Goal: Information Seeking & Learning: Compare options

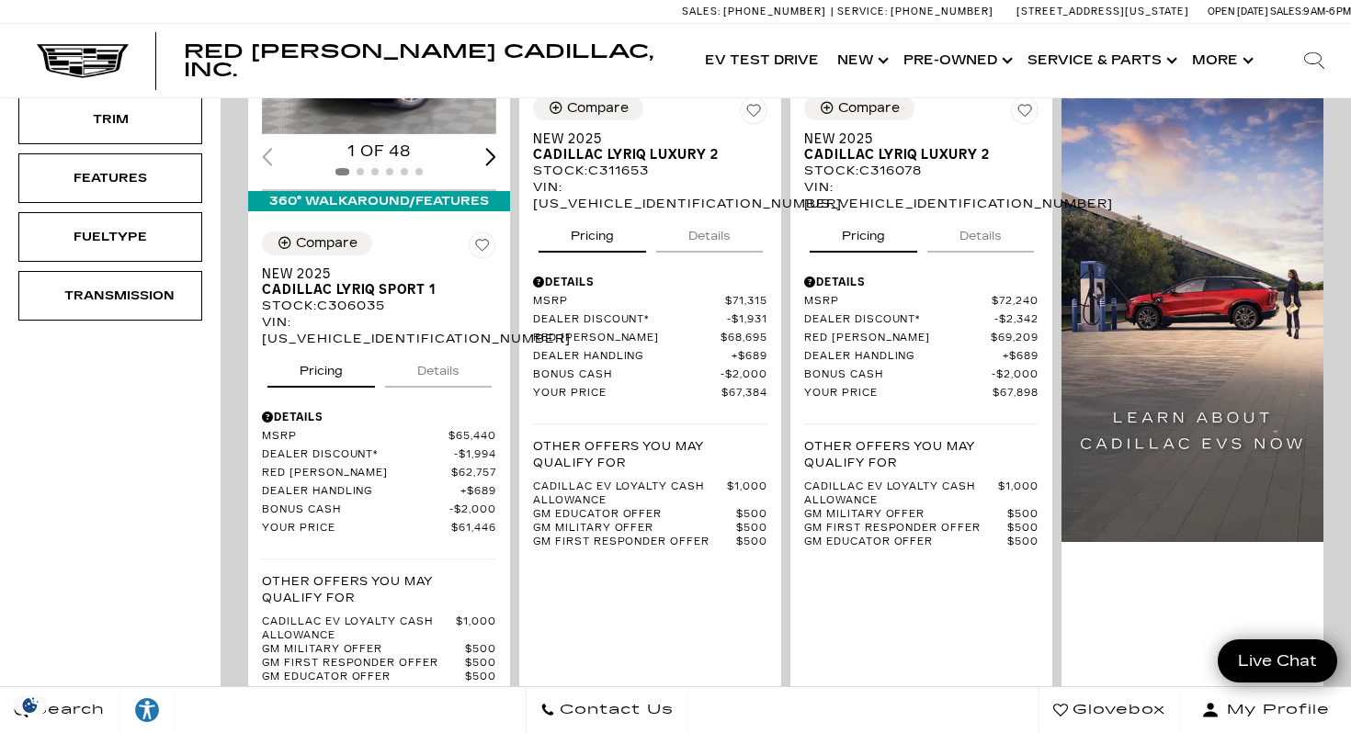
scroll to position [566, 0]
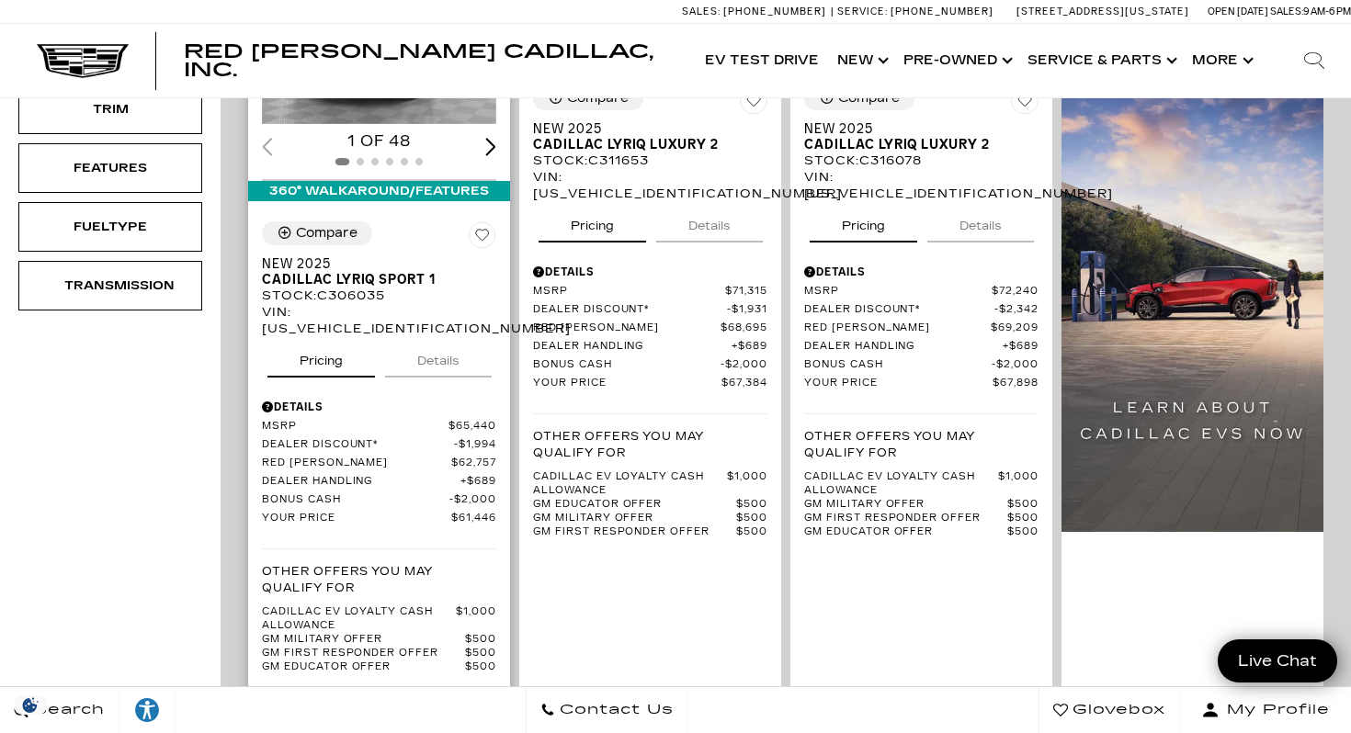
click at [324, 399] on div "Details" at bounding box center [379, 407] width 234 height 17
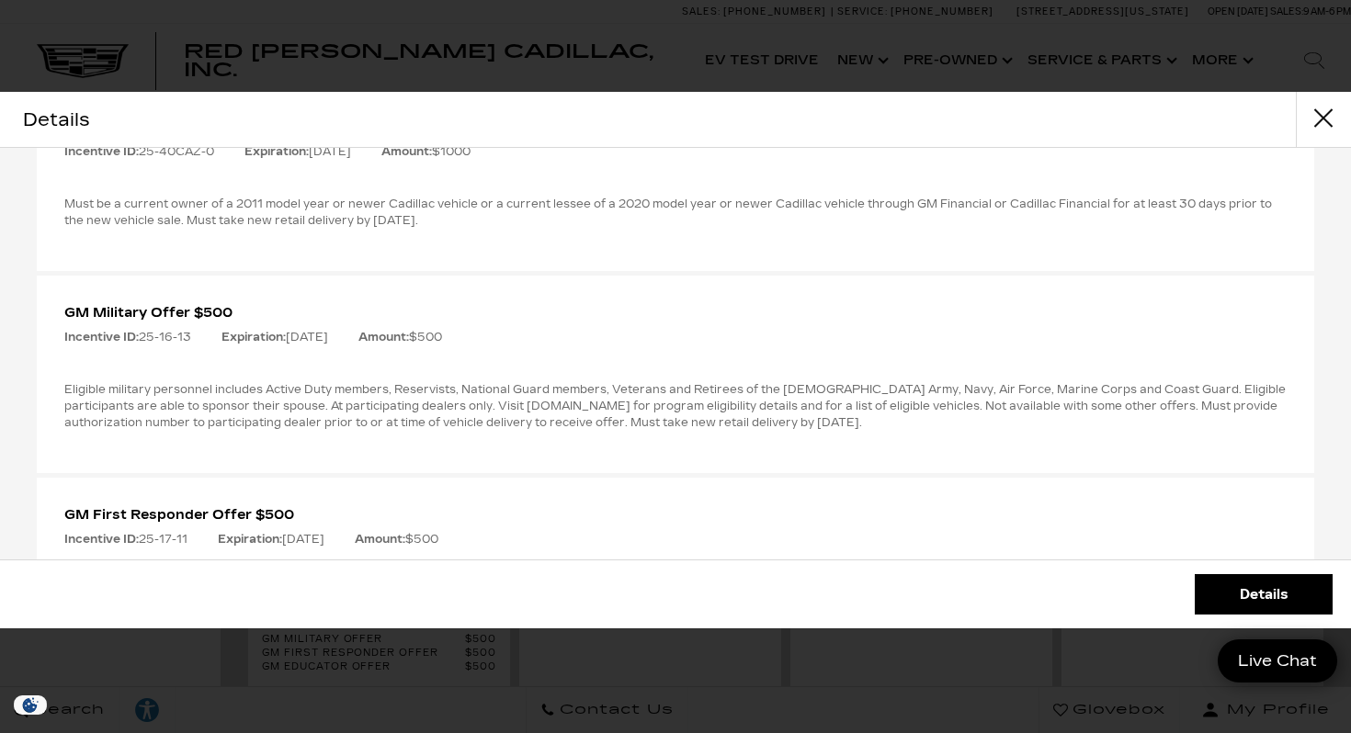
scroll to position [943, 0]
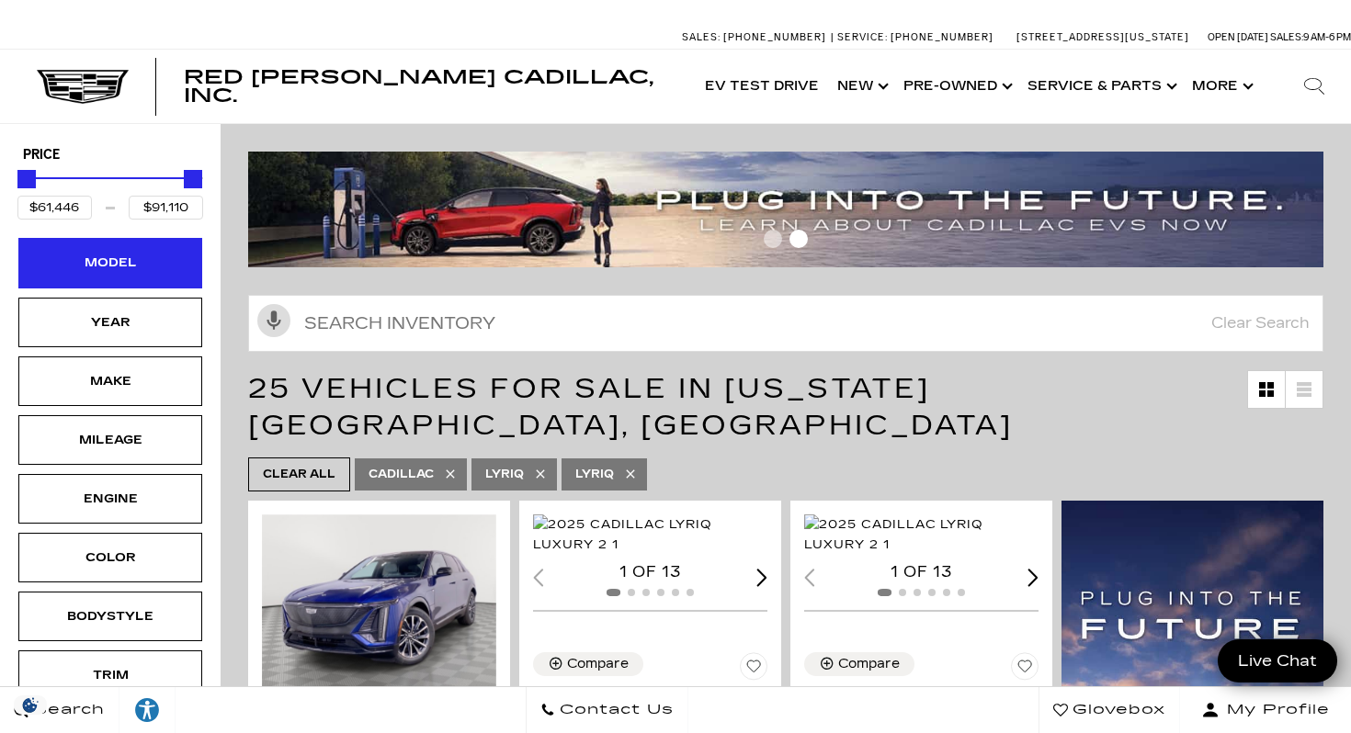
click at [153, 266] on div "Model" at bounding box center [110, 263] width 92 height 20
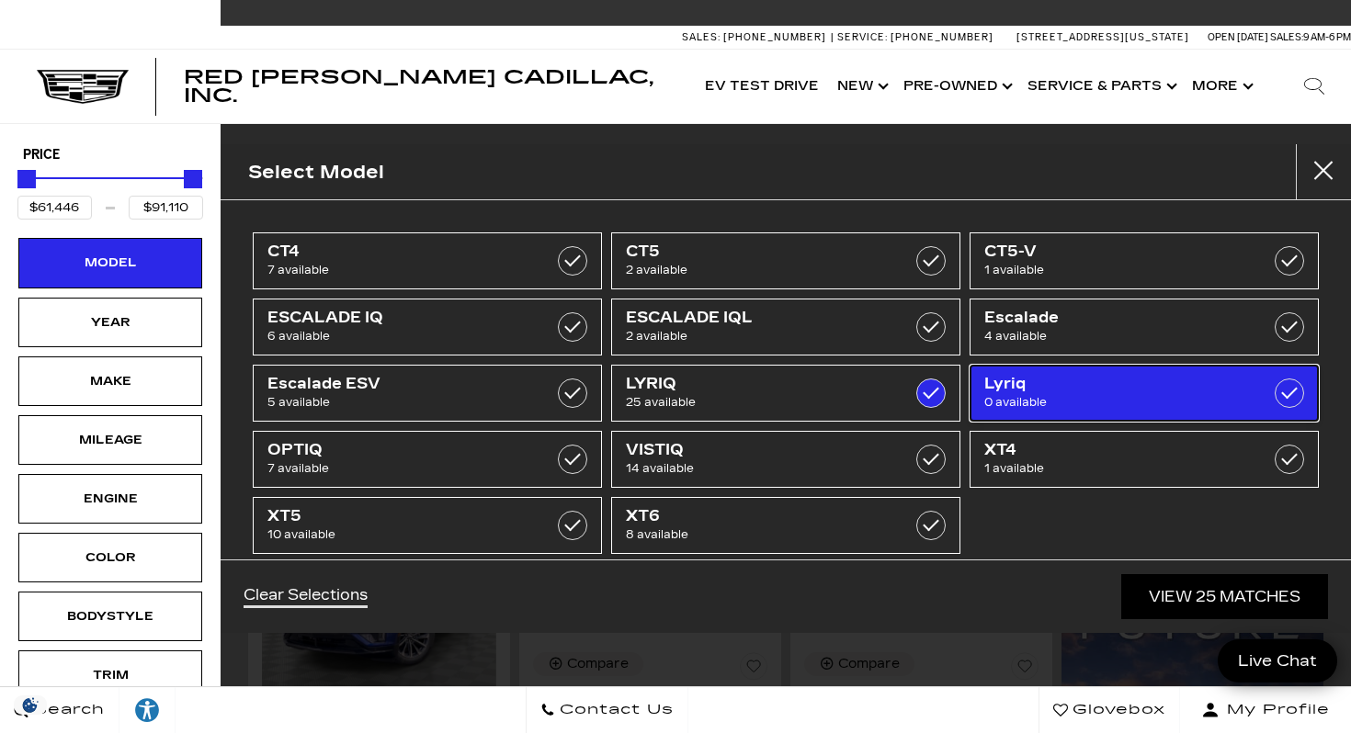
click at [1289, 390] on label at bounding box center [1288, 393] width 29 height 29
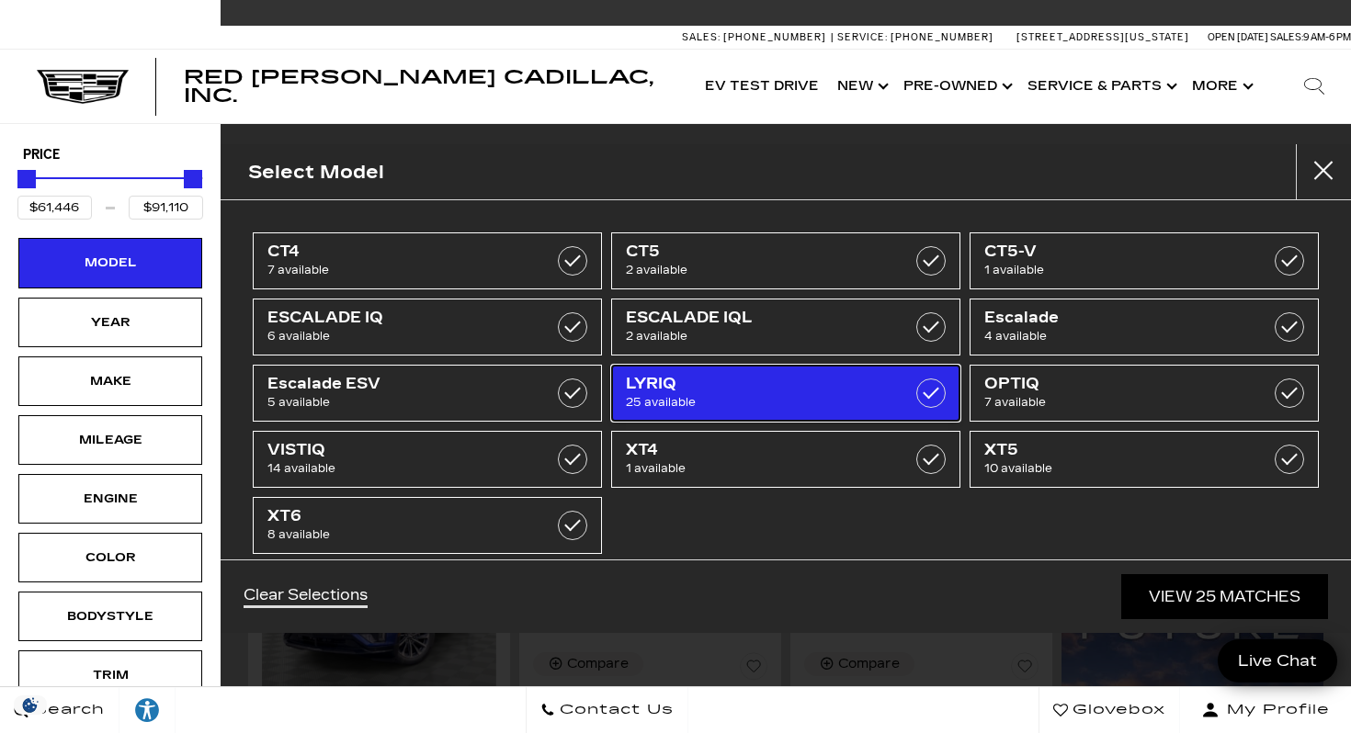
click at [940, 393] on label at bounding box center [930, 393] width 29 height 29
type input "$44,684"
type input "$179,434"
checkbox input "false"
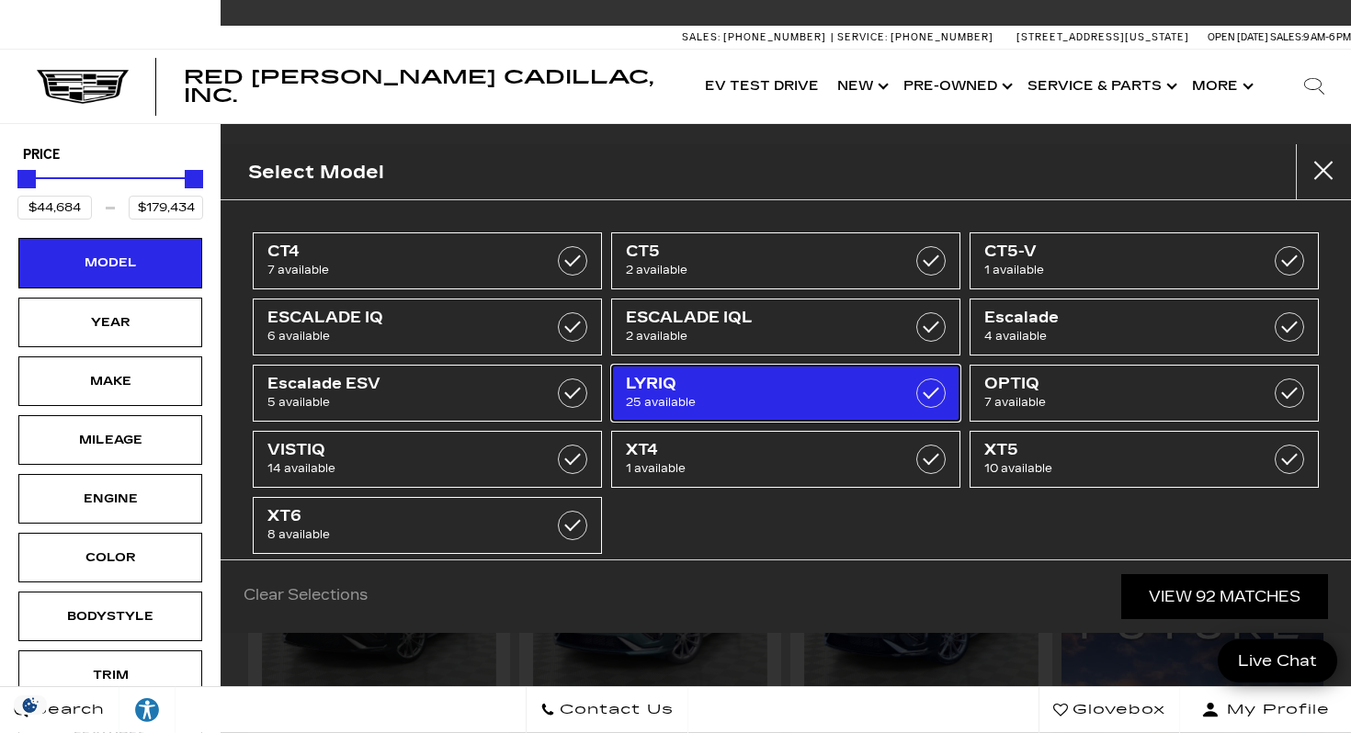
click at [930, 400] on label at bounding box center [930, 393] width 29 height 29
type input "$61,446"
type input "$91,110"
checkbox input "true"
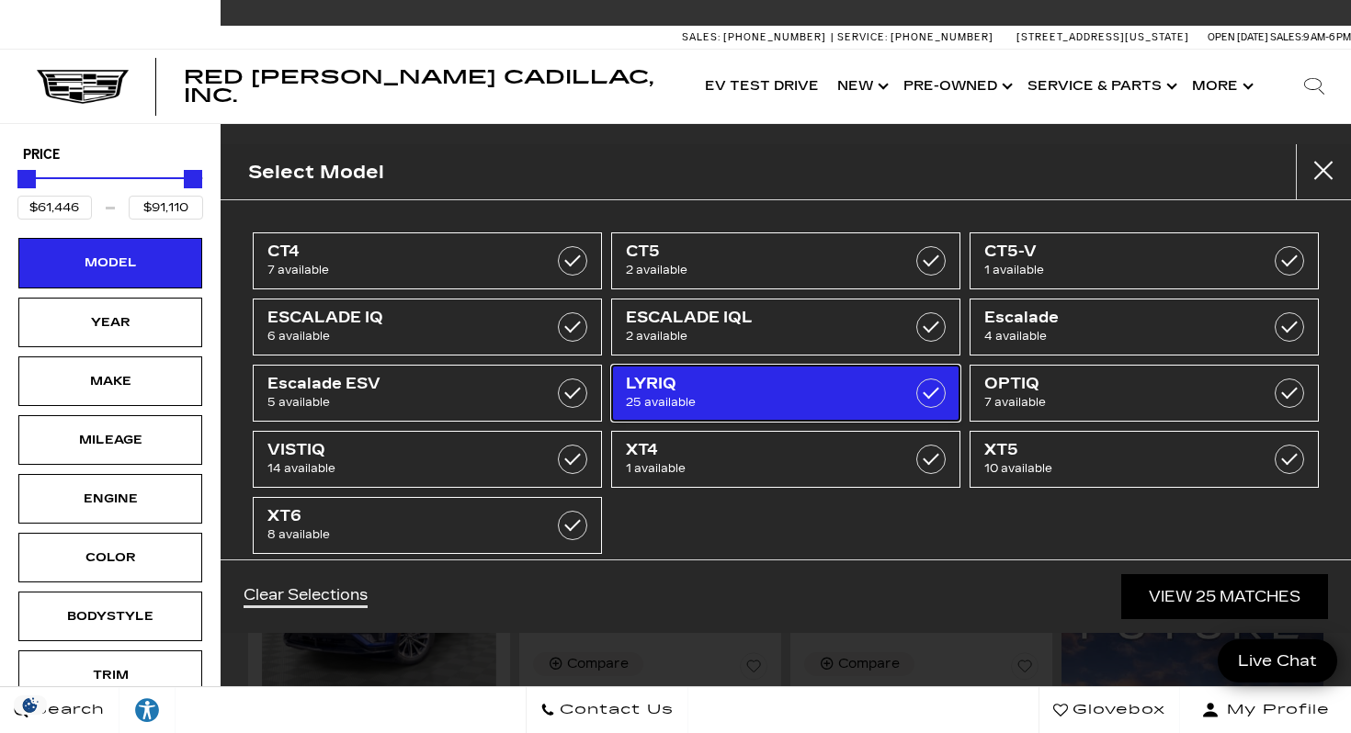
click at [934, 397] on label at bounding box center [930, 393] width 29 height 29
type input "$44,684"
type input "$179,434"
checkbox input "false"
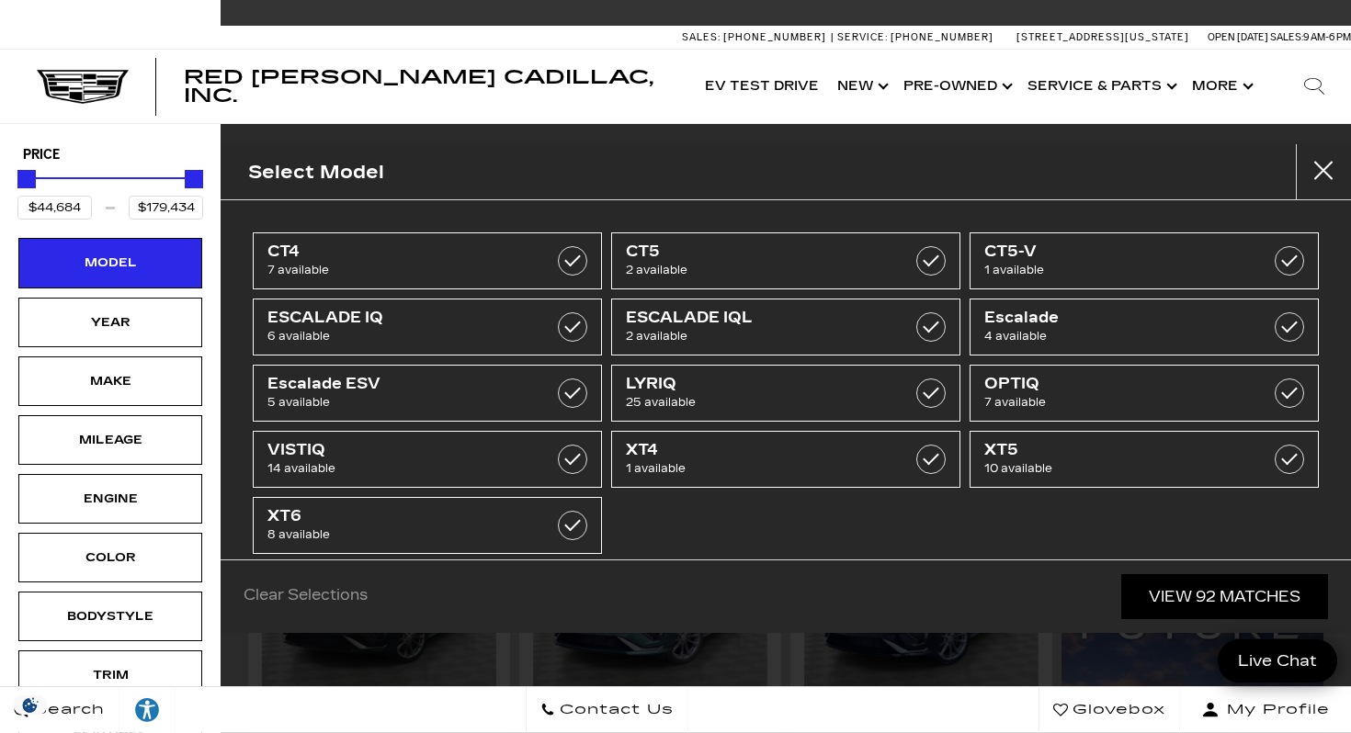
click at [657, 80] on div "Red Noland Cadillac, Inc. Accessible Menu EV Test Drive Show New Cadillac Cross…" at bounding box center [675, 87] width 1351 height 74
click at [1181, 594] on link "View 92 Matches" at bounding box center [1224, 596] width 207 height 45
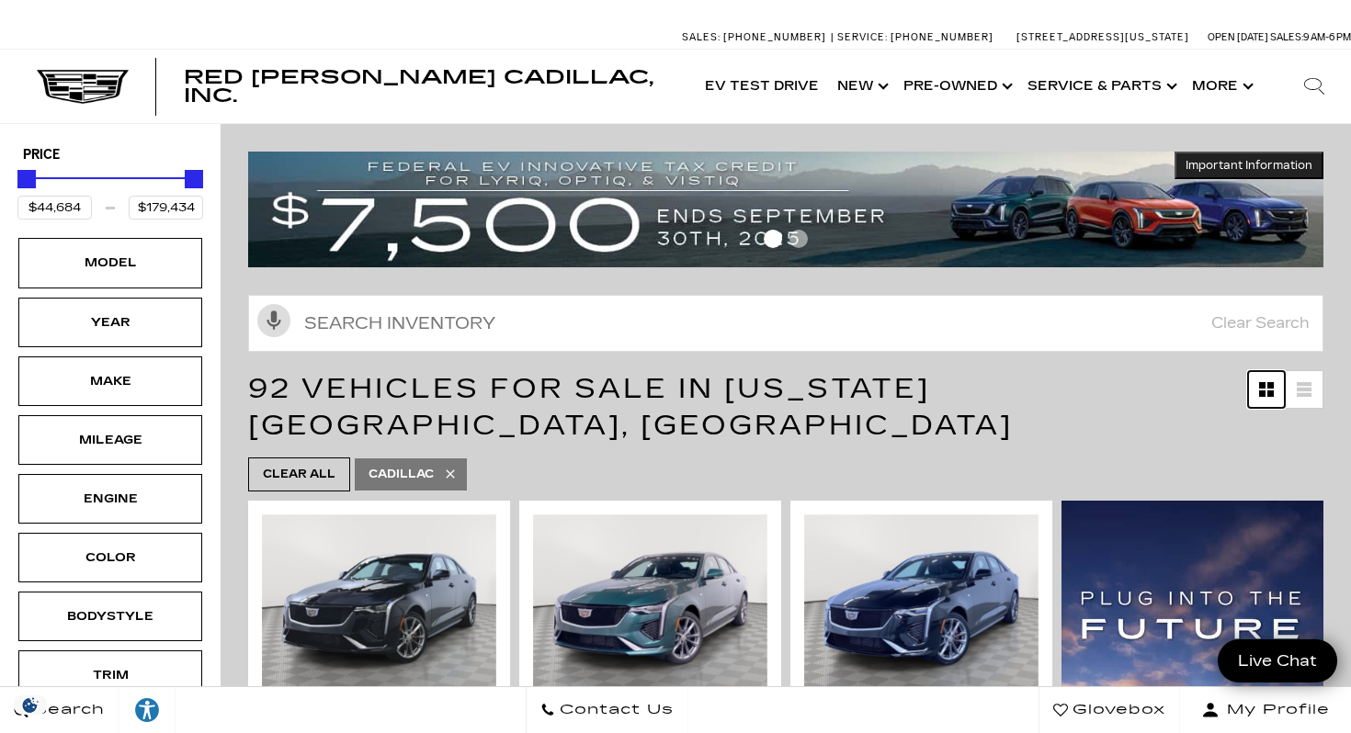
click at [1261, 387] on icon "Grid View" at bounding box center [1262, 385] width 6 height 6
click at [1307, 382] on icon at bounding box center [1304, 384] width 15 height 4
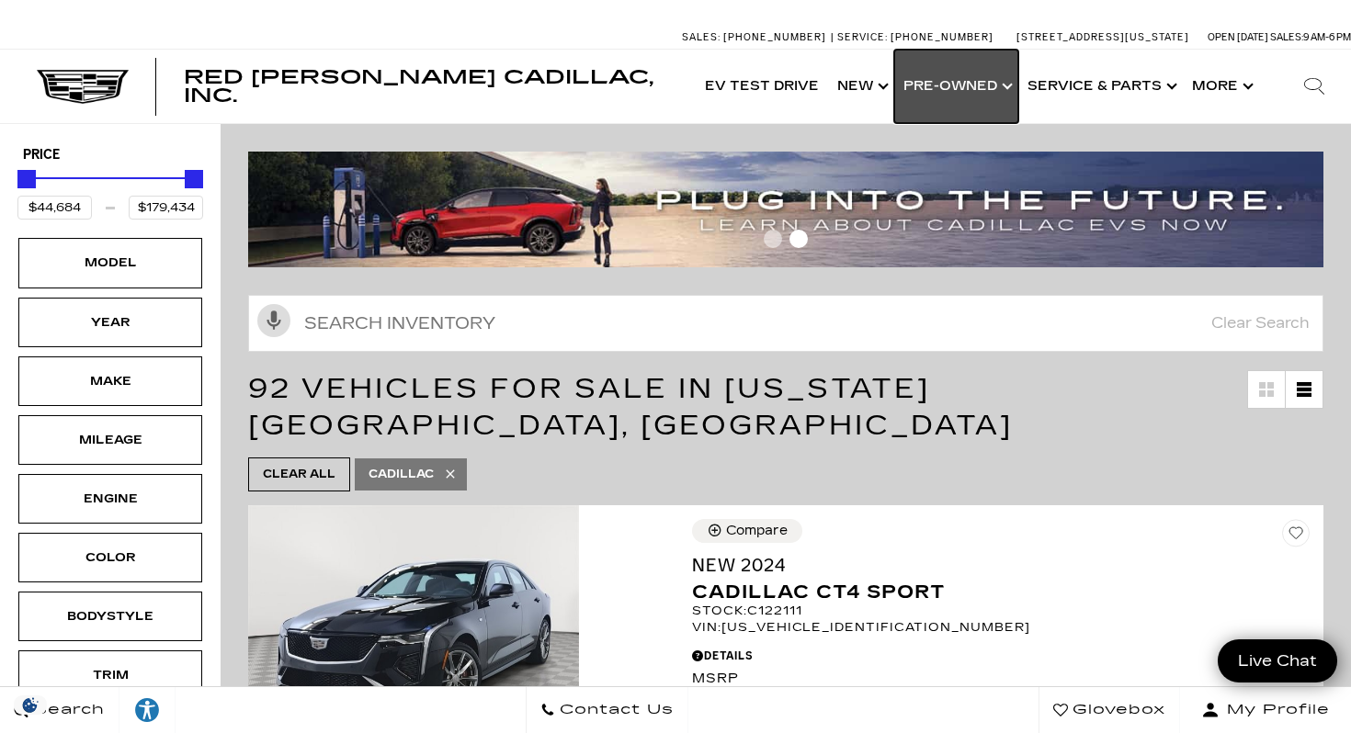
click at [1003, 78] on link "Show Pre-Owned" at bounding box center [956, 87] width 124 height 74
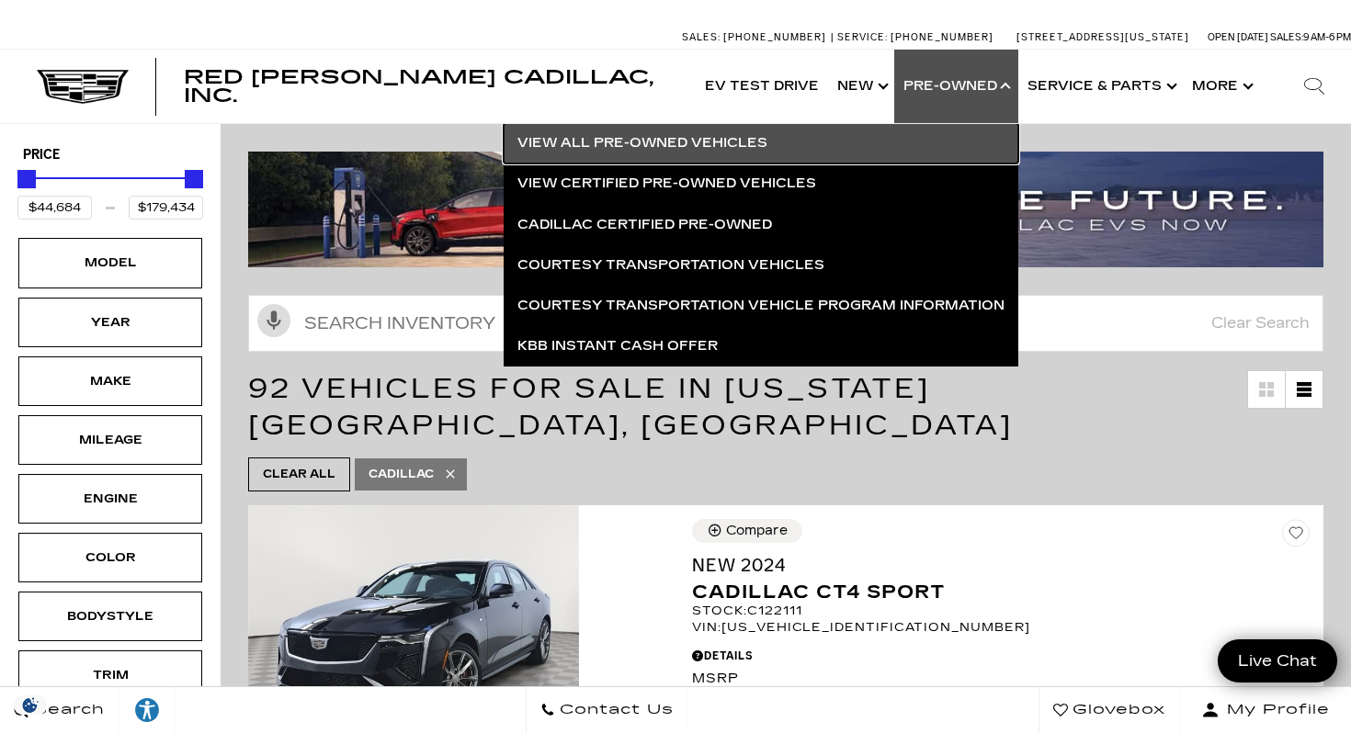
click at [711, 143] on link "View All Pre-Owned Vehicles" at bounding box center [761, 143] width 515 height 40
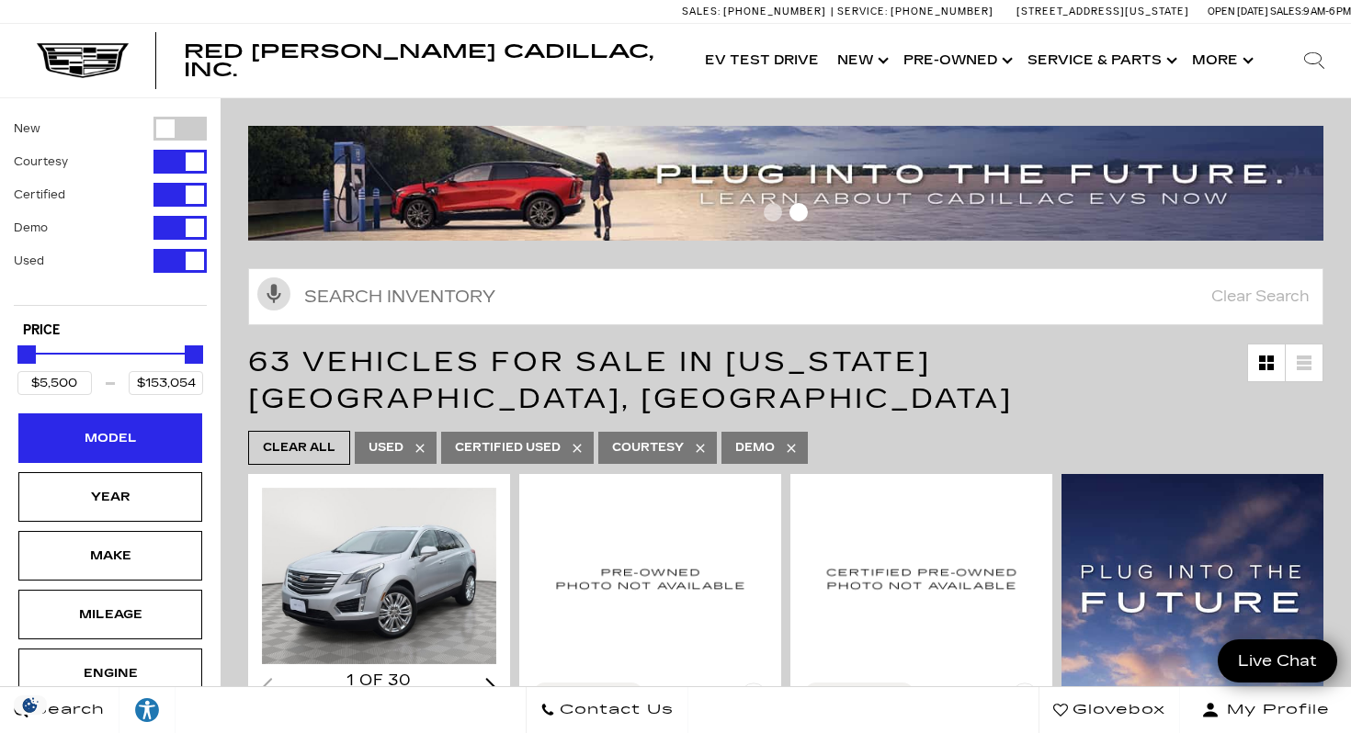
click at [137, 423] on div "Model" at bounding box center [110, 438] width 184 height 50
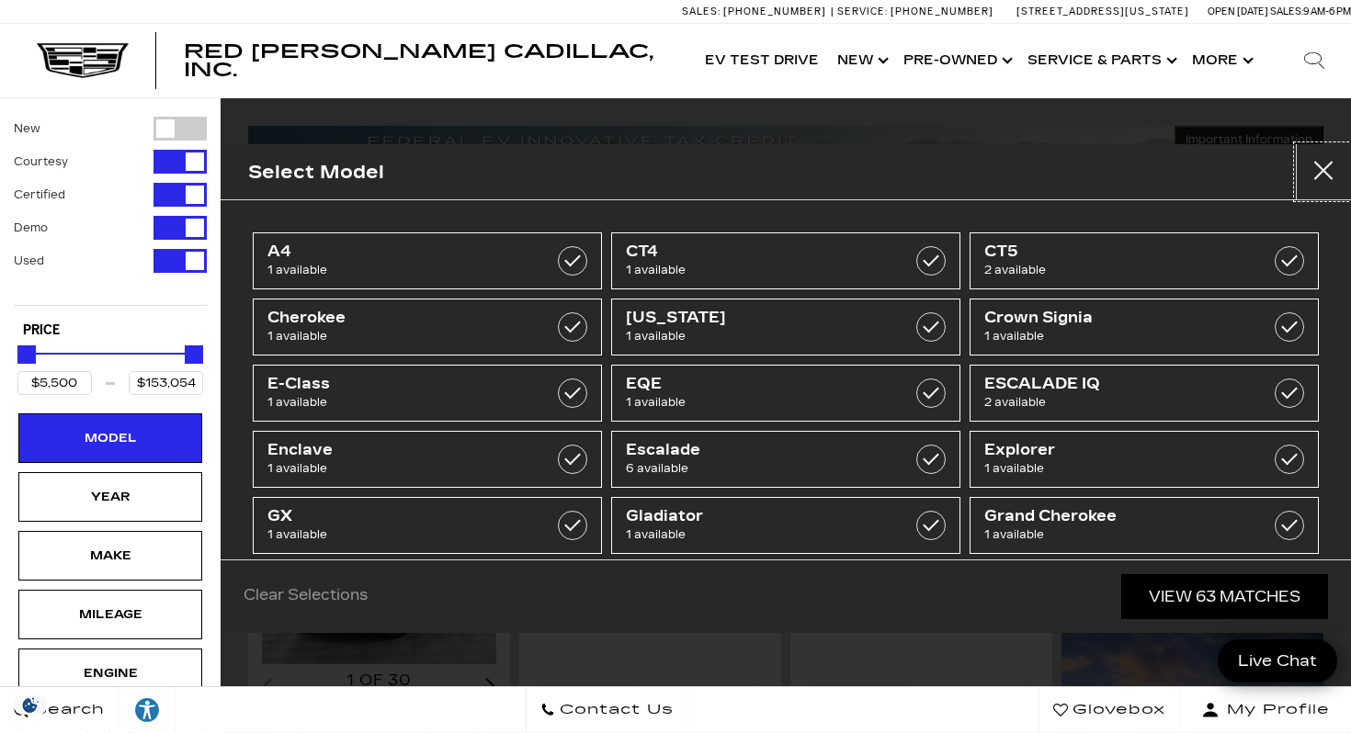
click at [1315, 164] on button "Close" at bounding box center [1323, 171] width 55 height 55
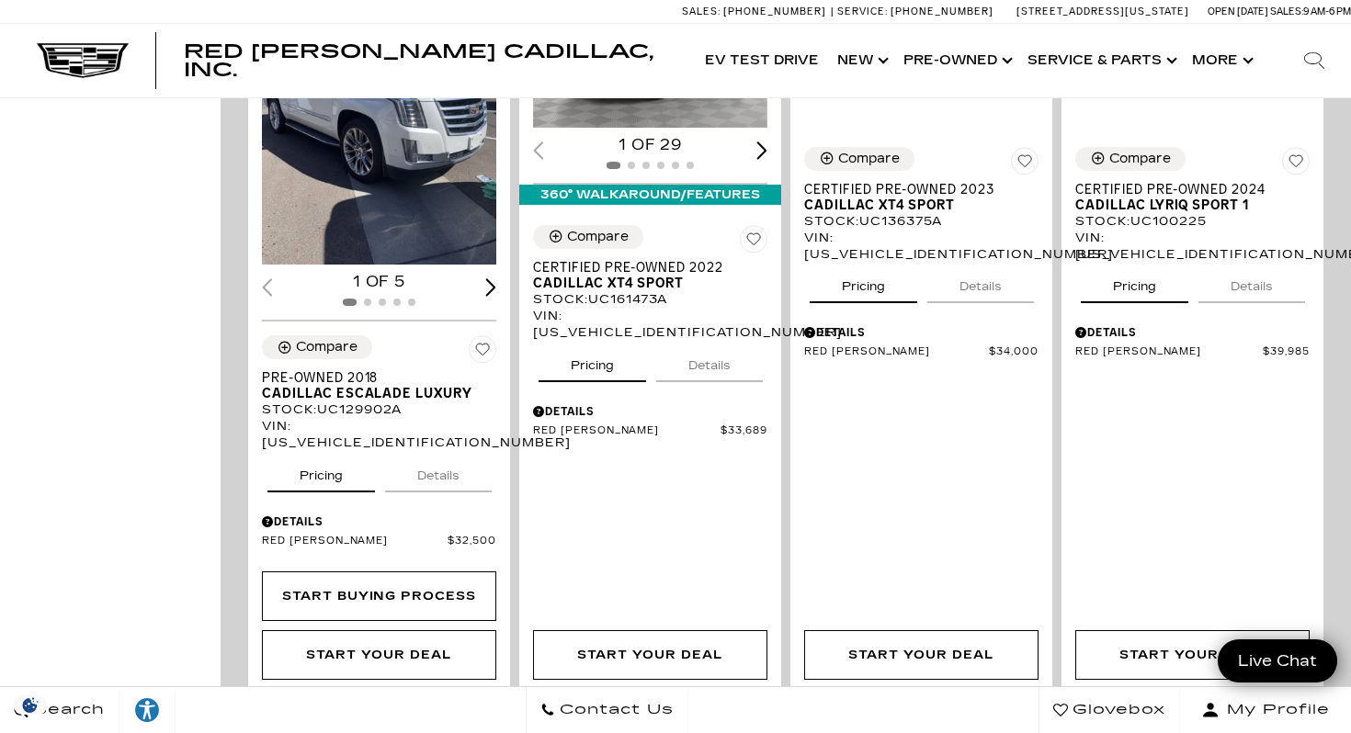
scroll to position [1221, 0]
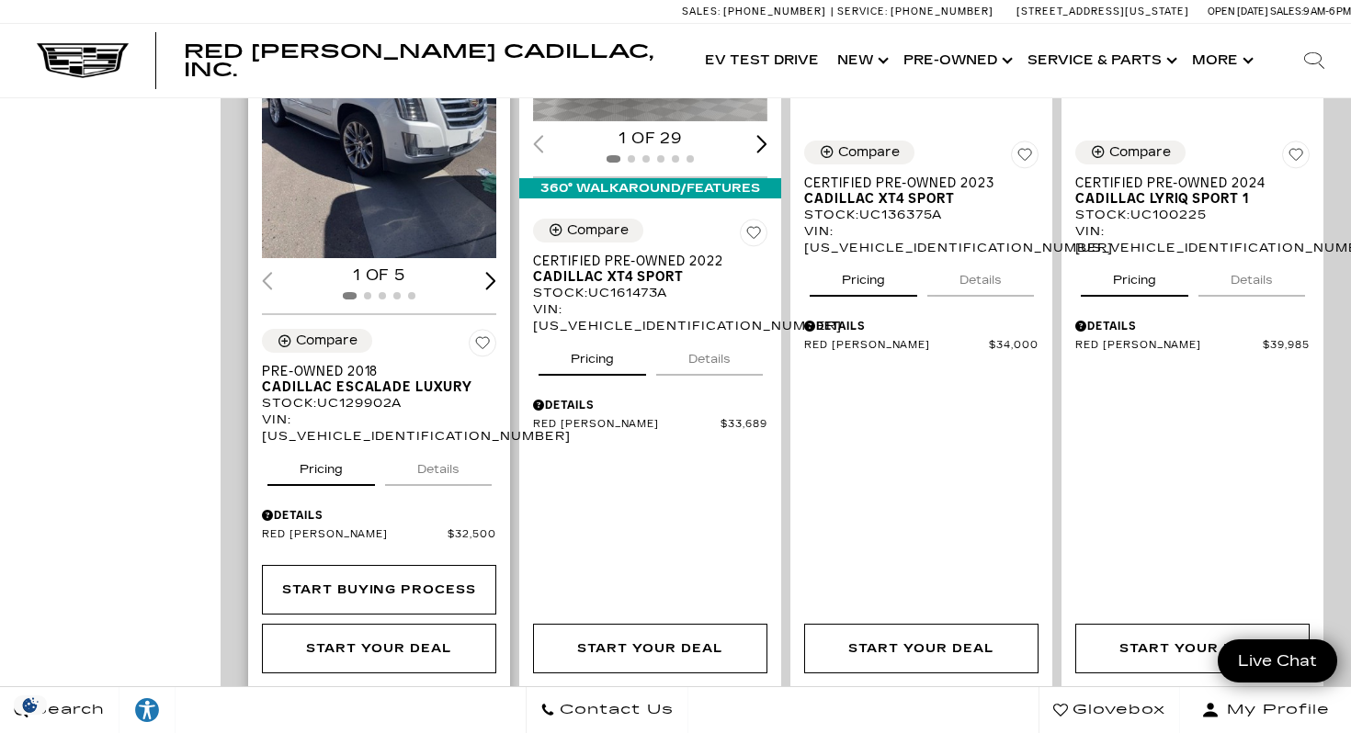
click at [393, 174] on img "1 / 2" at bounding box center [379, 102] width 234 height 312
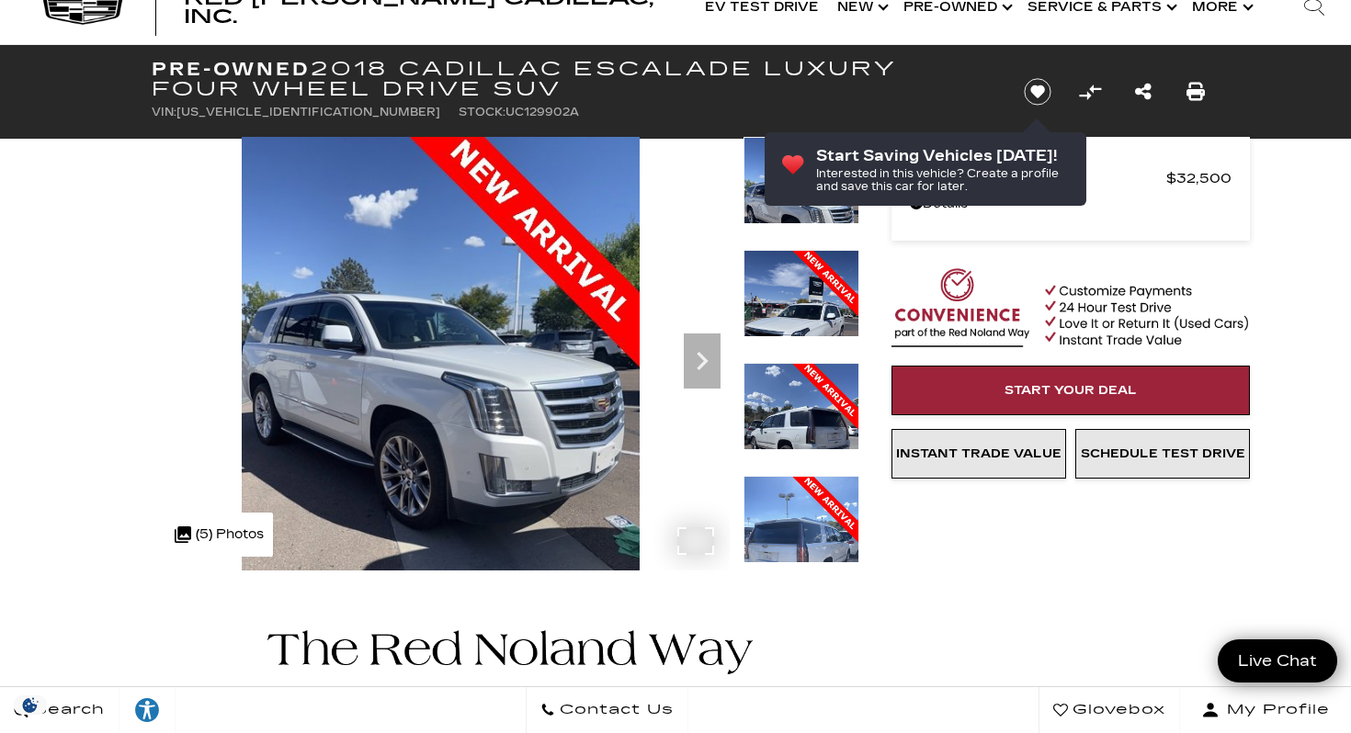
scroll to position [6, 0]
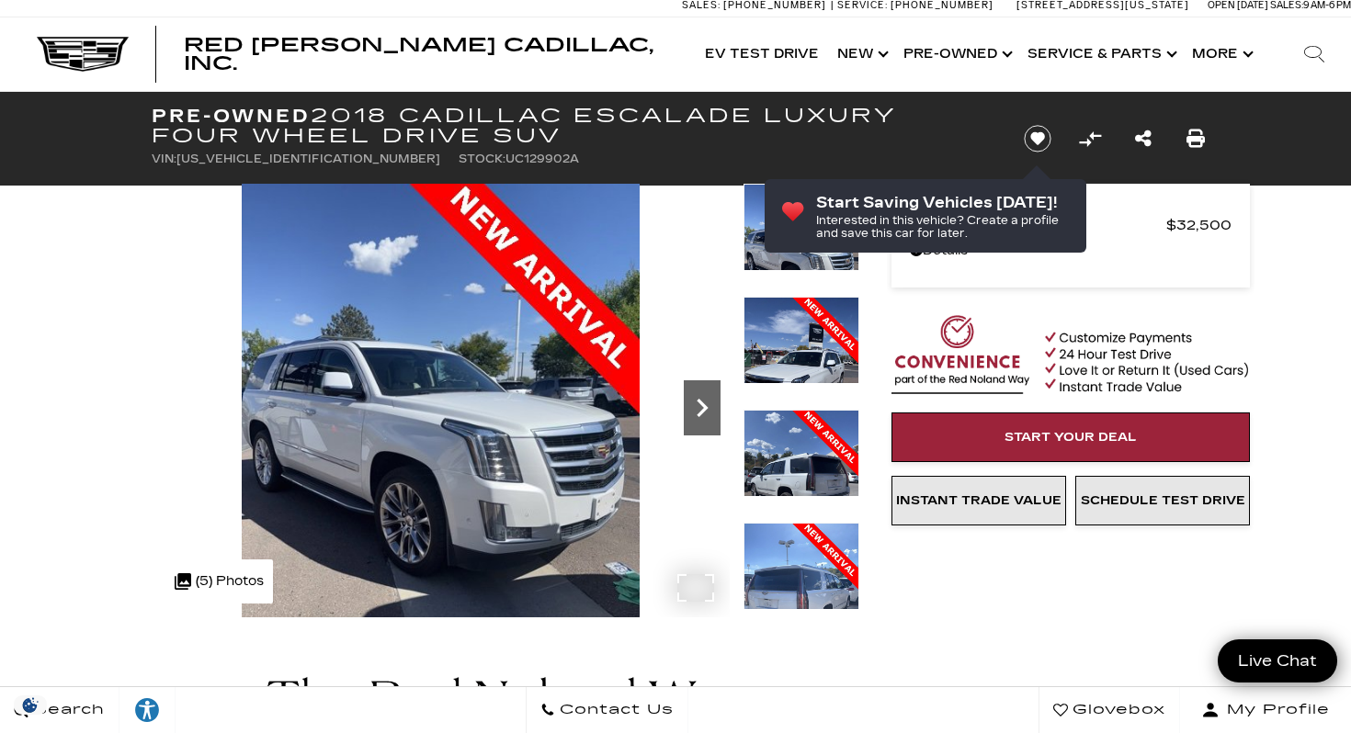
click at [700, 400] on icon "Next" at bounding box center [701, 408] width 11 height 18
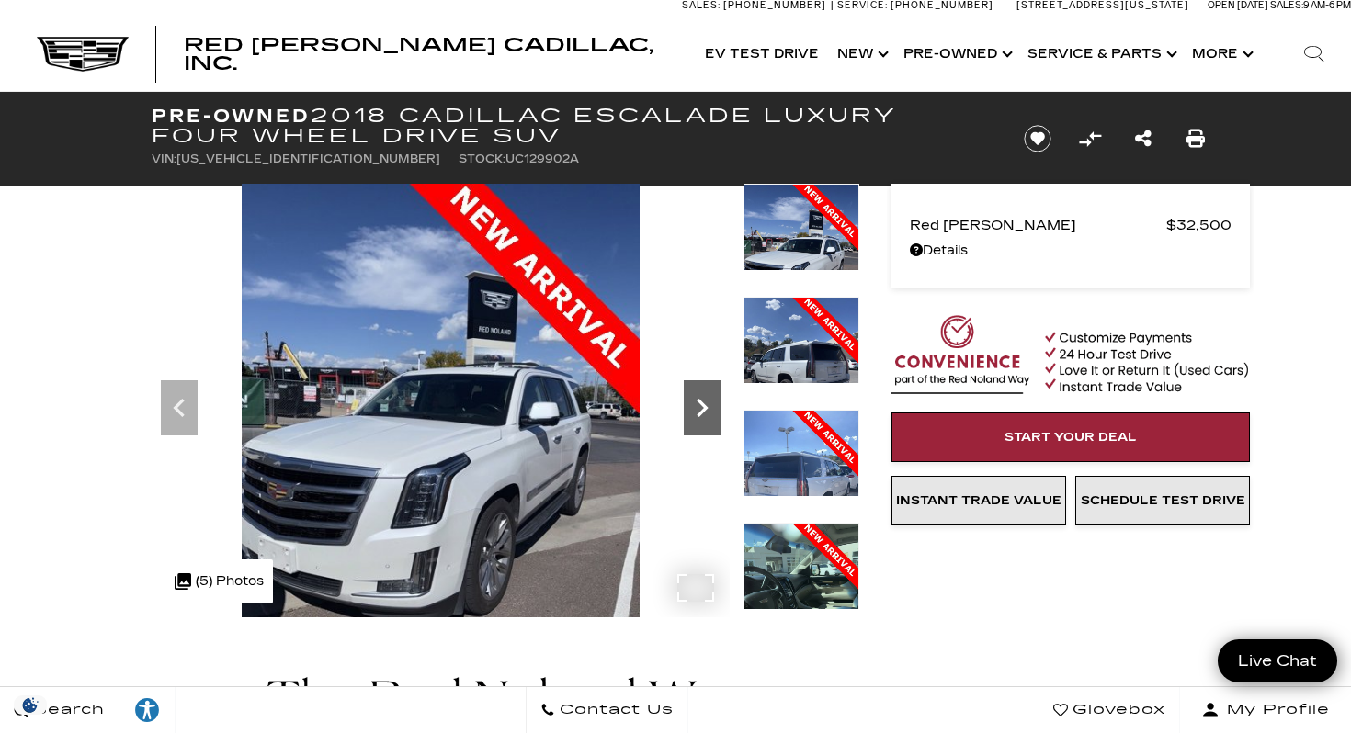
click at [700, 394] on icon "Next" at bounding box center [702, 408] width 37 height 37
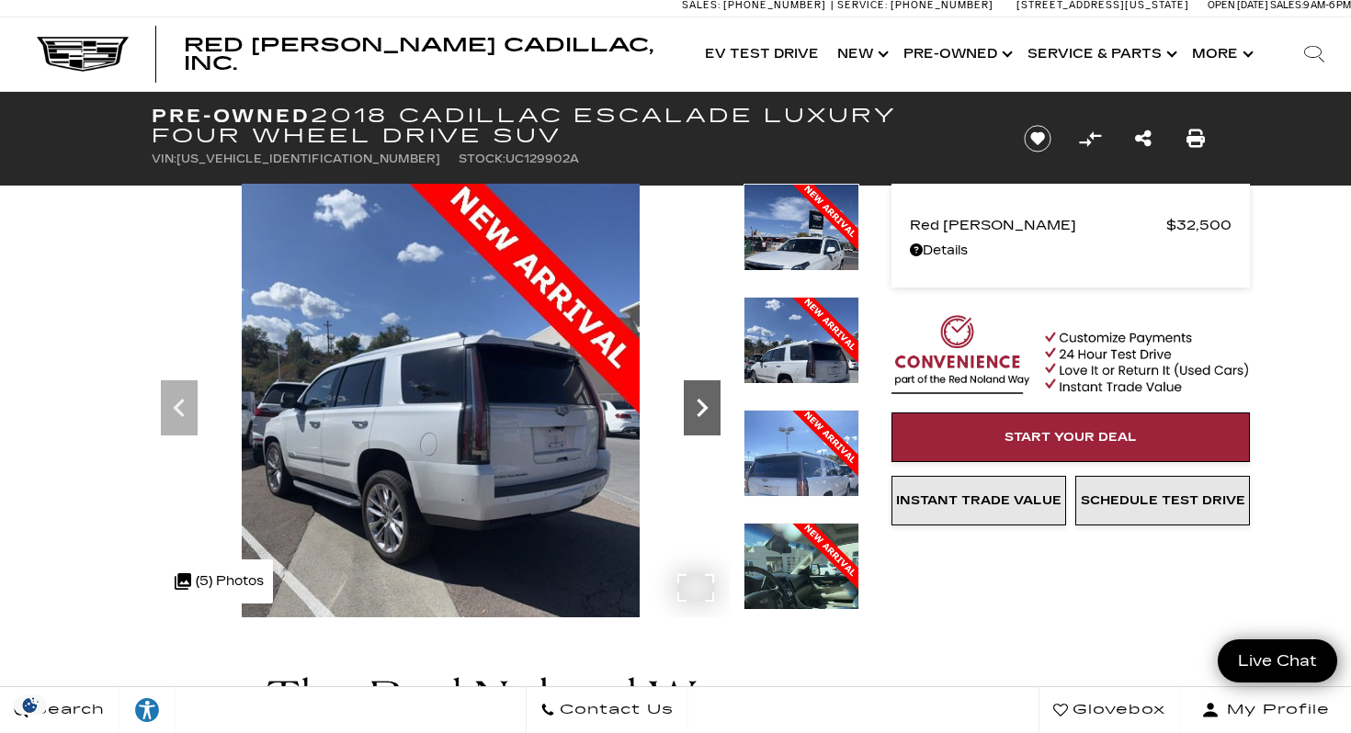
click at [700, 394] on icon "Next" at bounding box center [702, 408] width 37 height 37
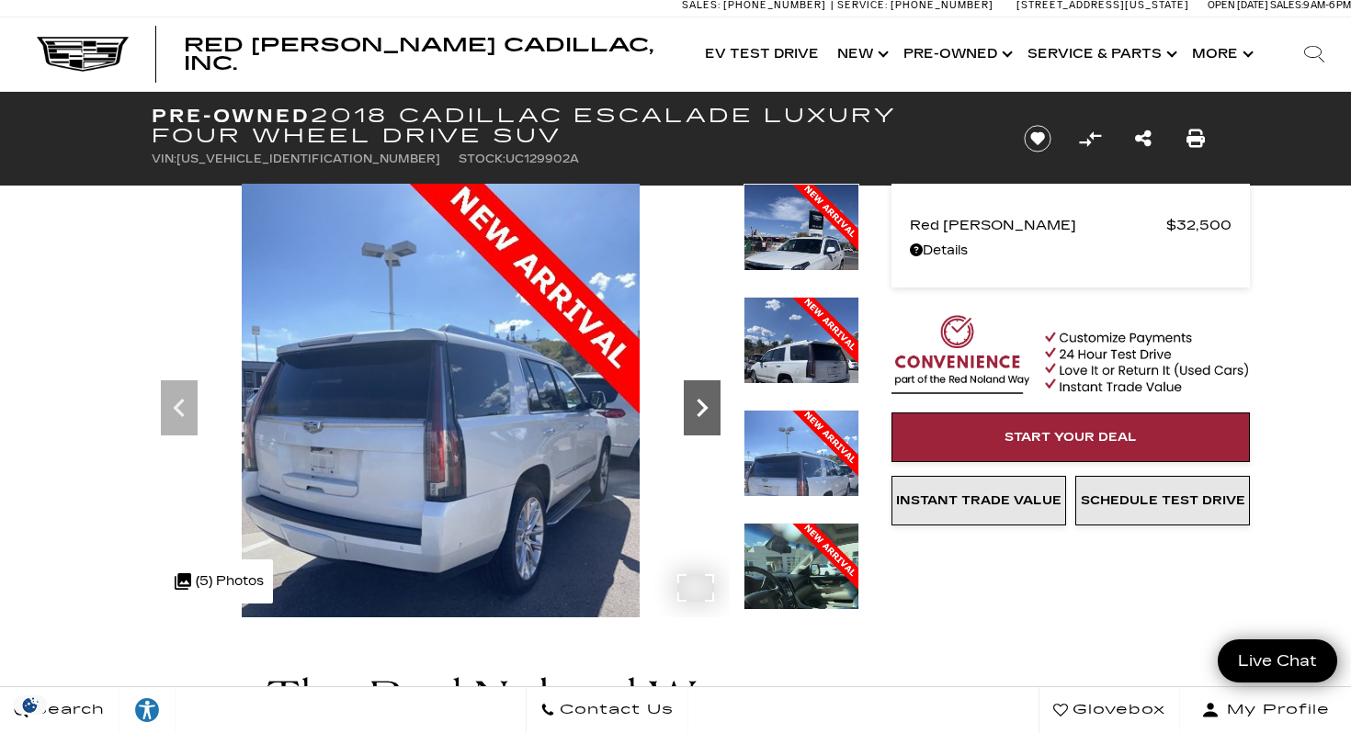
click at [700, 393] on icon "Next" at bounding box center [702, 408] width 37 height 37
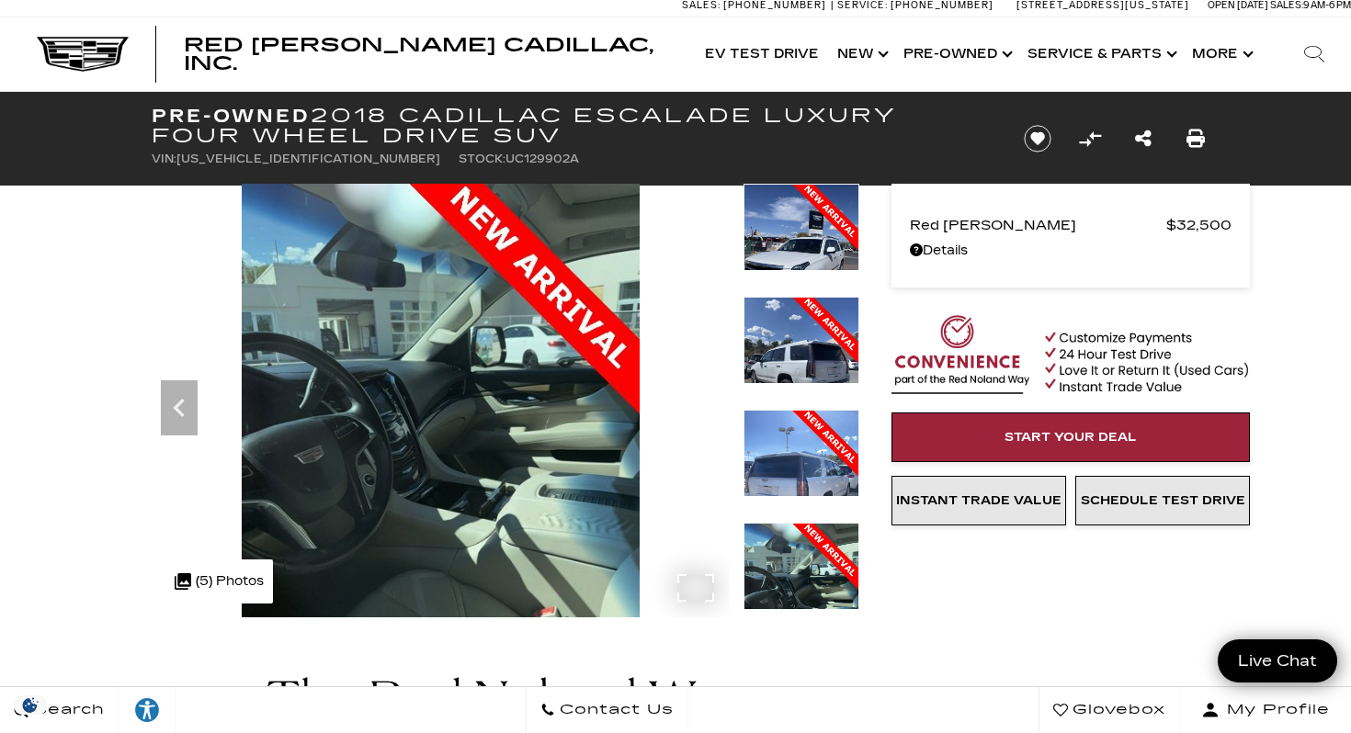
click at [700, 393] on img at bounding box center [441, 449] width 578 height 531
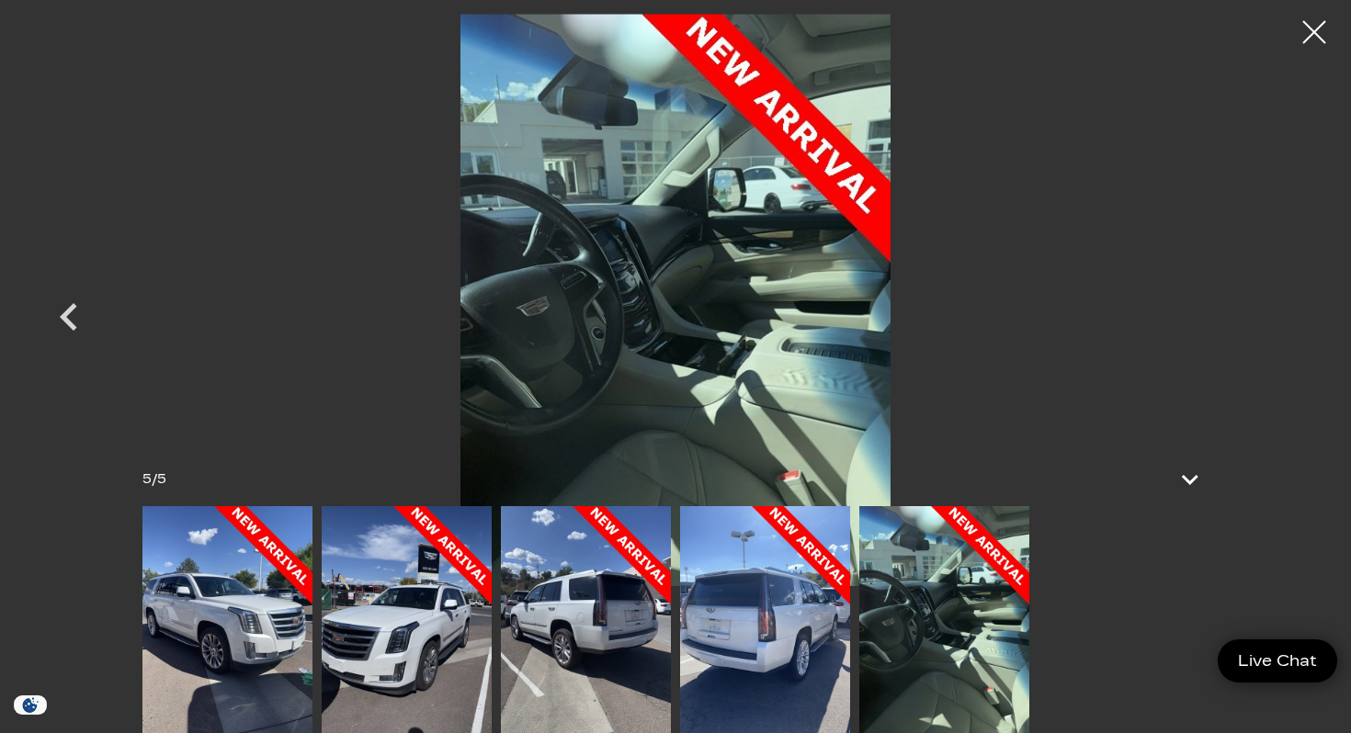
scroll to position [279, 0]
click at [1306, 29] on div at bounding box center [1314, 32] width 49 height 49
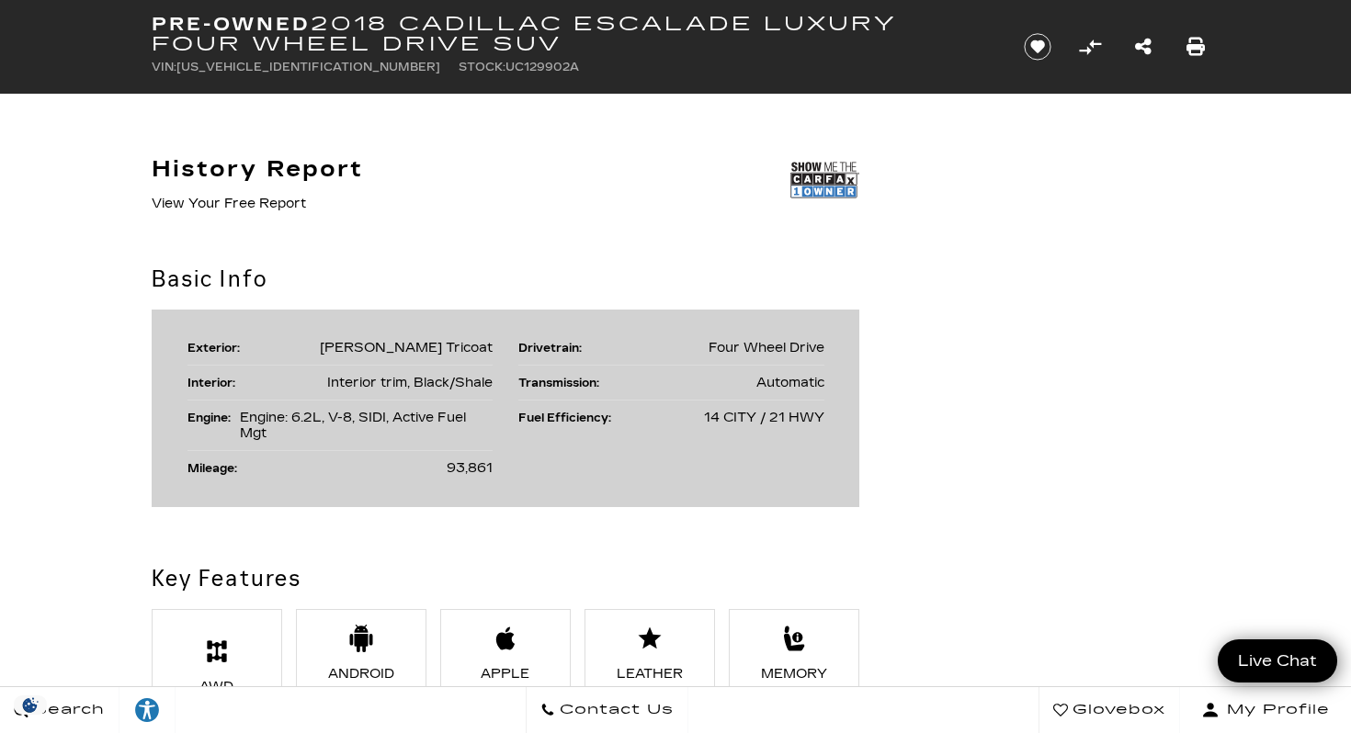
scroll to position [0, 0]
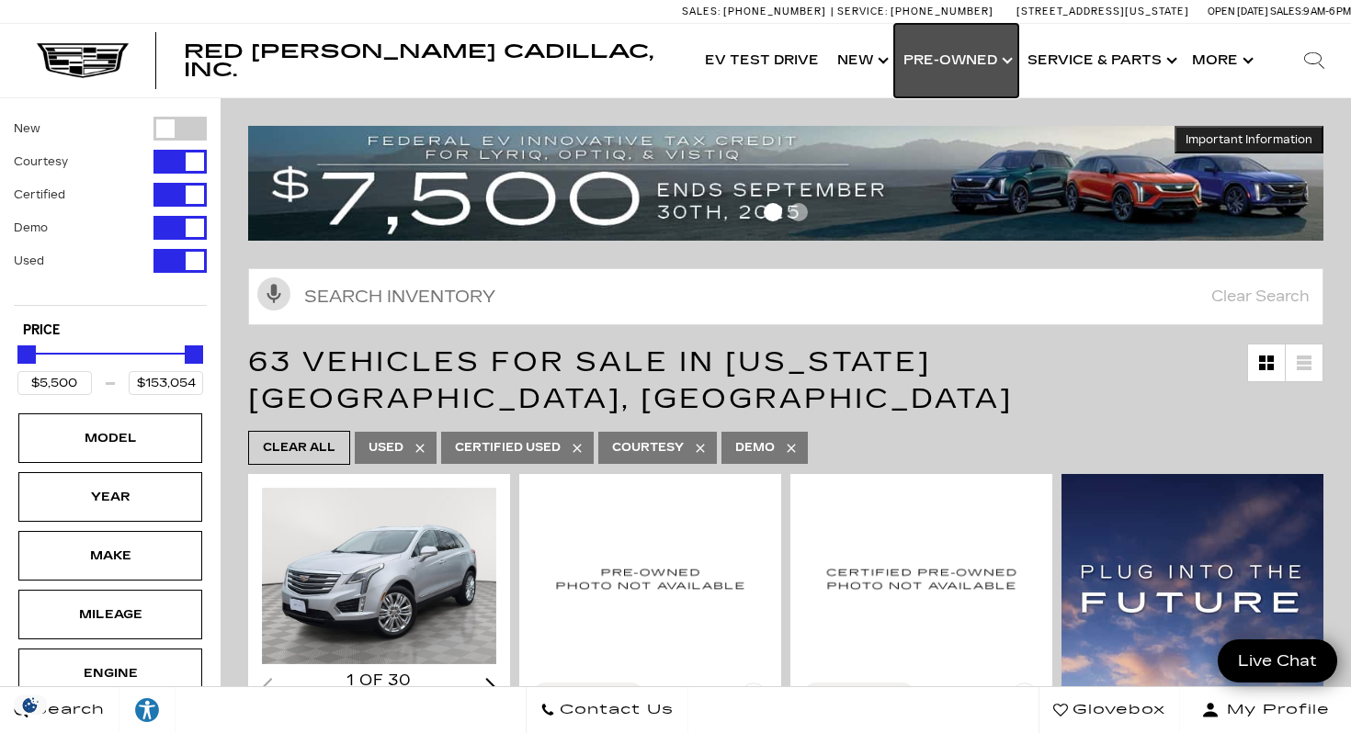
click link "Show Pre-Owned"
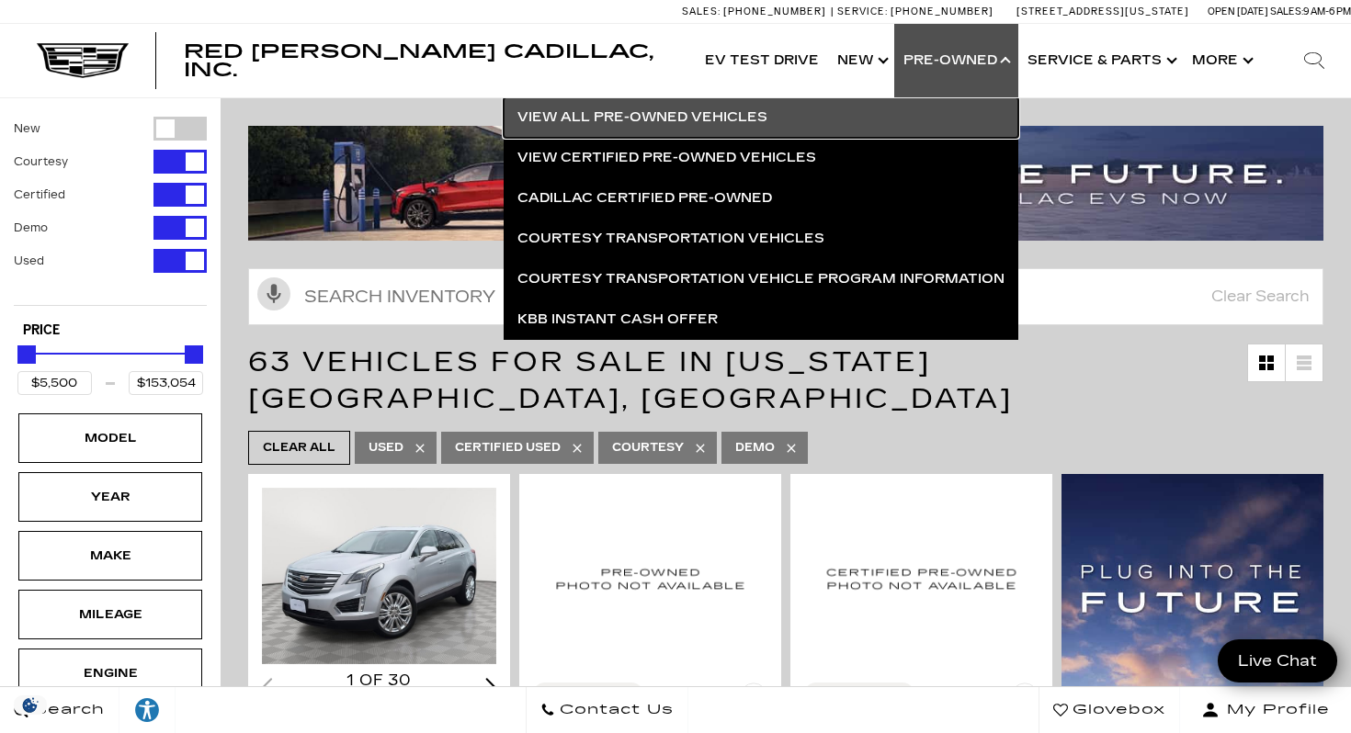
click link "View All Pre-Owned Vehicles"
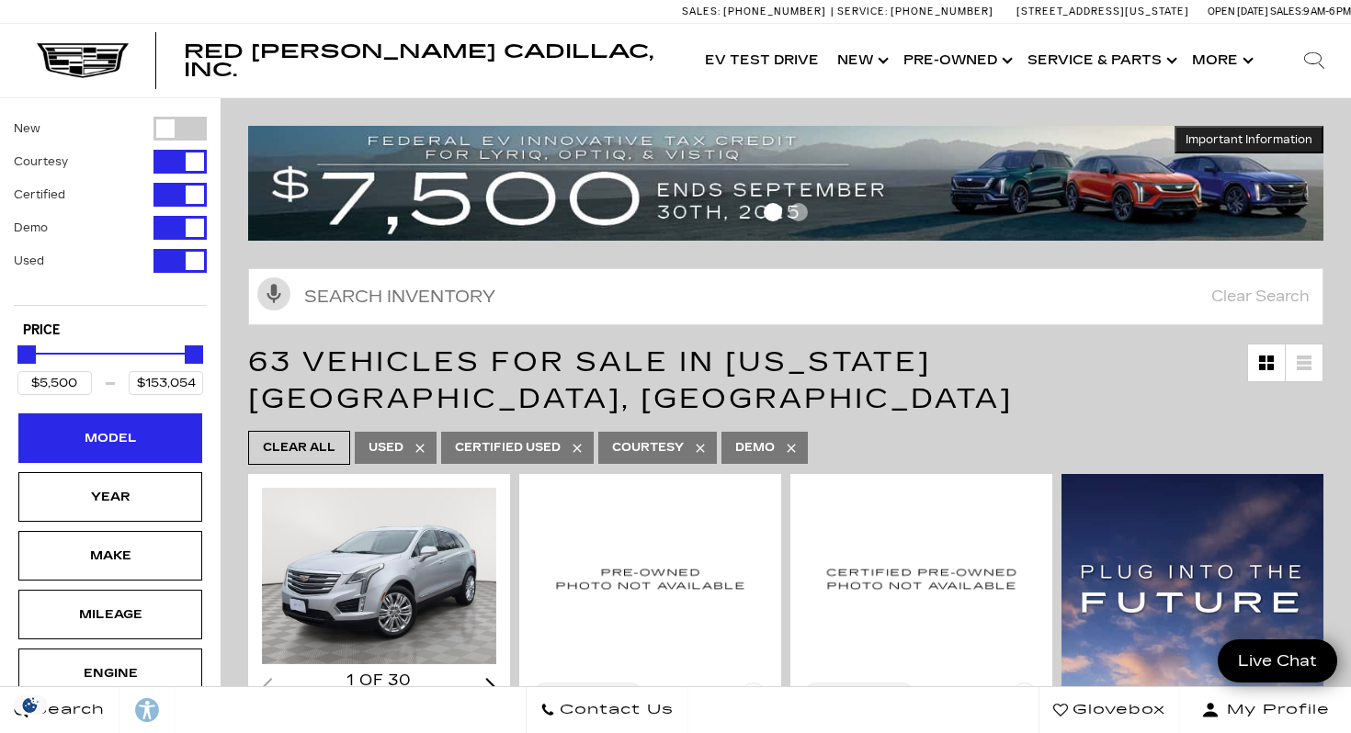
click at [130, 445] on div "Model" at bounding box center [110, 438] width 92 height 20
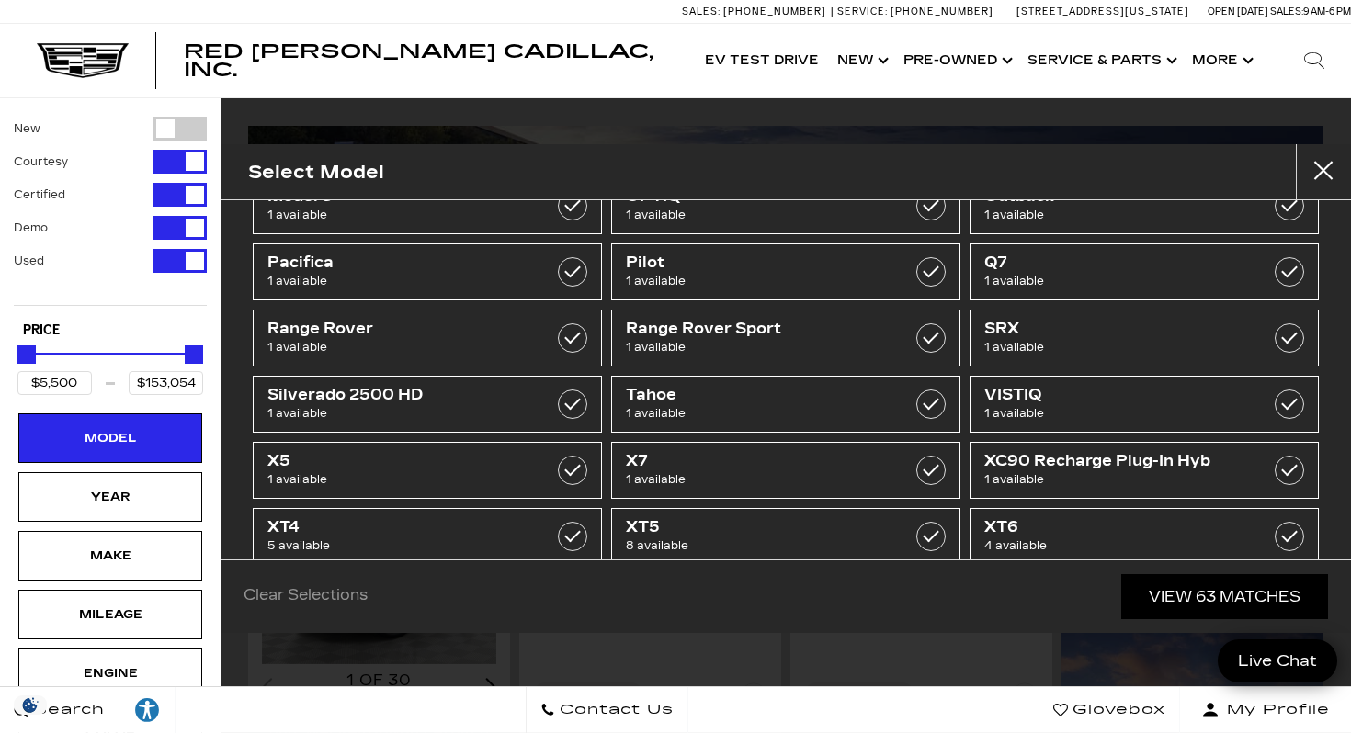
scroll to position [467, 0]
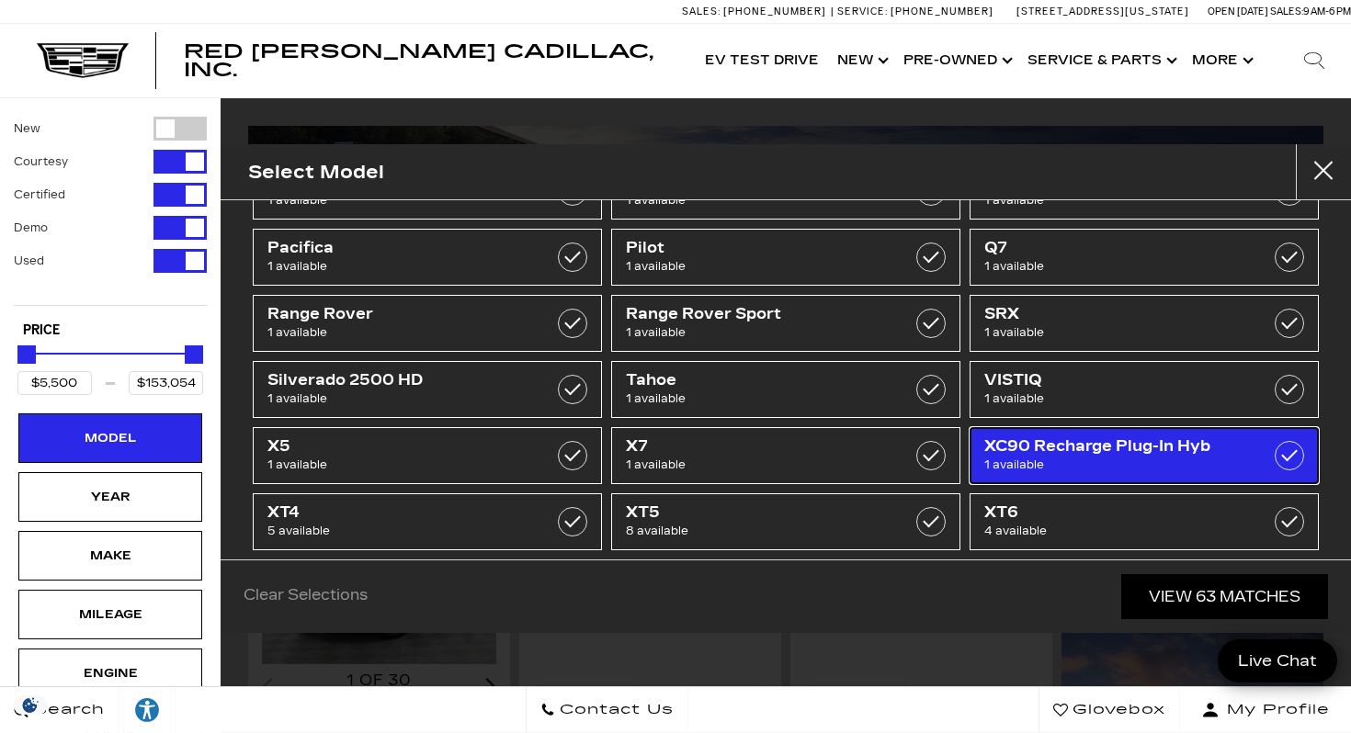
click at [1089, 464] on span "1 available" at bounding box center [1120, 465] width 272 height 18
type input "$53,000"
checkbox input "true"
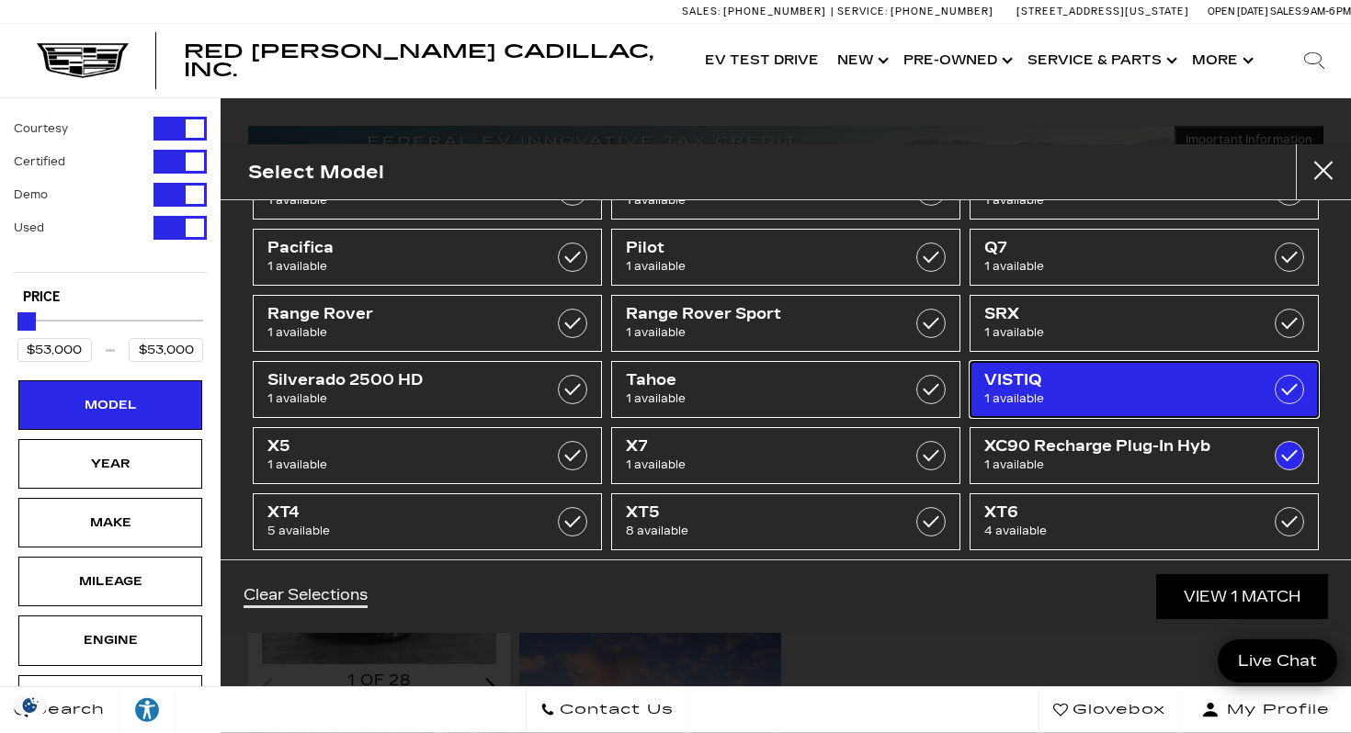
click at [1076, 379] on span "VISTIQ" at bounding box center [1120, 380] width 272 height 18
type input "$81,615"
checkbox input "true"
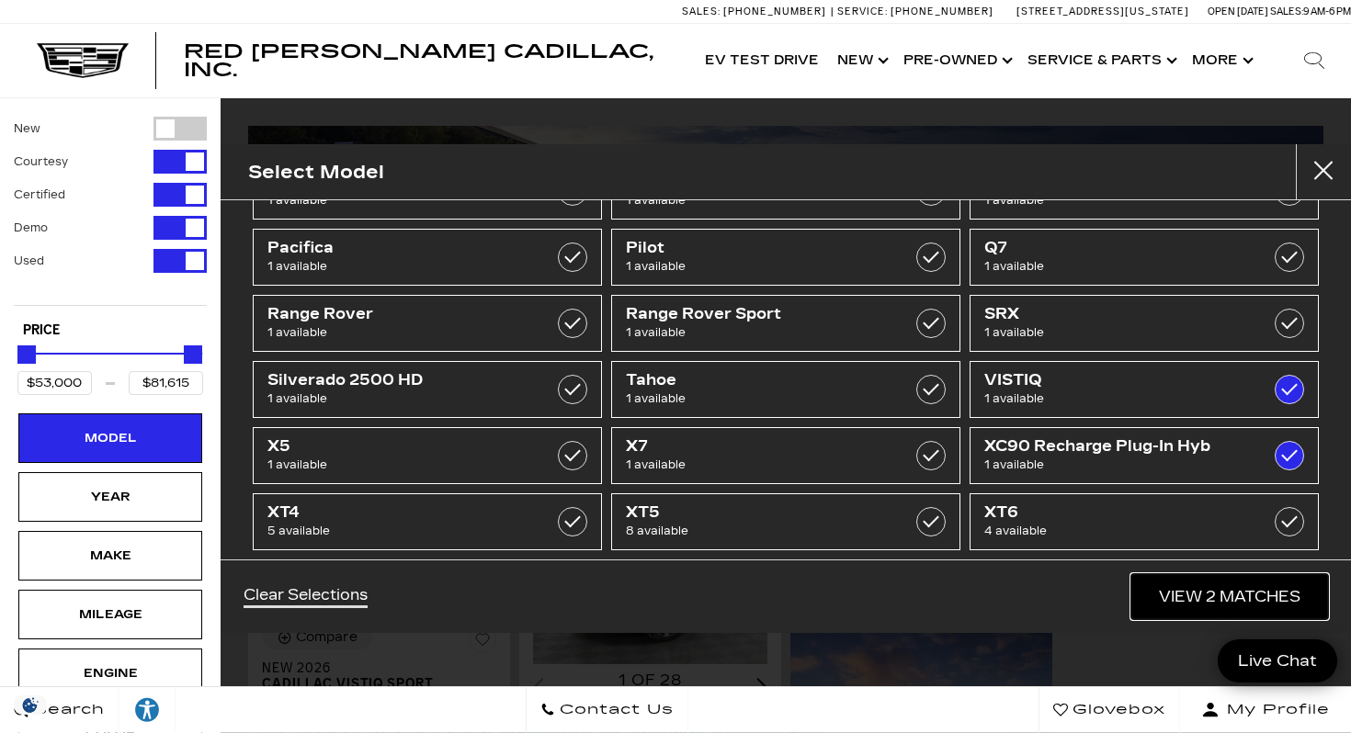
click at [1220, 584] on link "View 2 Matches" at bounding box center [1229, 596] width 197 height 45
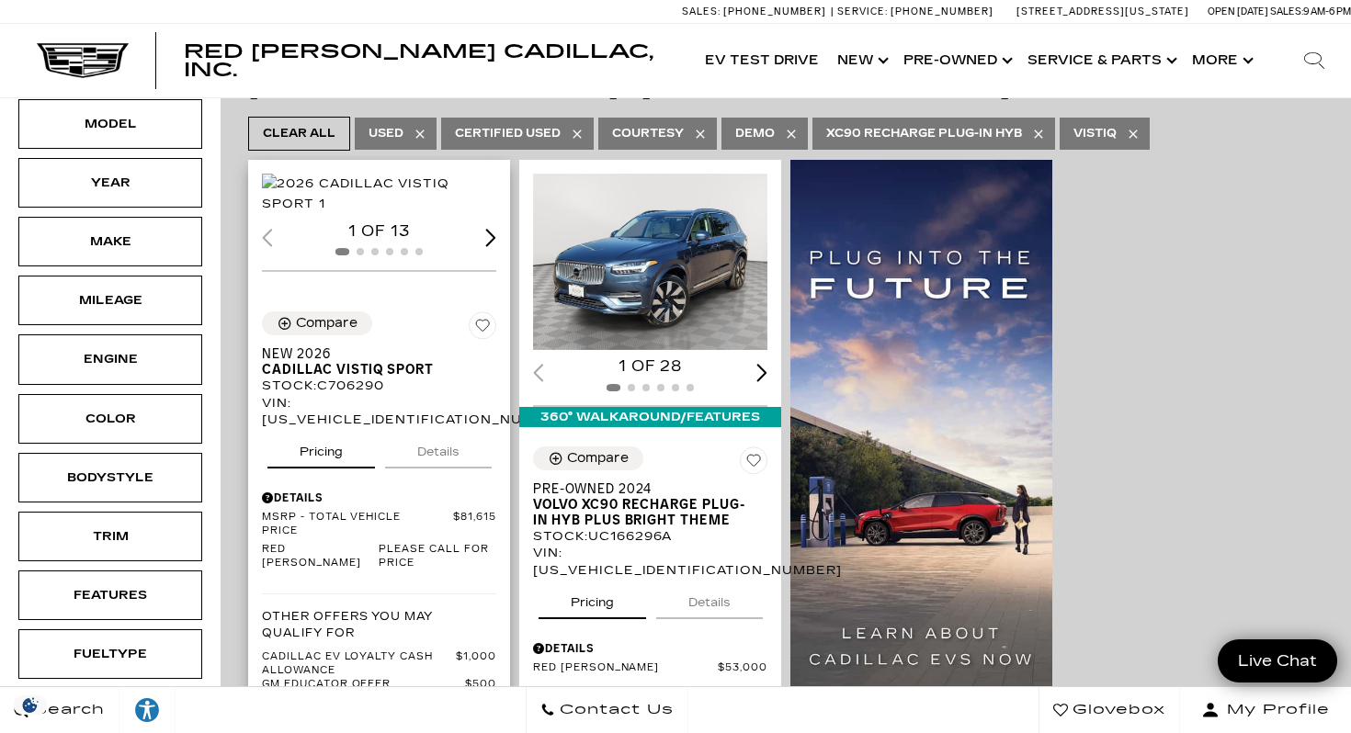
scroll to position [321, 0]
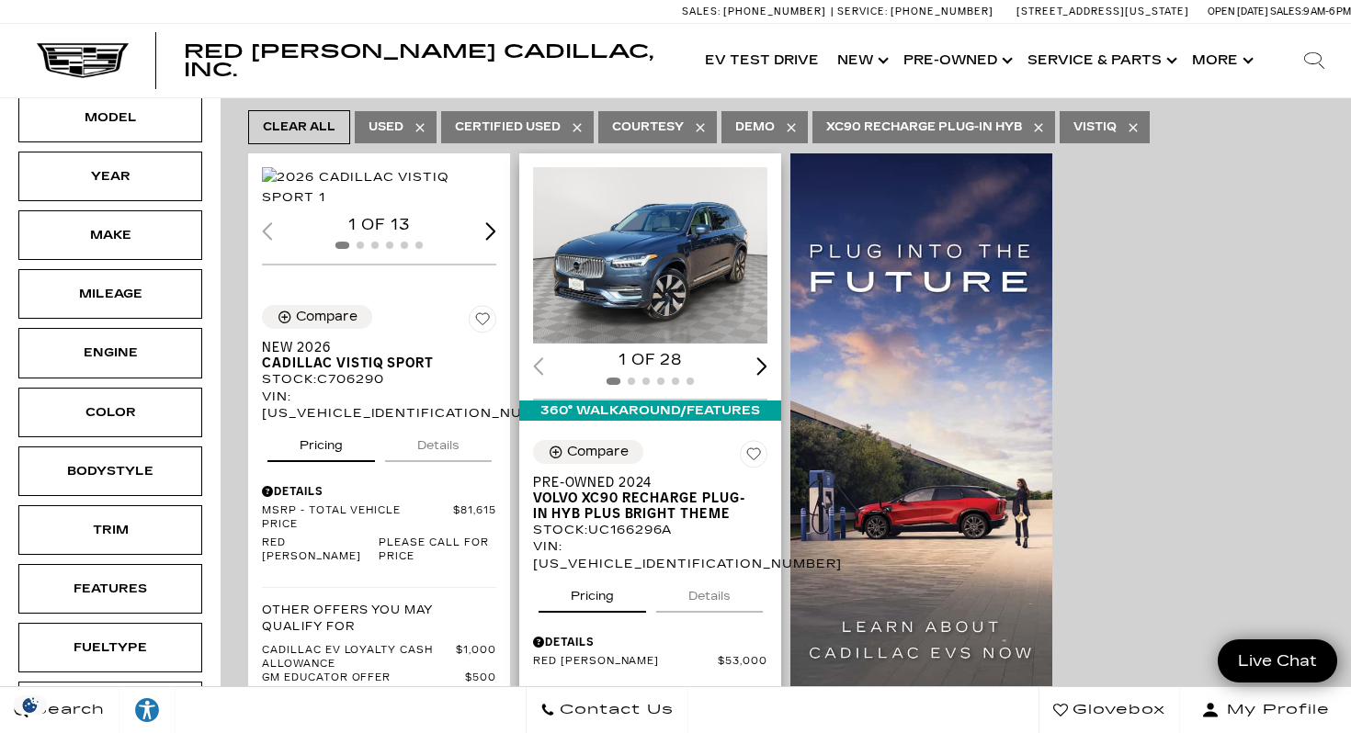
click at [659, 247] on img "1 / 2" at bounding box center [650, 255] width 234 height 176
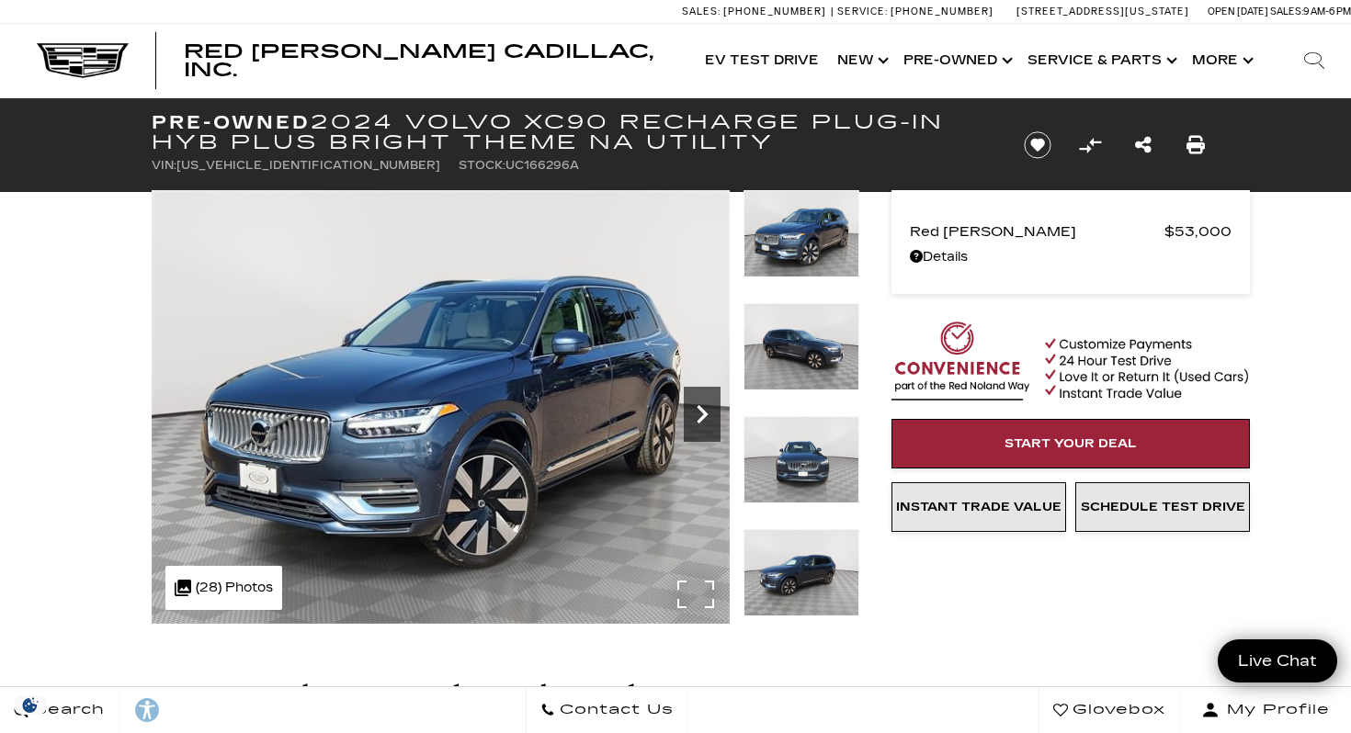
click at [702, 408] on icon "Next" at bounding box center [701, 414] width 11 height 18
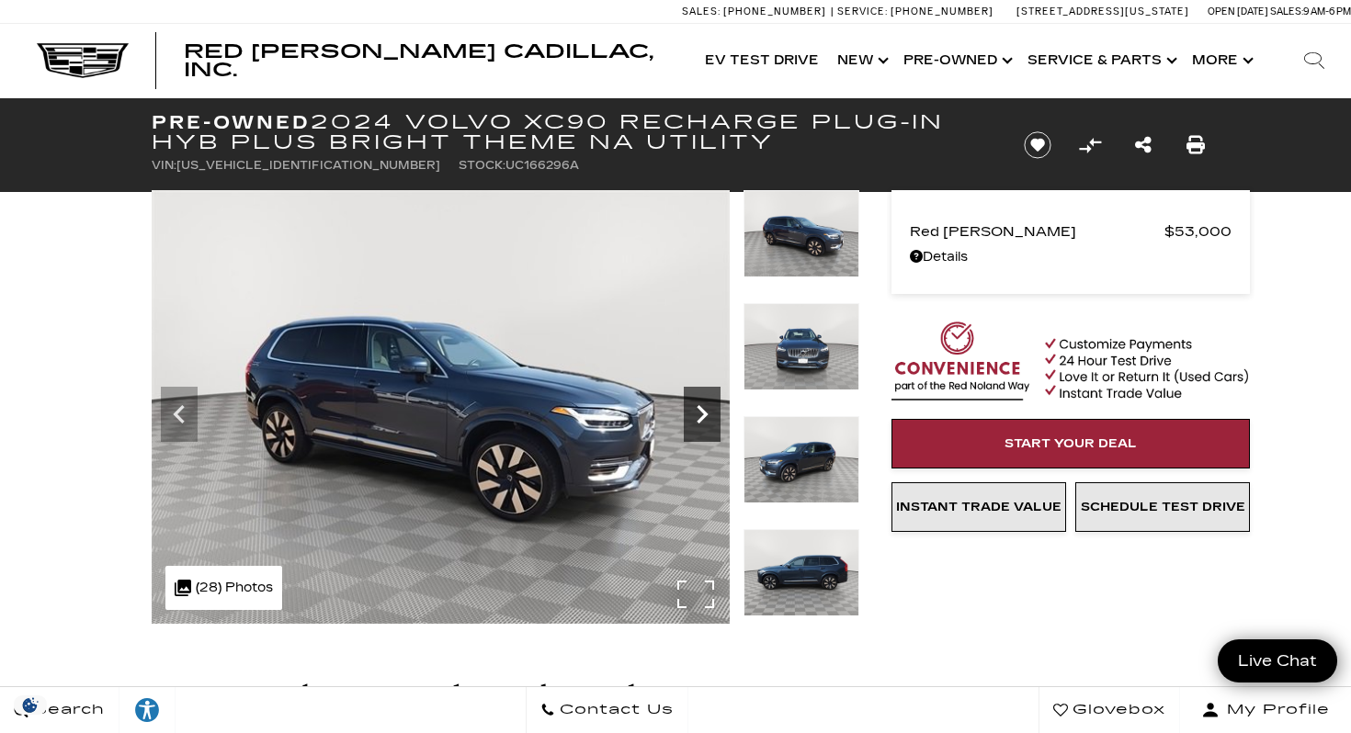
click at [702, 408] on icon "Next" at bounding box center [702, 414] width 37 height 37
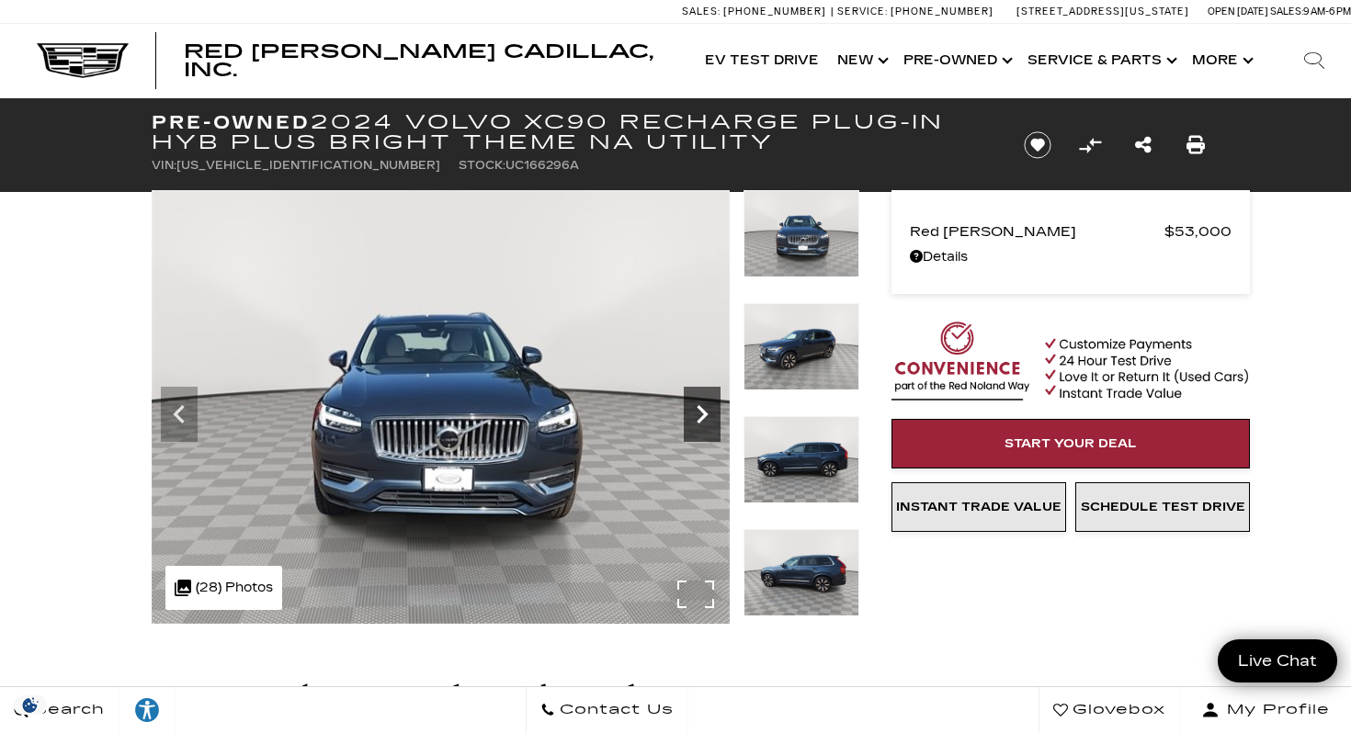
click at [702, 408] on icon "Next" at bounding box center [702, 414] width 37 height 37
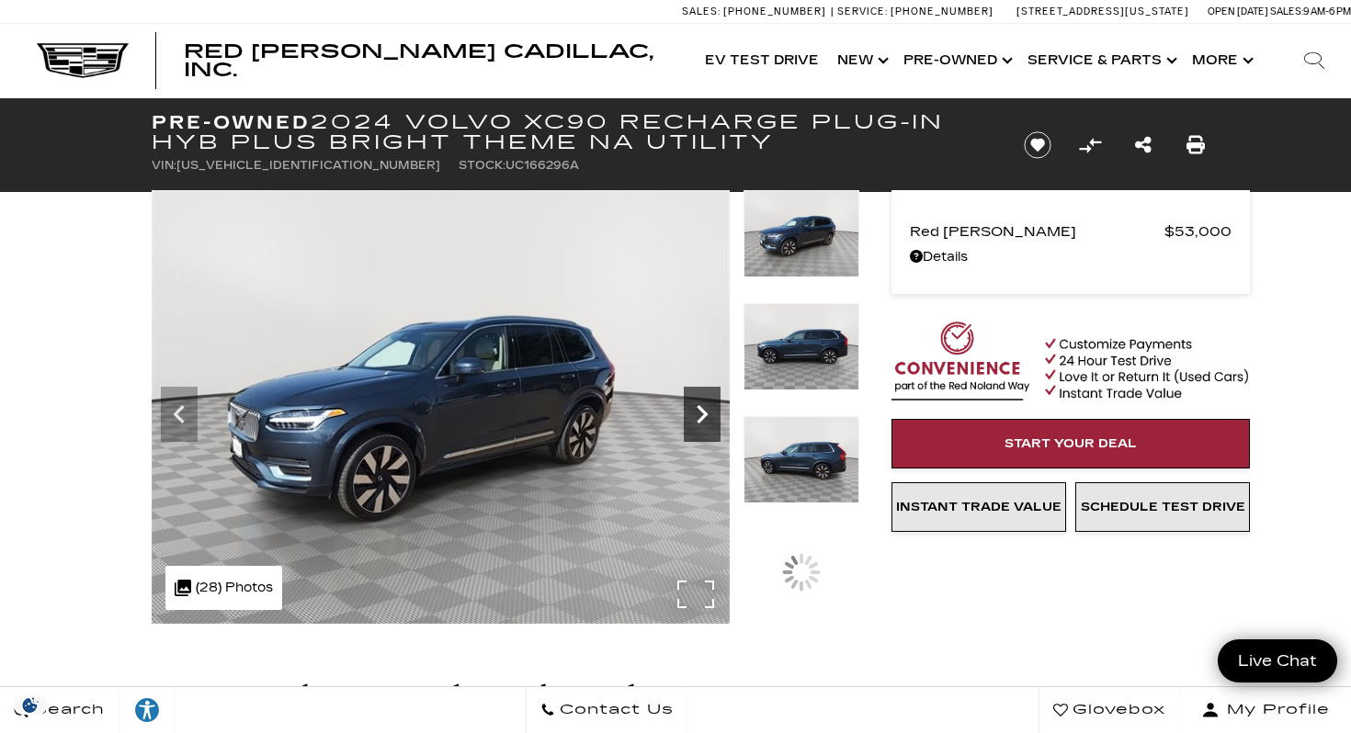
click at [702, 408] on icon "Next" at bounding box center [702, 414] width 37 height 37
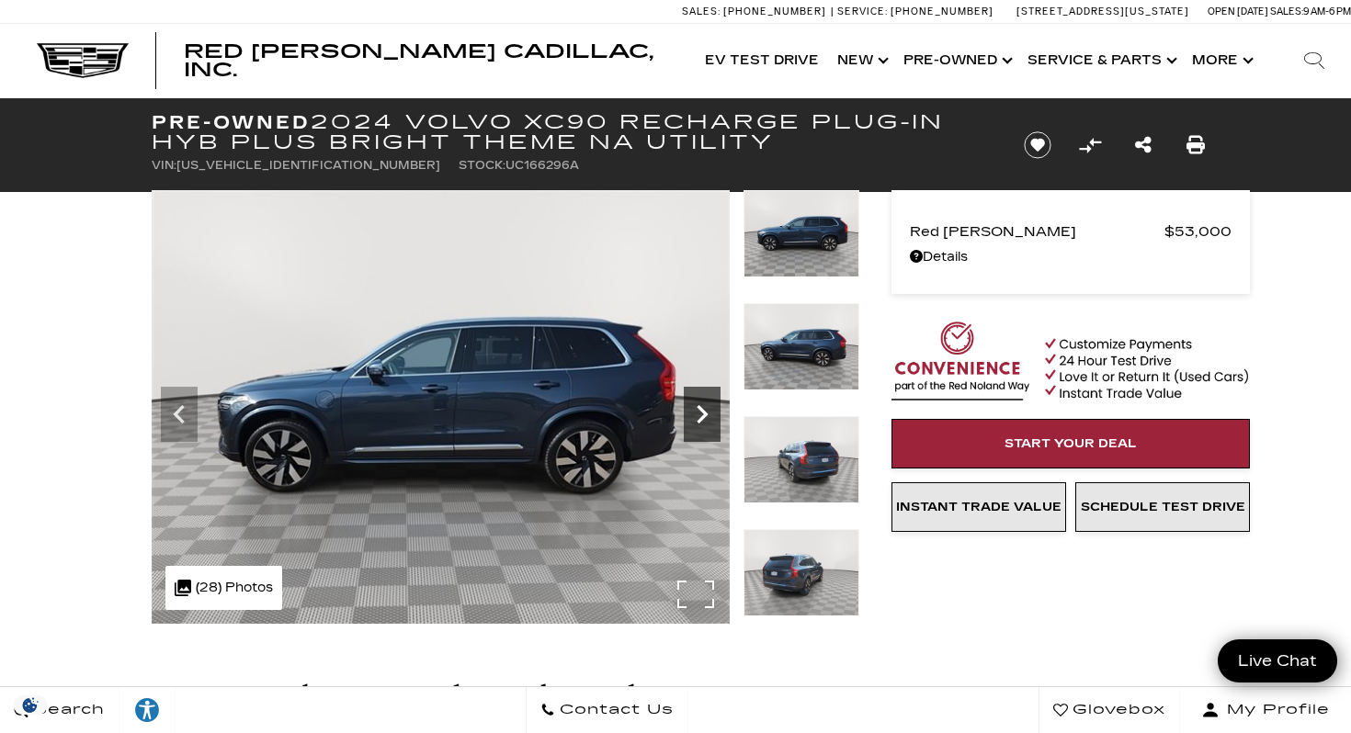
click at [702, 408] on icon "Next" at bounding box center [702, 414] width 37 height 37
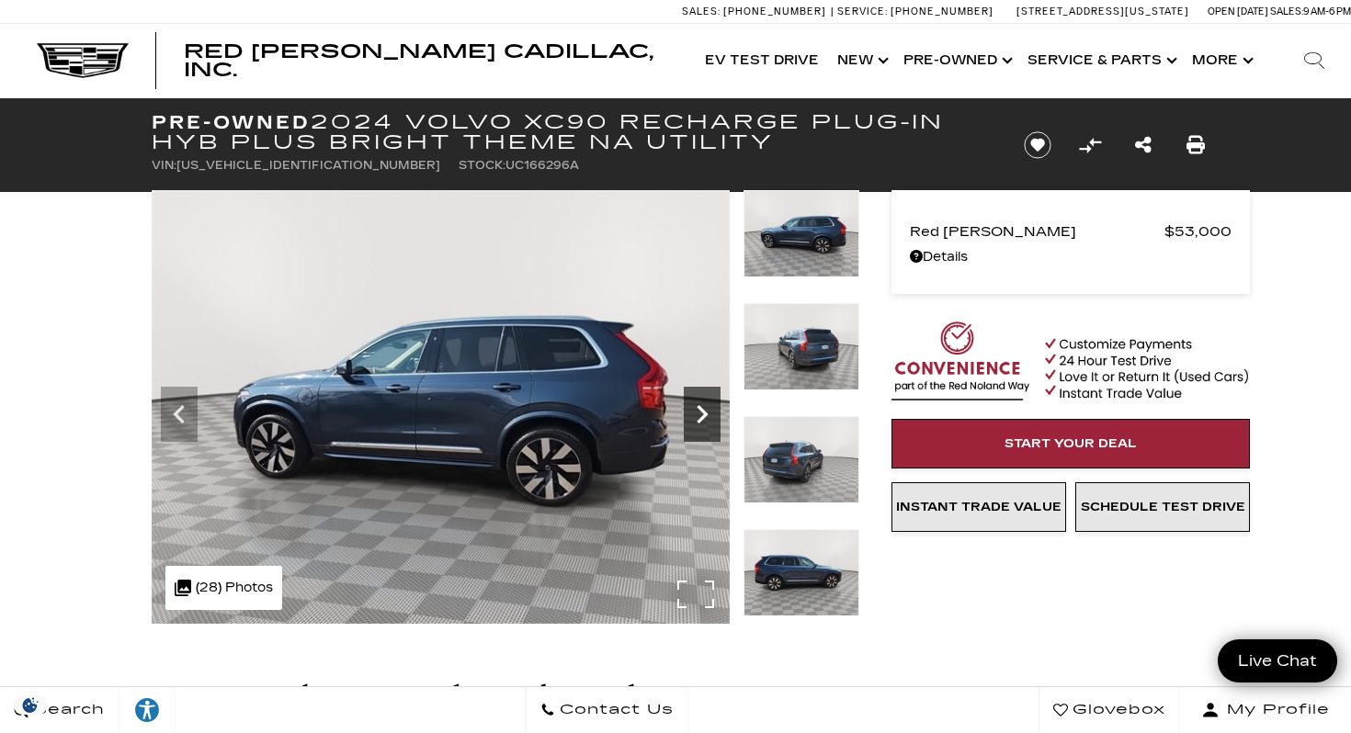
click at [702, 408] on icon "Next" at bounding box center [702, 414] width 37 height 37
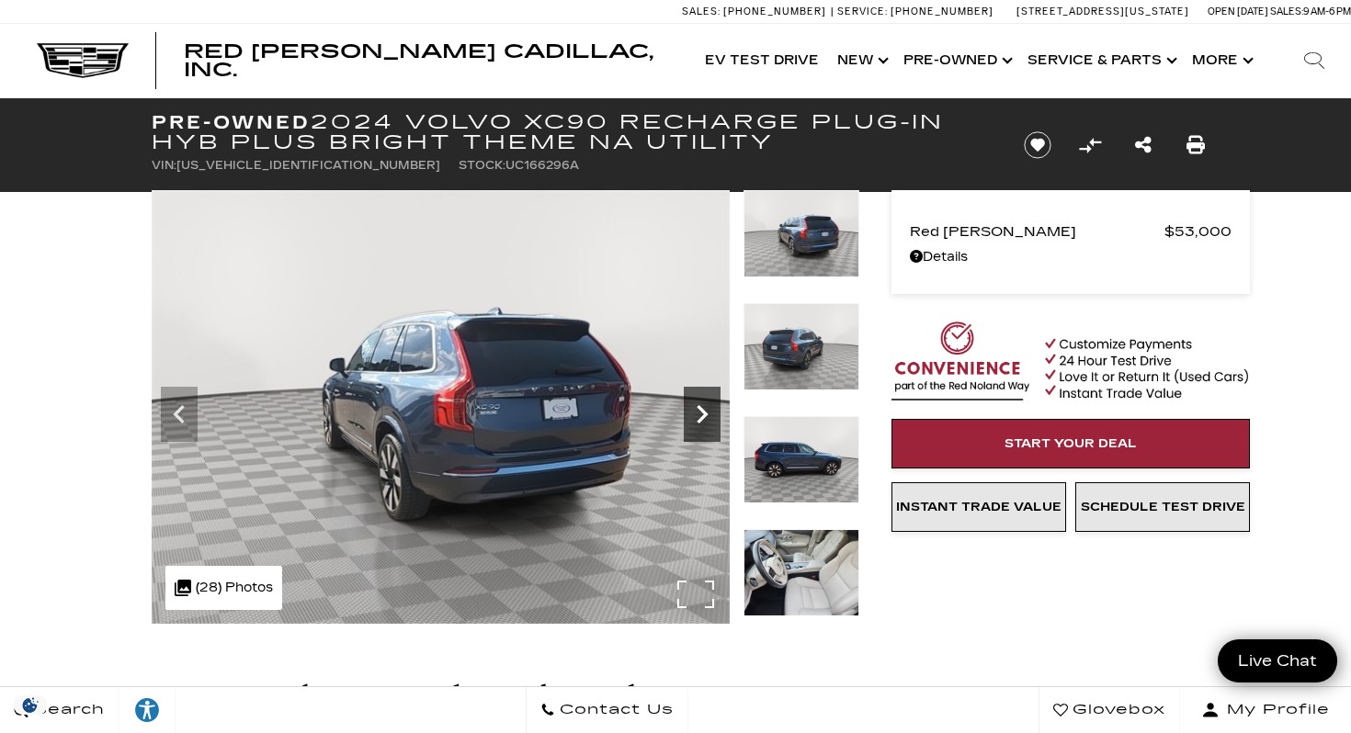
click at [702, 408] on icon "Next" at bounding box center [702, 414] width 37 height 37
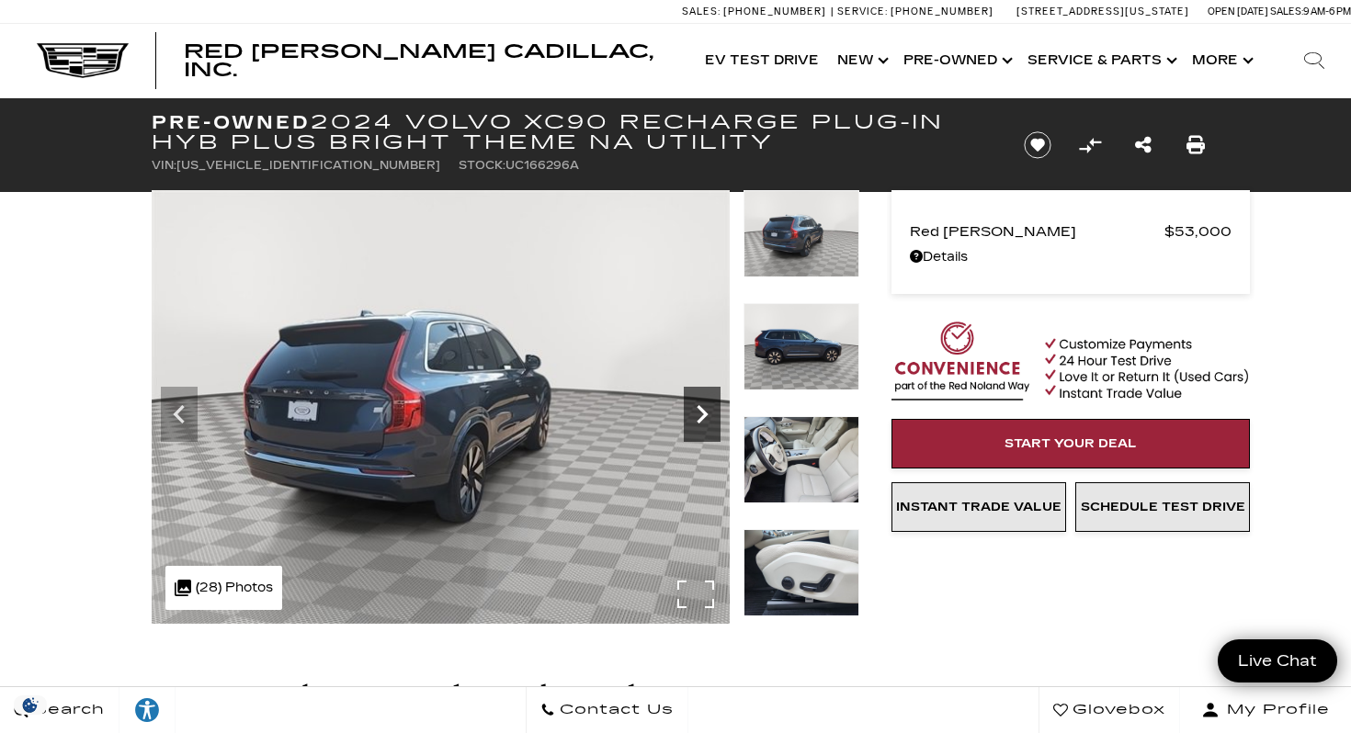
click at [702, 408] on icon "Next" at bounding box center [702, 414] width 37 height 37
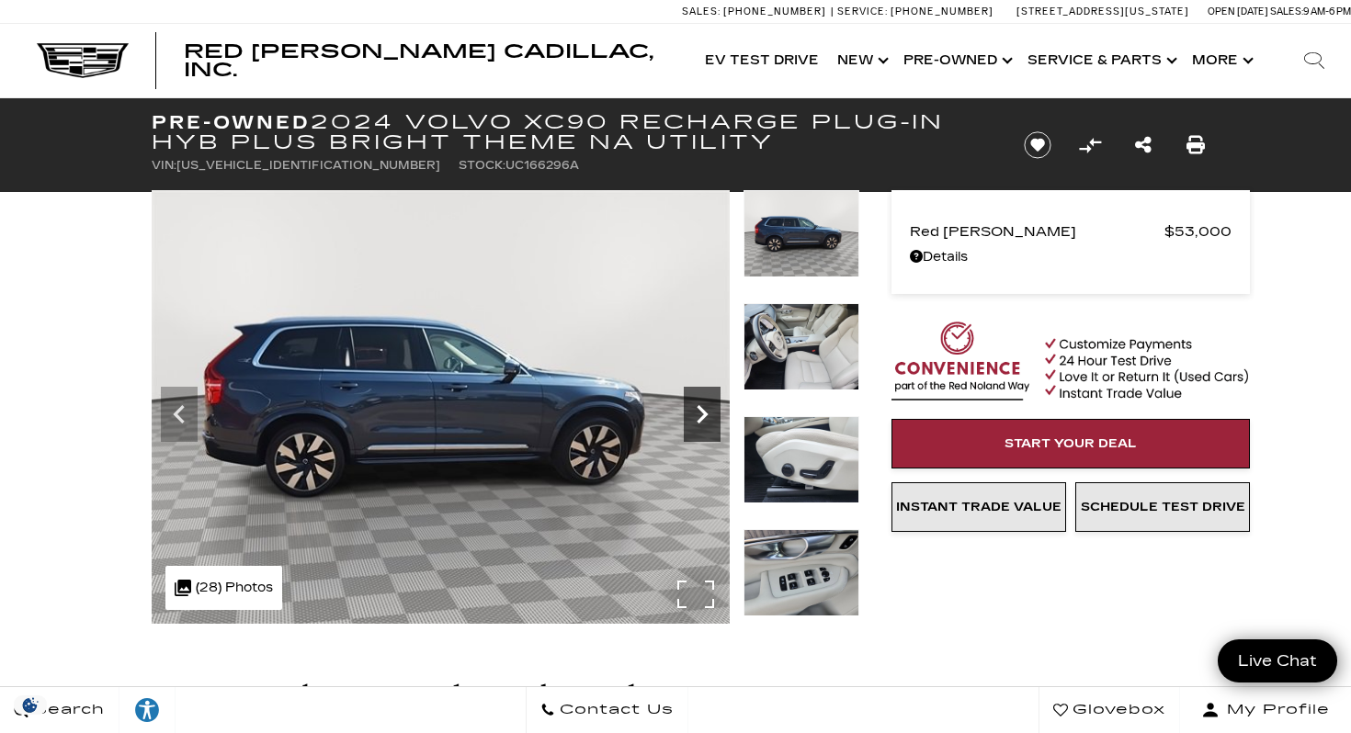
click at [702, 408] on icon "Next" at bounding box center [702, 414] width 37 height 37
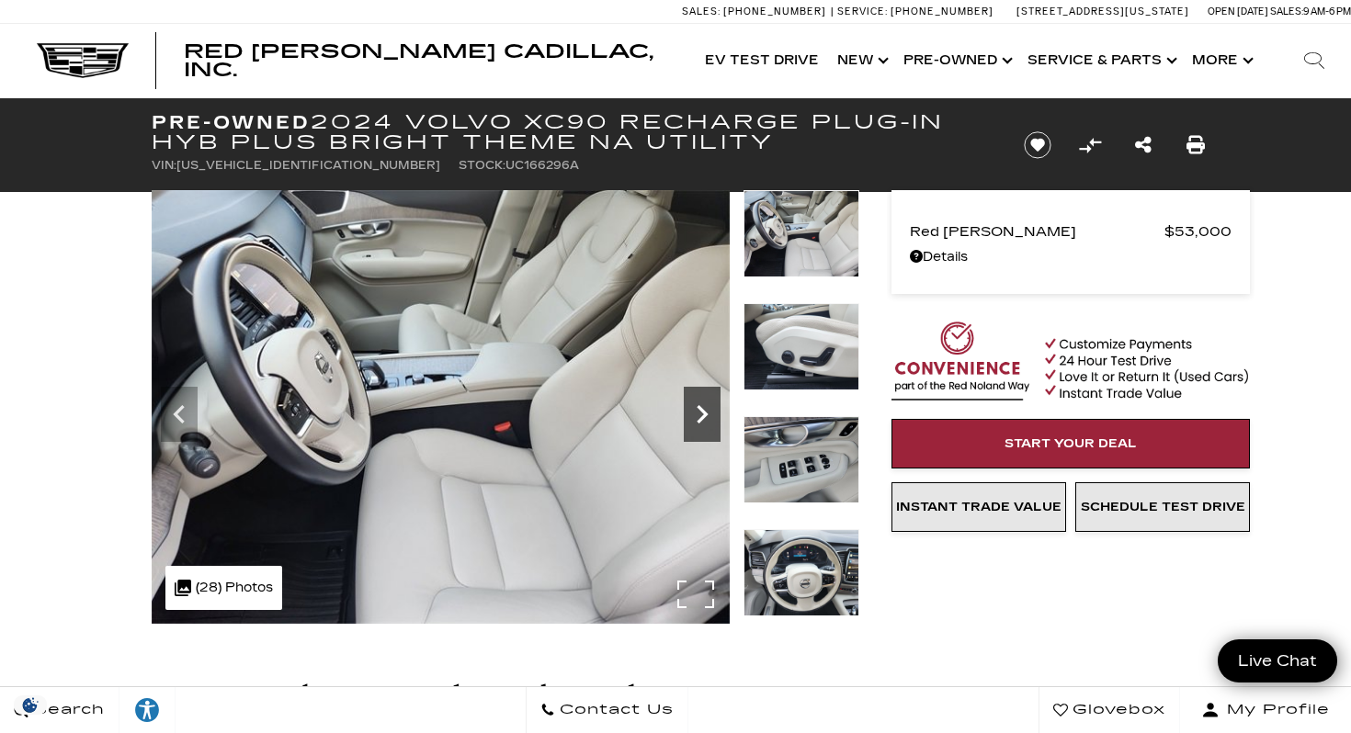
click at [702, 408] on icon "Next" at bounding box center [702, 414] width 37 height 37
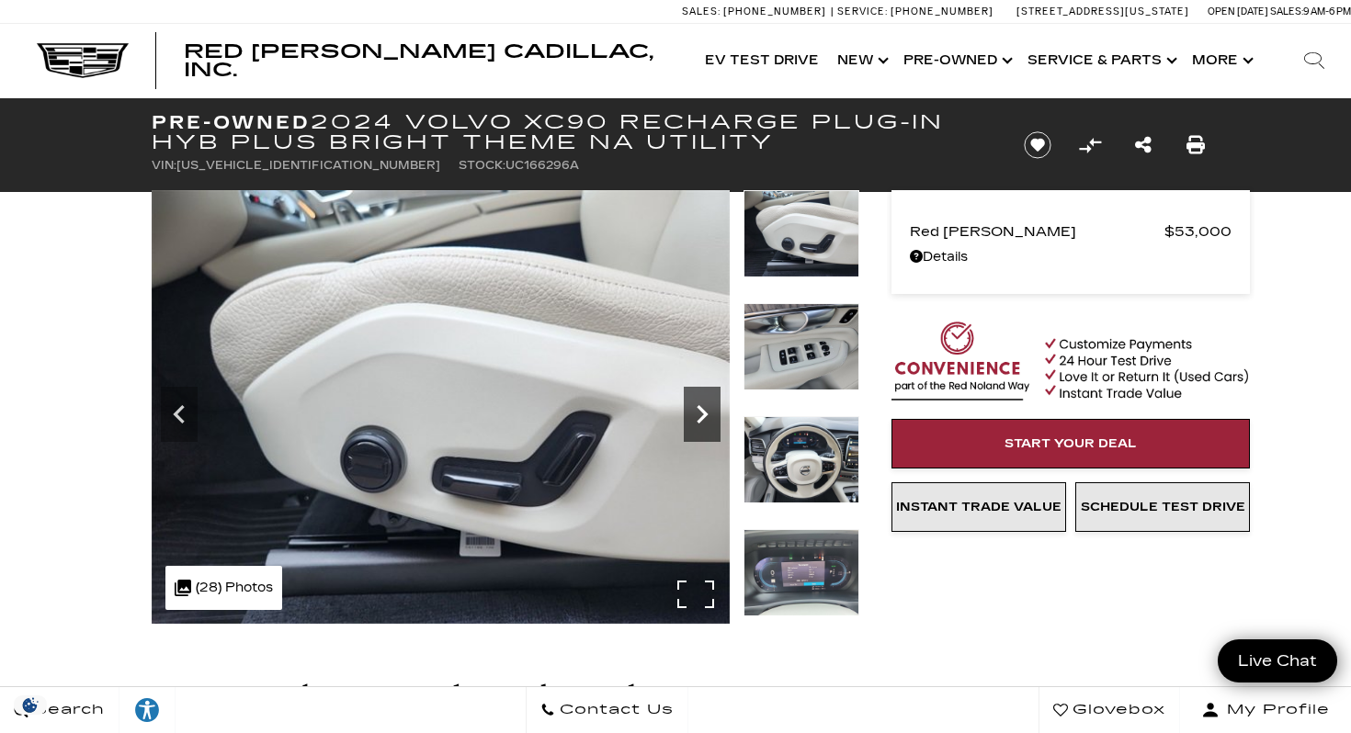
click at [702, 408] on icon "Next" at bounding box center [702, 414] width 37 height 37
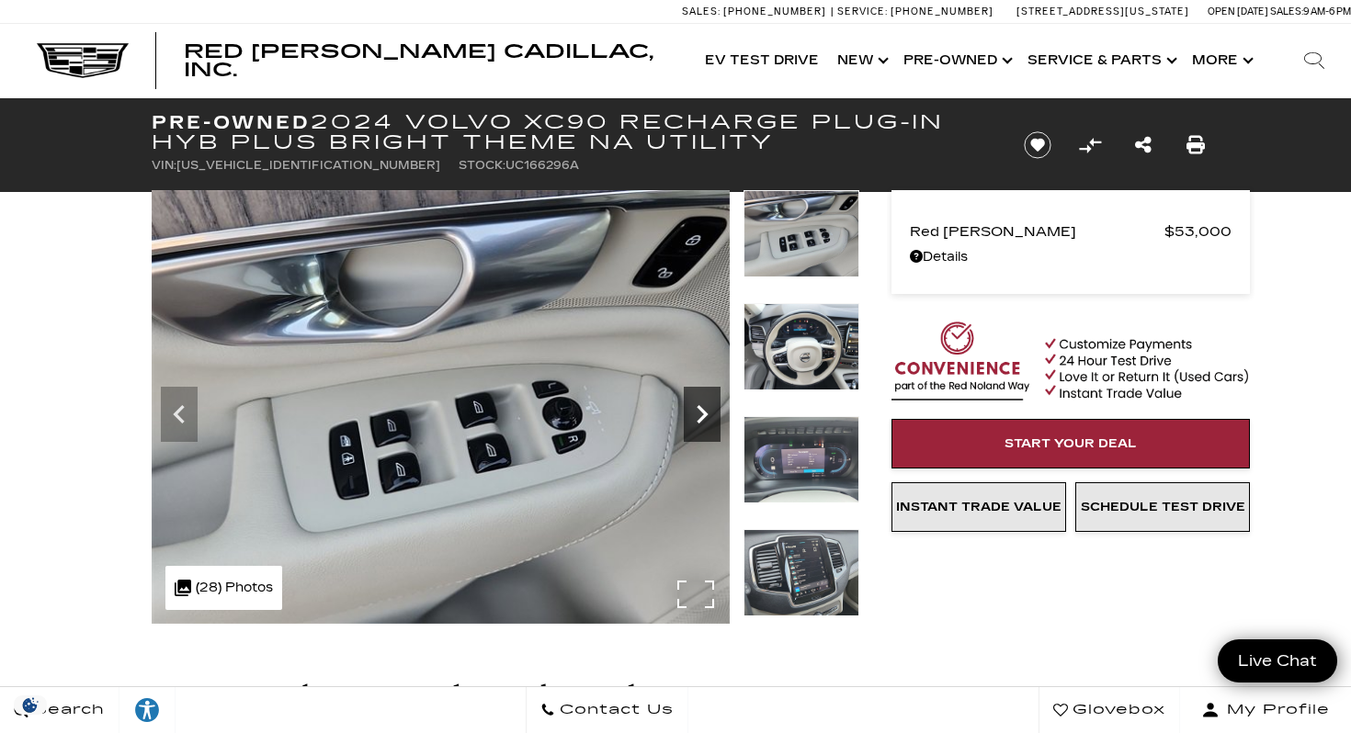
click at [702, 408] on icon "Next" at bounding box center [702, 414] width 37 height 37
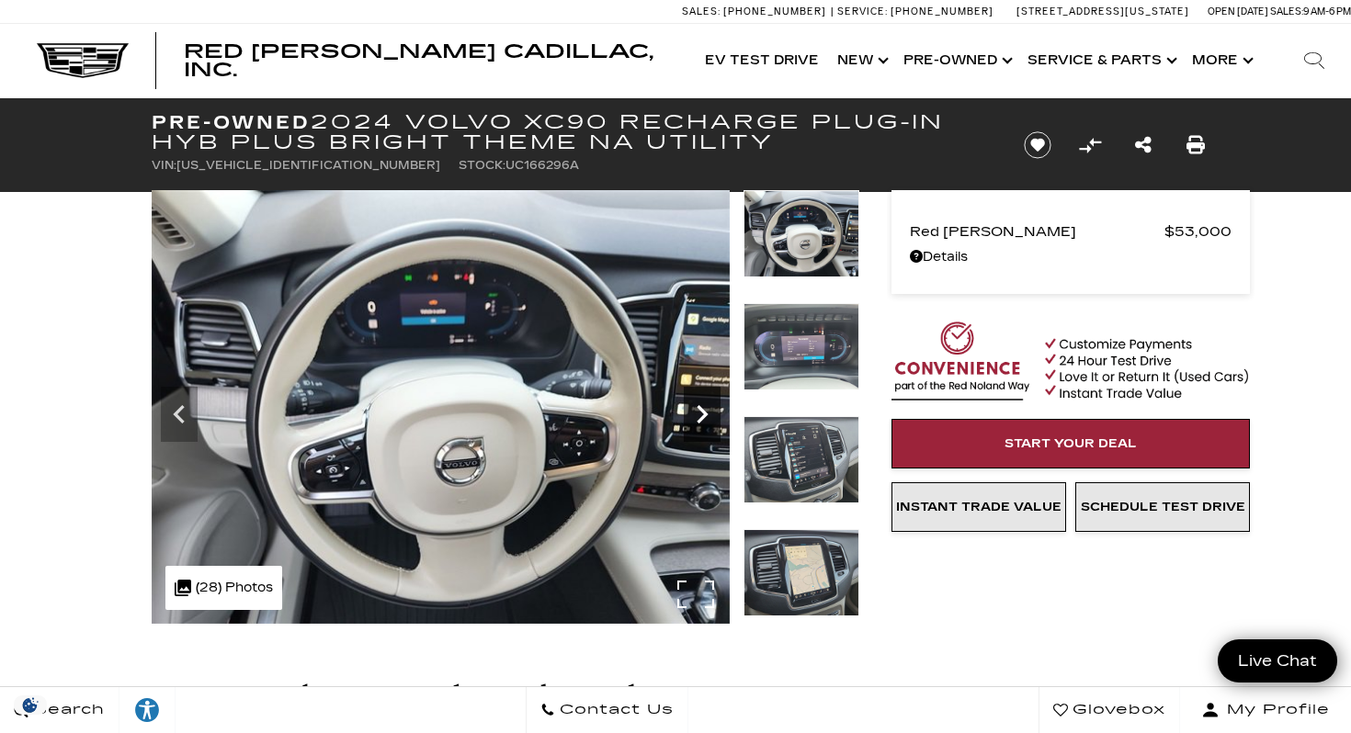
click at [702, 408] on icon "Next" at bounding box center [702, 414] width 37 height 37
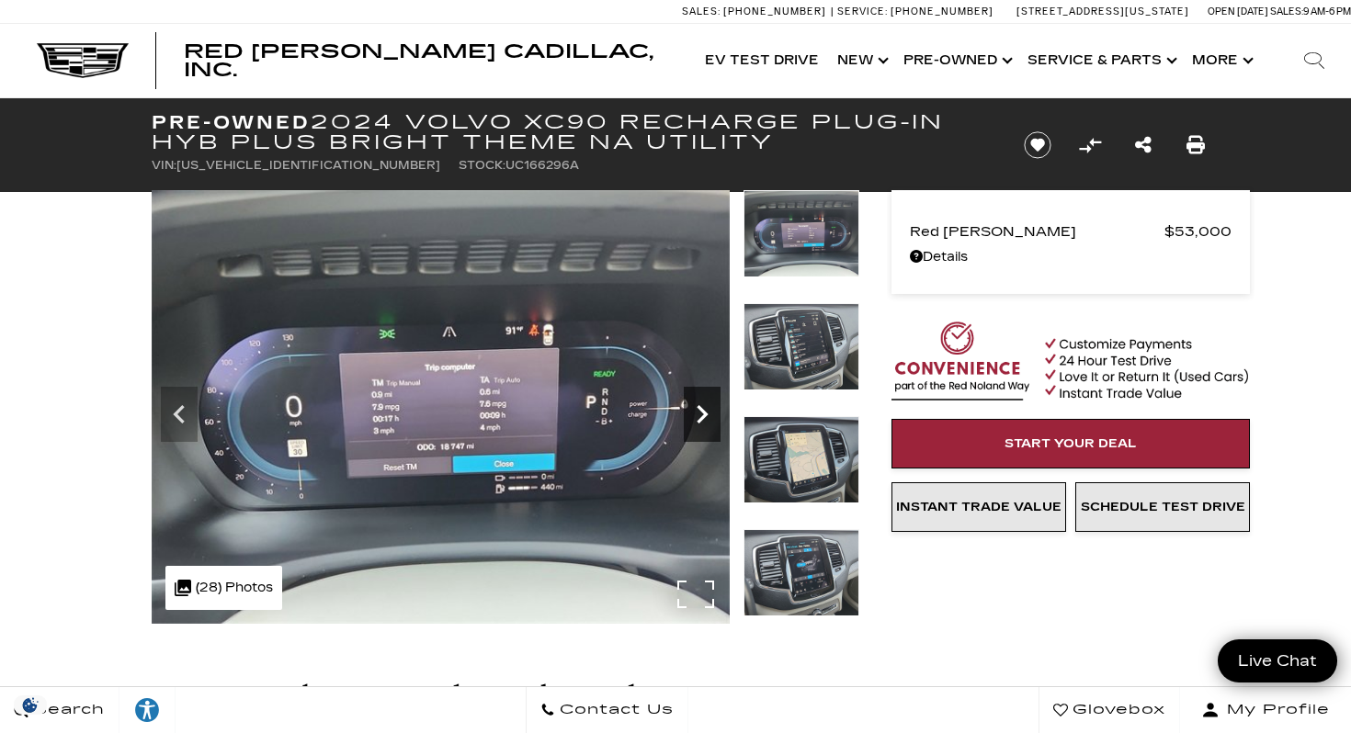
click at [702, 408] on icon "Next" at bounding box center [702, 414] width 37 height 37
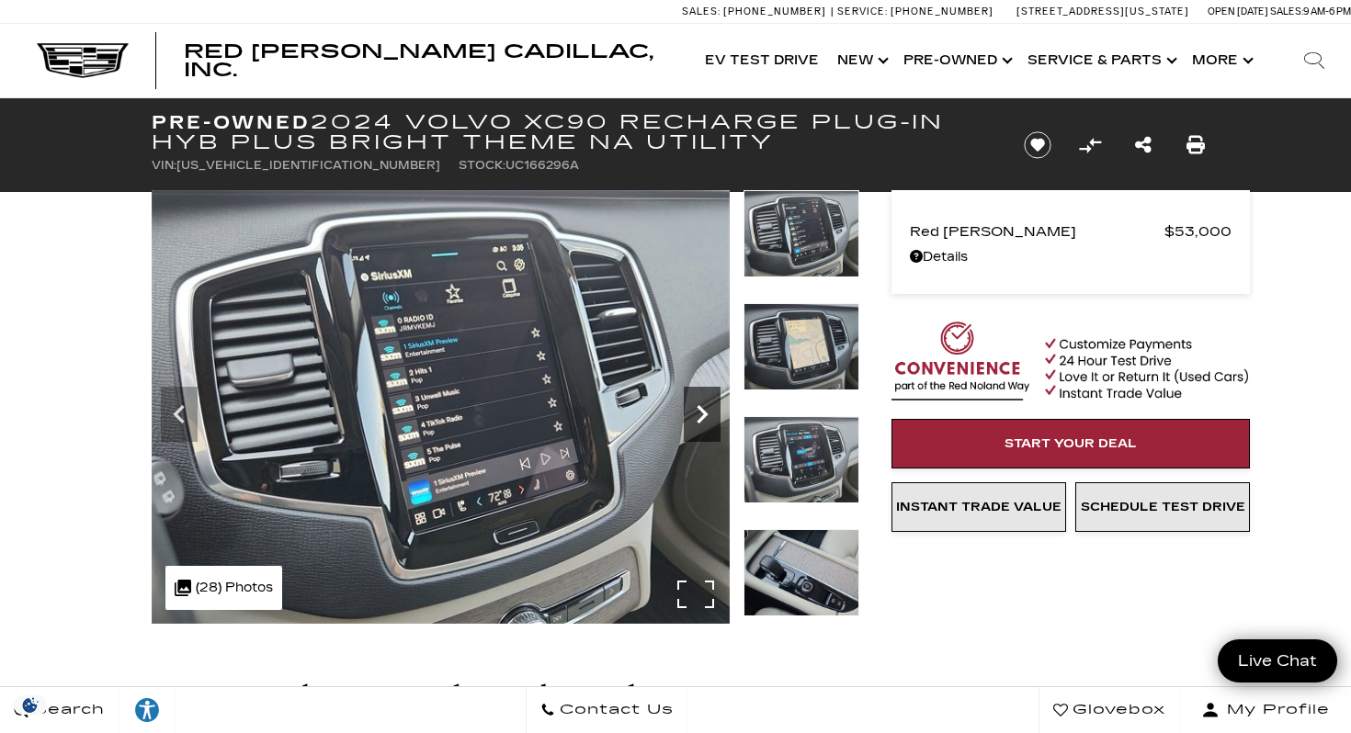
click at [702, 408] on icon "Next" at bounding box center [702, 414] width 37 height 37
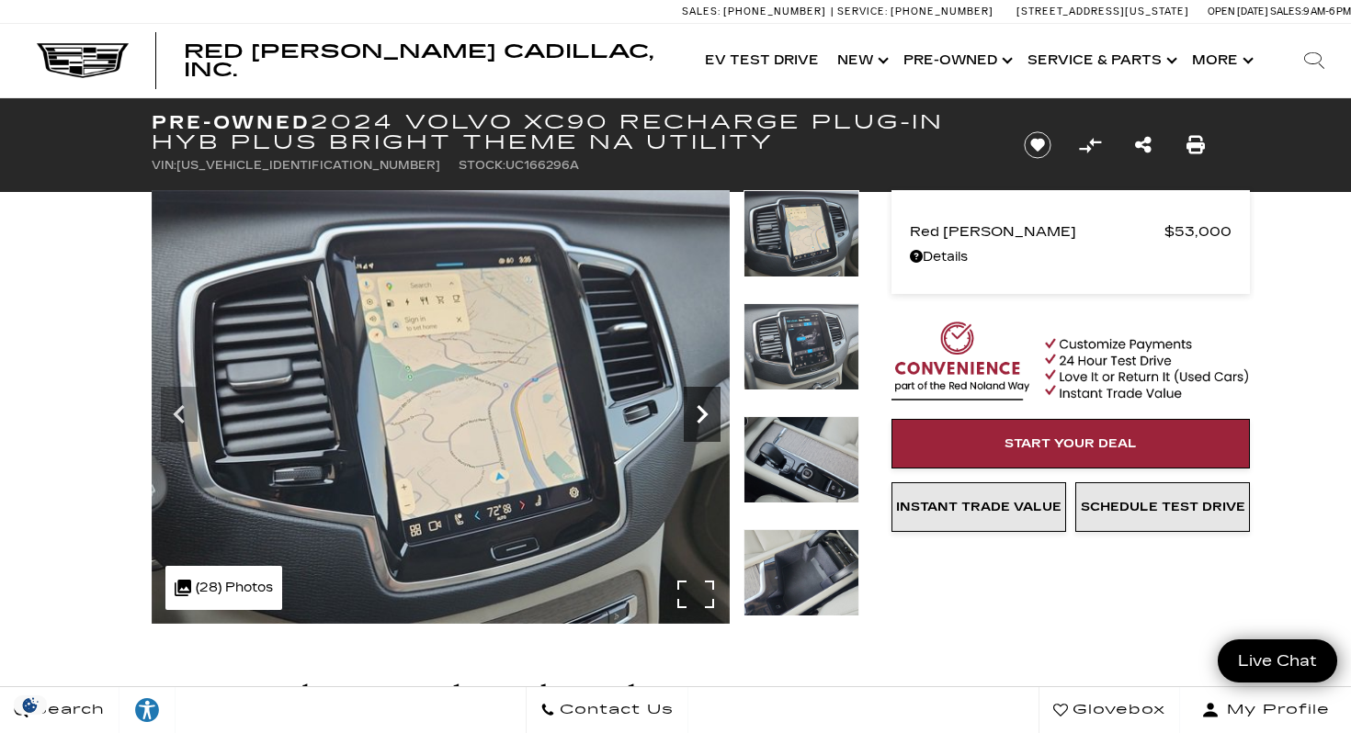
click at [702, 408] on icon "Next" at bounding box center [702, 414] width 37 height 37
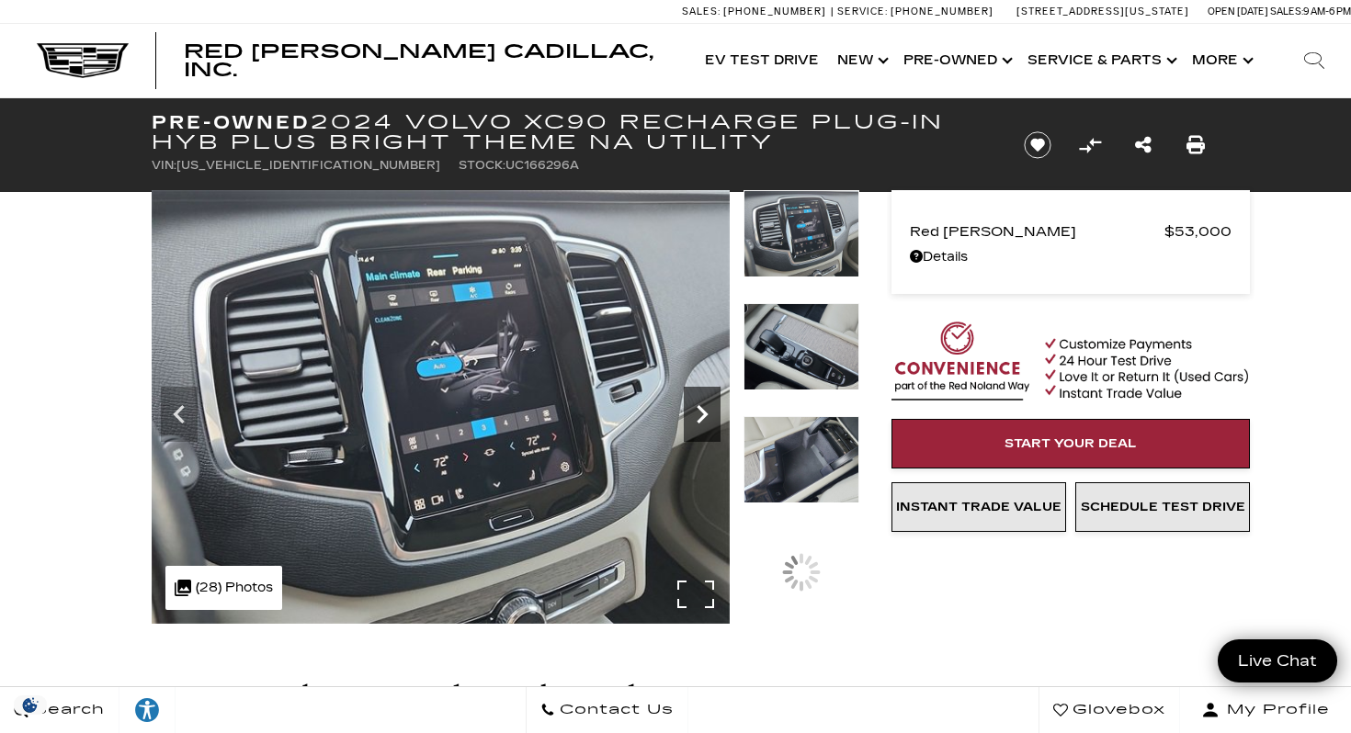
click at [702, 408] on icon "Next" at bounding box center [702, 414] width 37 height 37
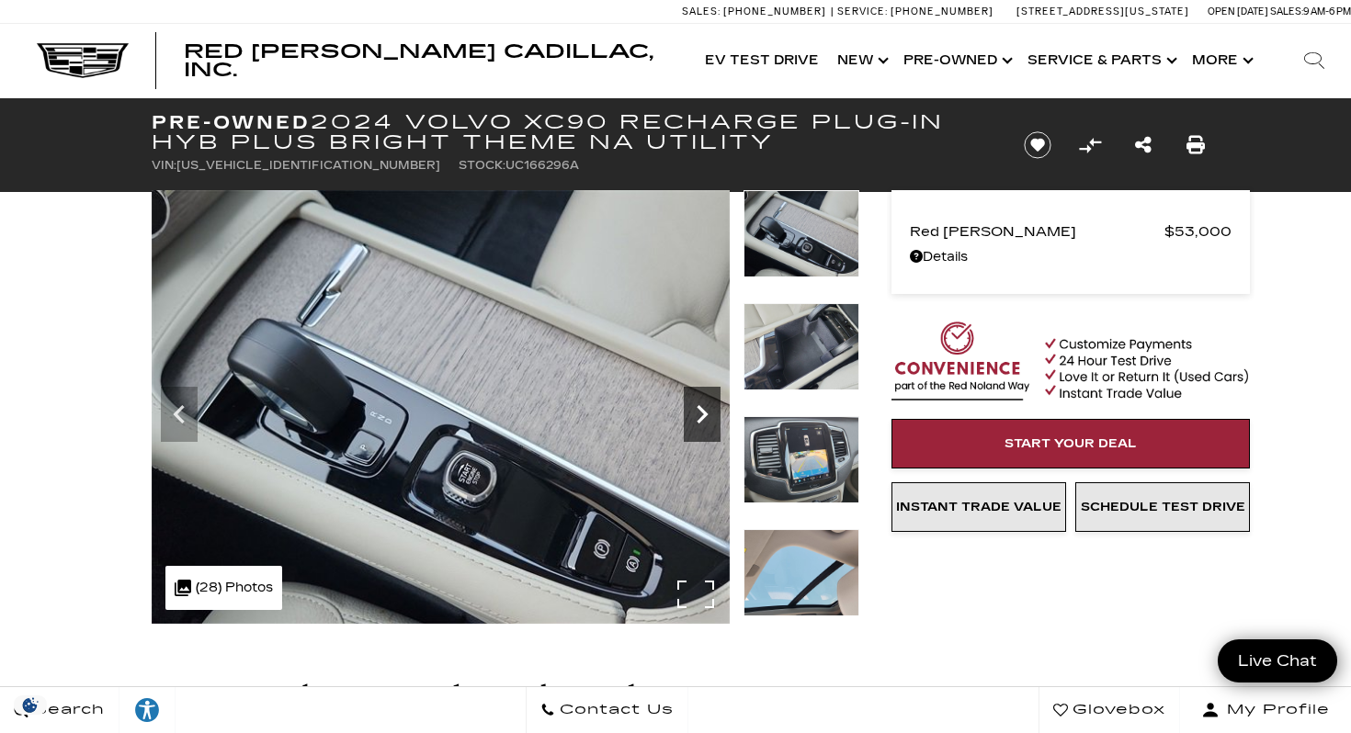
click at [702, 408] on icon "Next" at bounding box center [702, 414] width 37 height 37
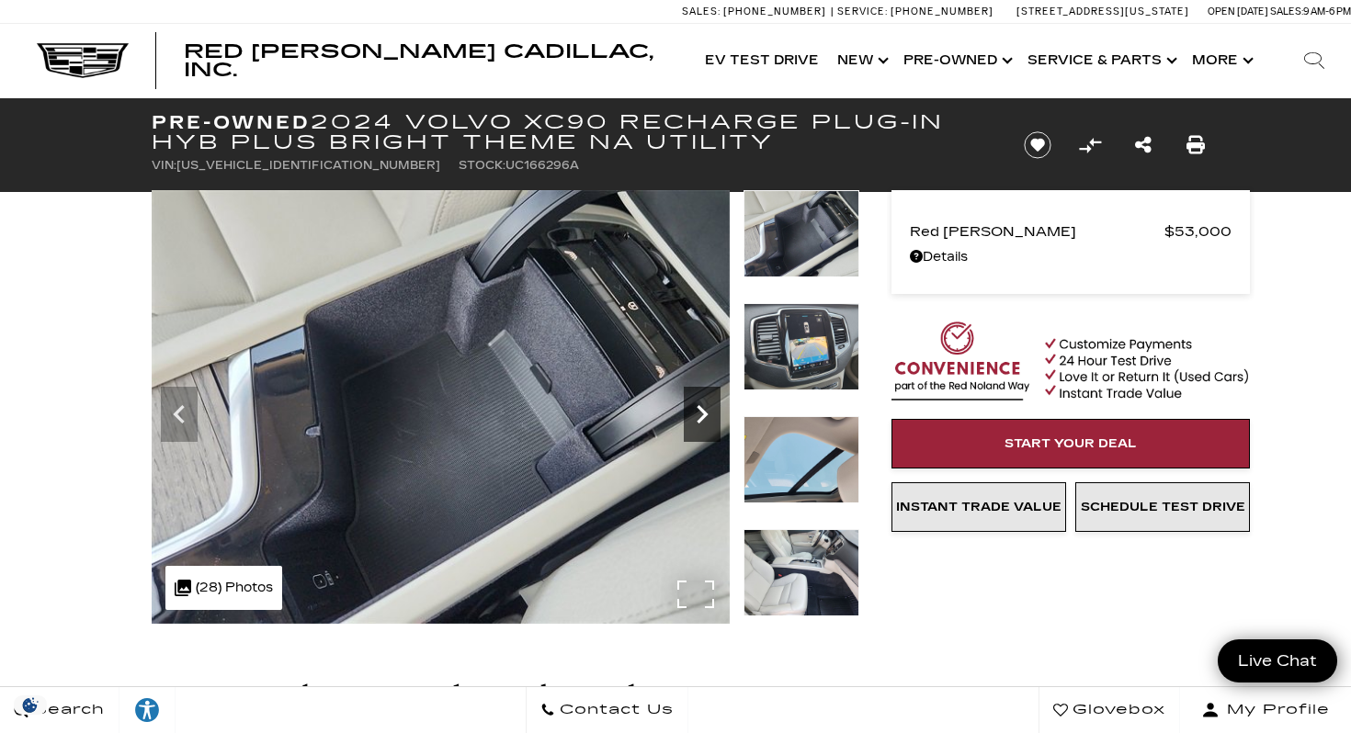
click at [702, 408] on icon "Next" at bounding box center [702, 414] width 37 height 37
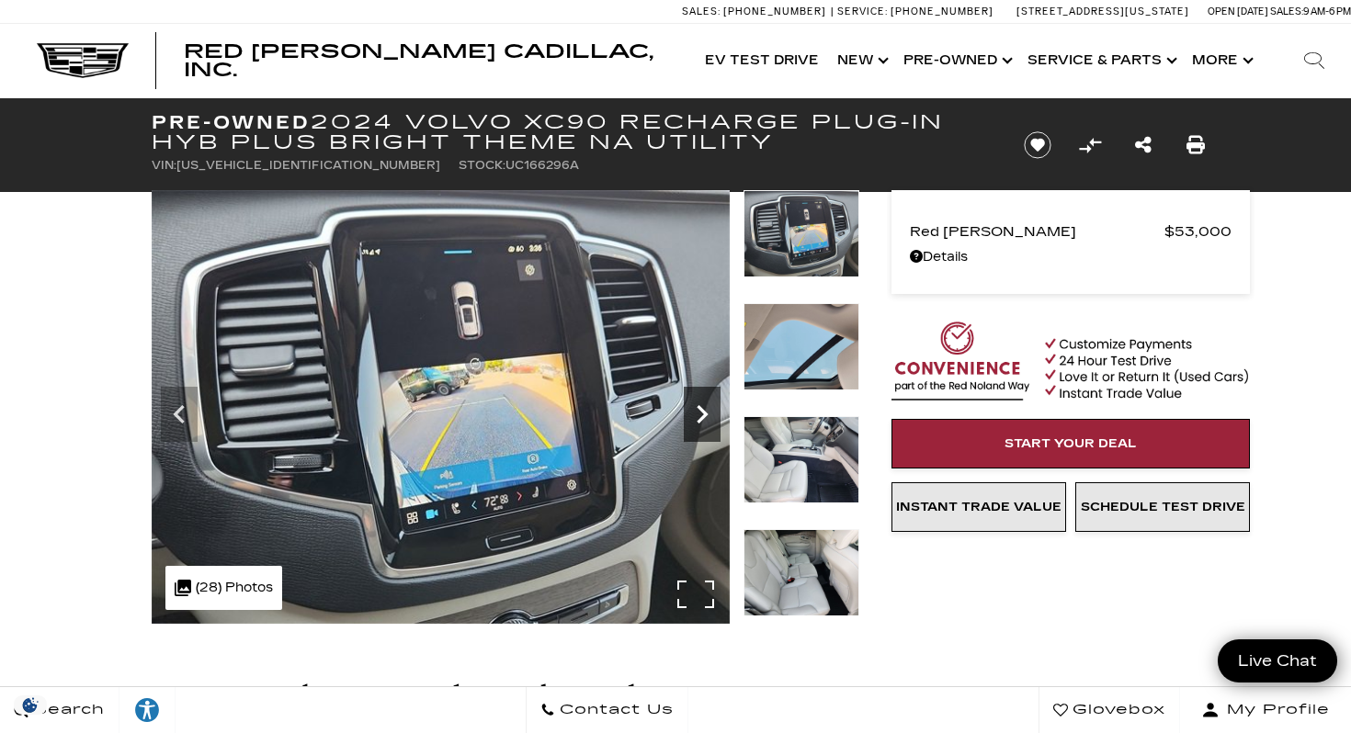
click at [702, 408] on icon "Next" at bounding box center [702, 414] width 37 height 37
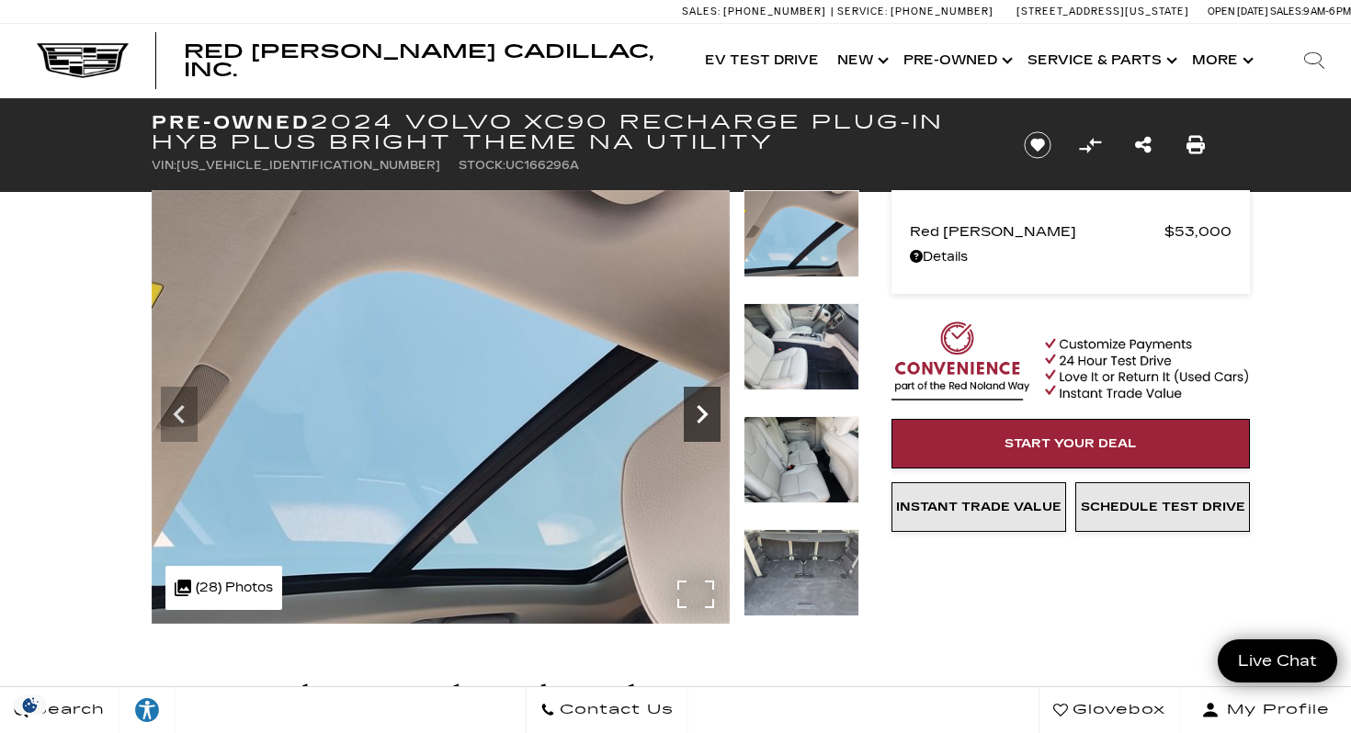
click at [702, 408] on icon "Next" at bounding box center [702, 414] width 37 height 37
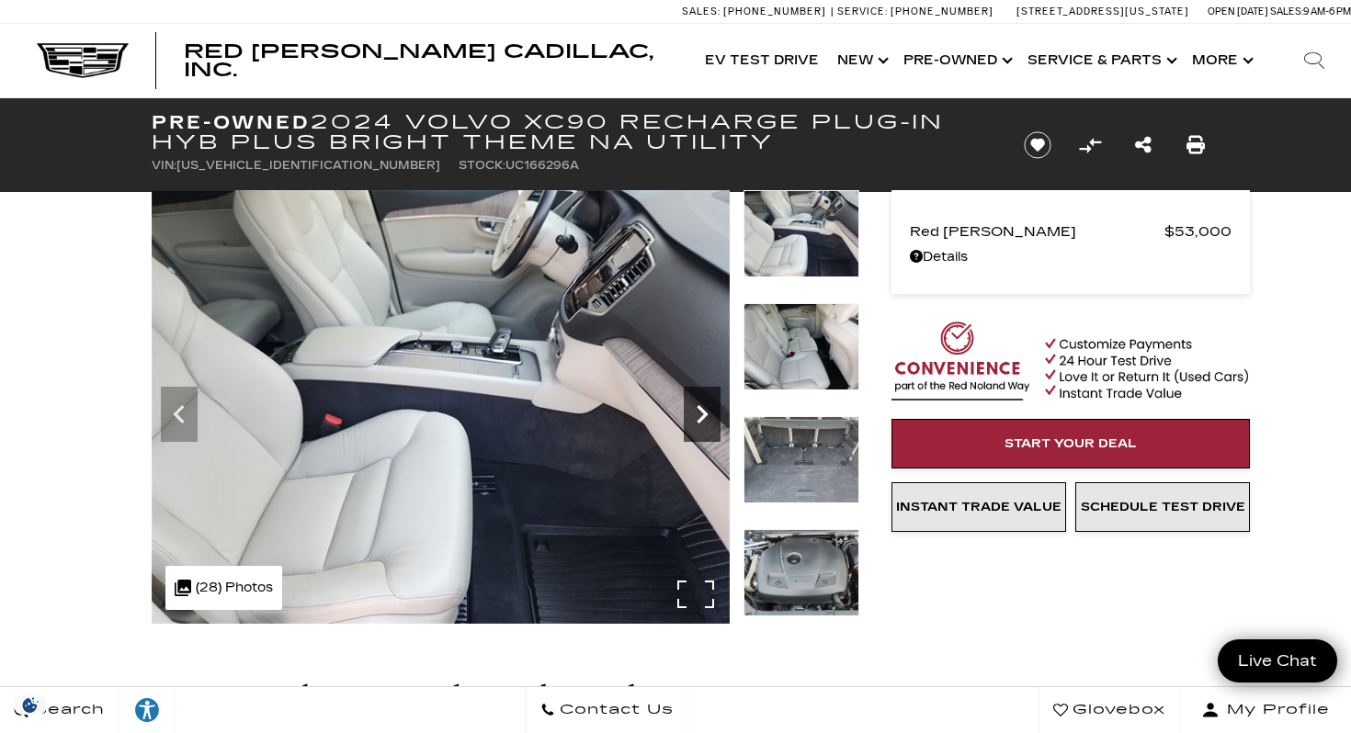
click at [702, 408] on icon "Next" at bounding box center [702, 414] width 37 height 37
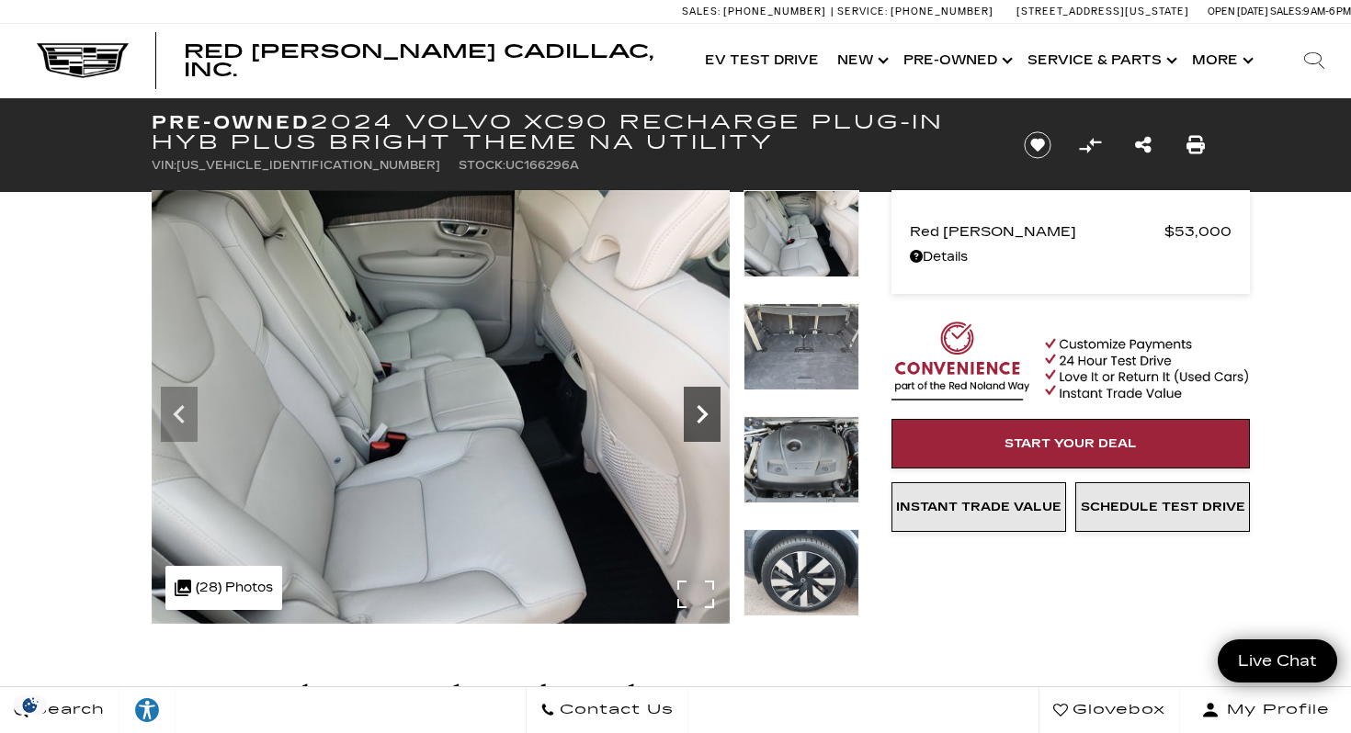
click at [702, 408] on icon "Next" at bounding box center [702, 414] width 37 height 37
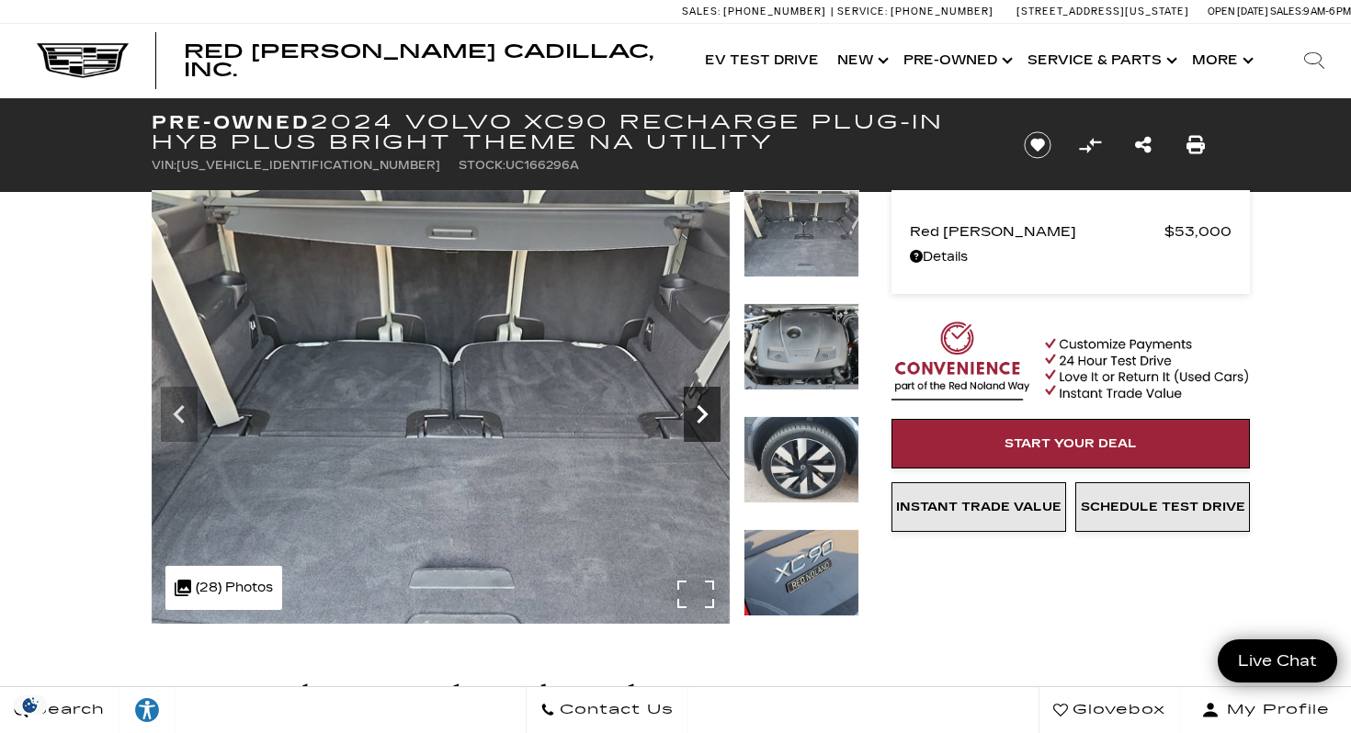
click at [702, 408] on icon "Next" at bounding box center [702, 414] width 37 height 37
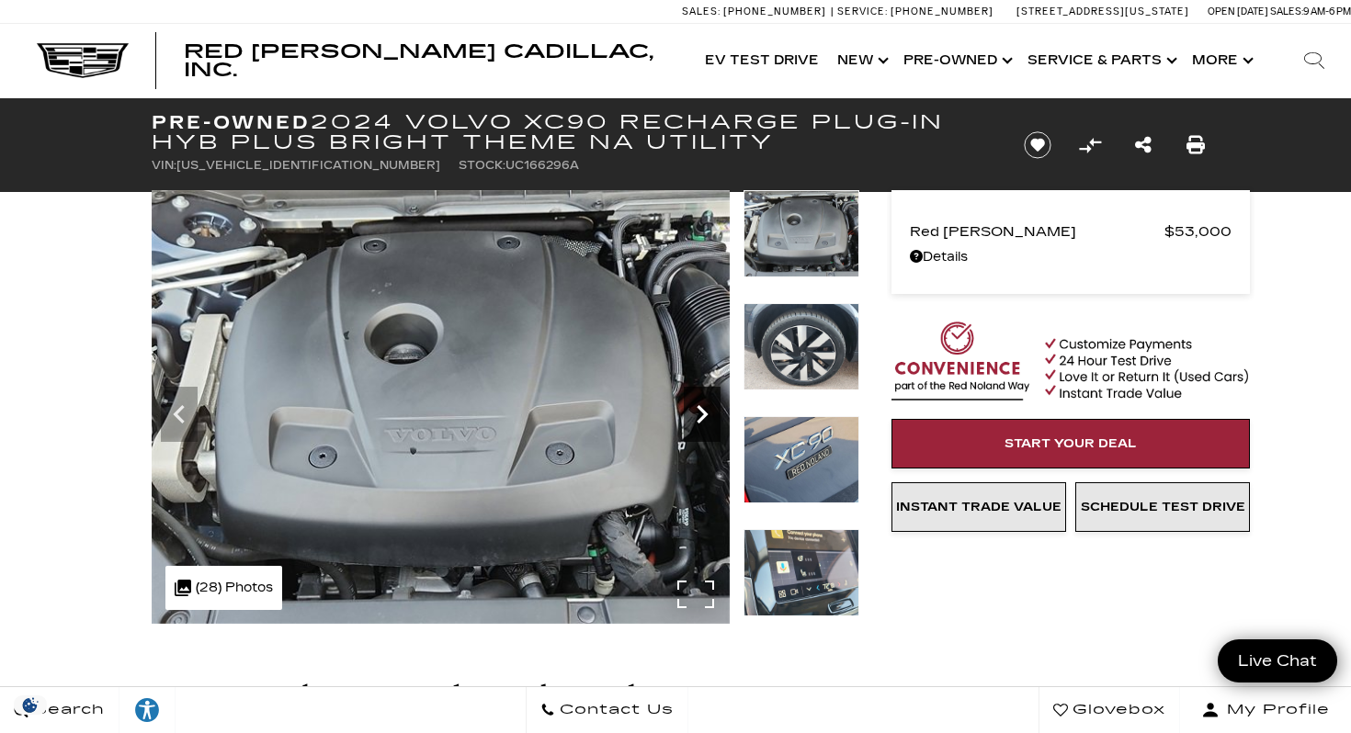
click at [702, 408] on icon "Next" at bounding box center [702, 414] width 37 height 37
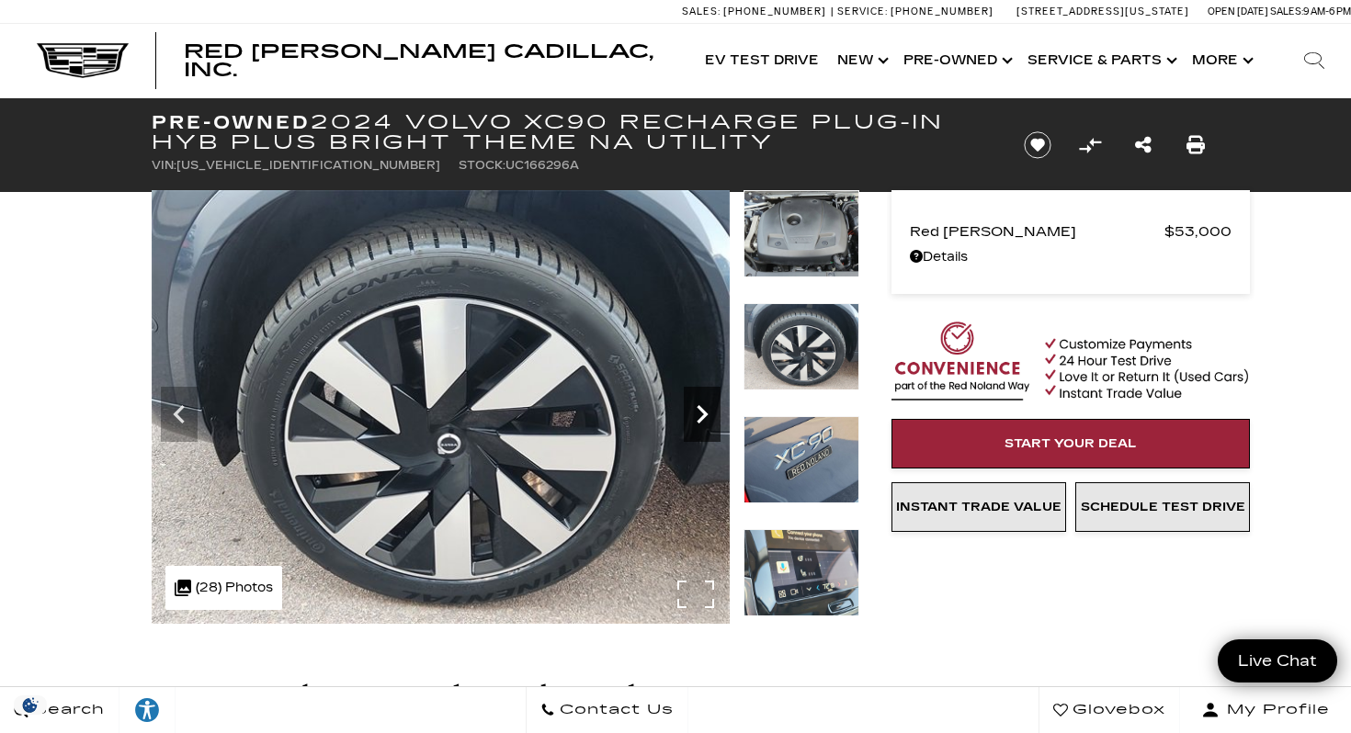
click at [702, 408] on icon "Next" at bounding box center [702, 414] width 37 height 37
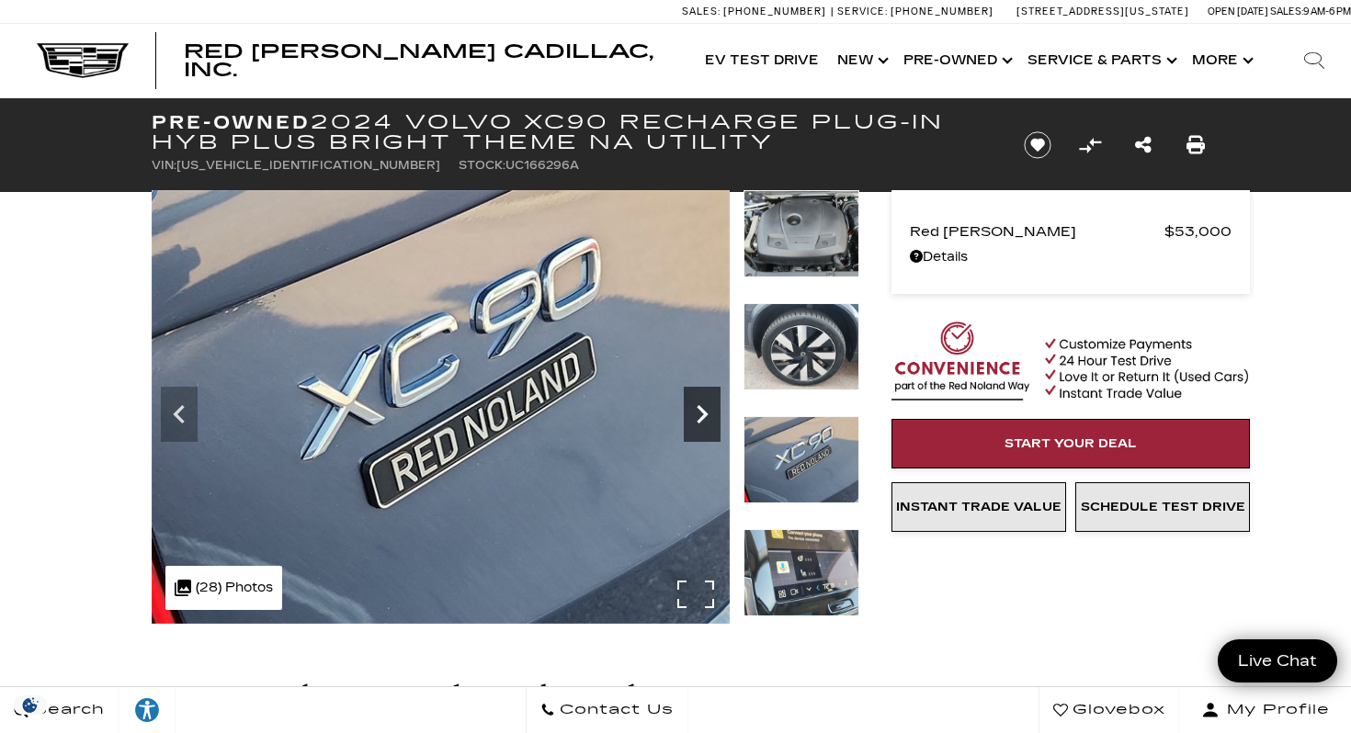
click at [702, 408] on icon "Next" at bounding box center [702, 414] width 37 height 37
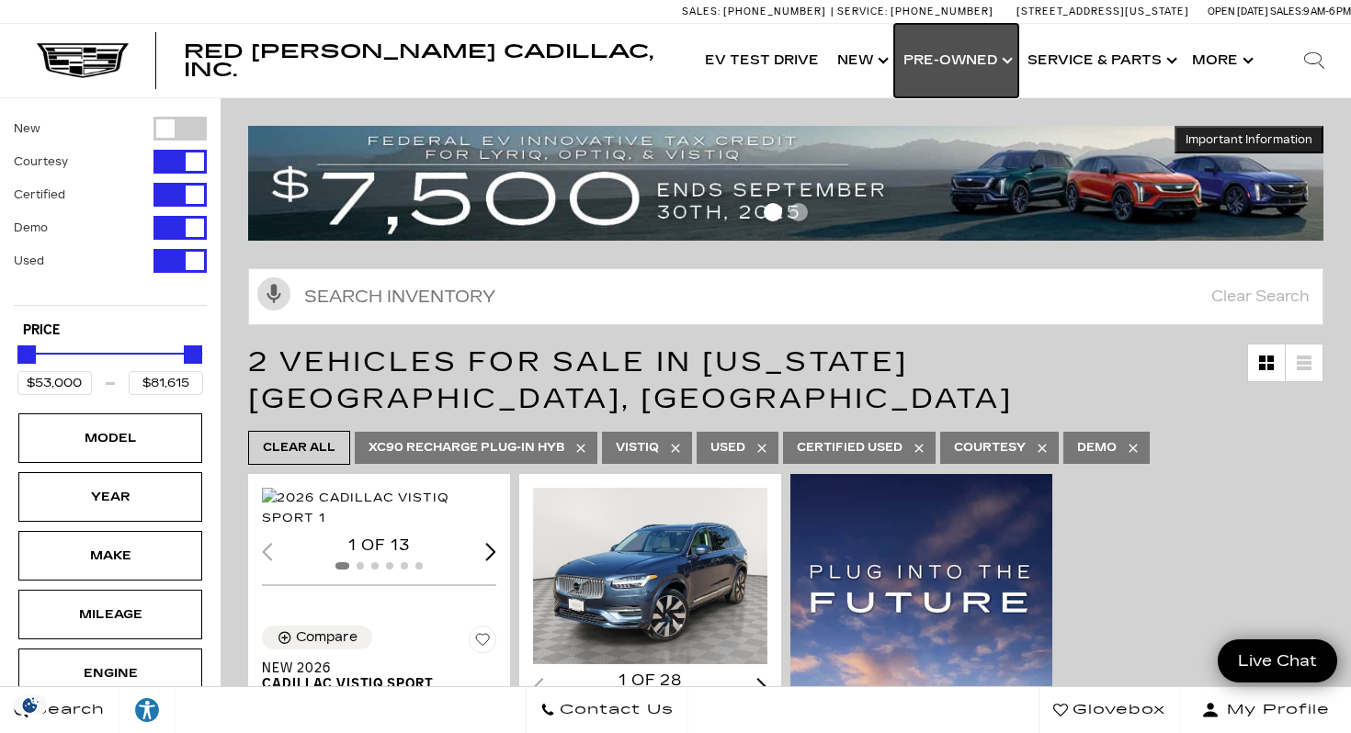
click at [1006, 62] on link "Show Pre-Owned" at bounding box center [956, 61] width 124 height 74
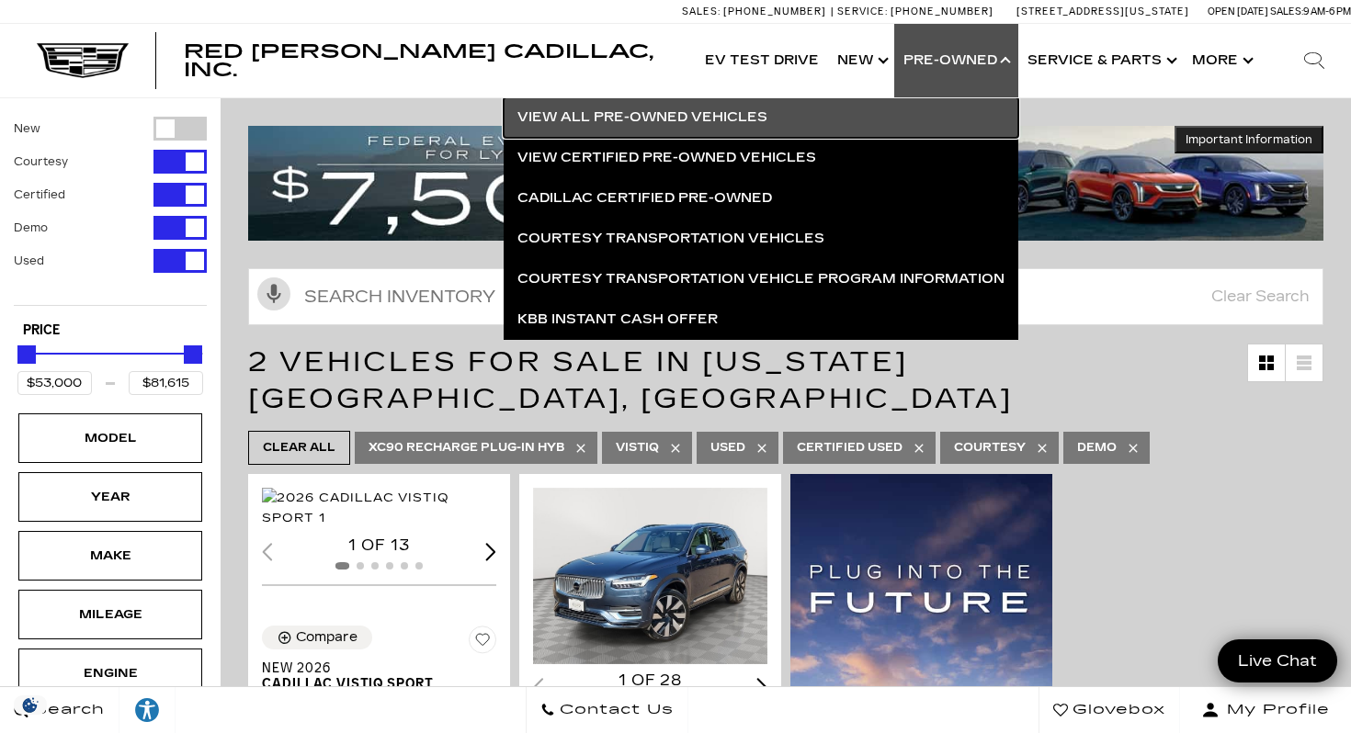
click at [770, 119] on link "View All Pre-Owned Vehicles" at bounding box center [761, 117] width 515 height 40
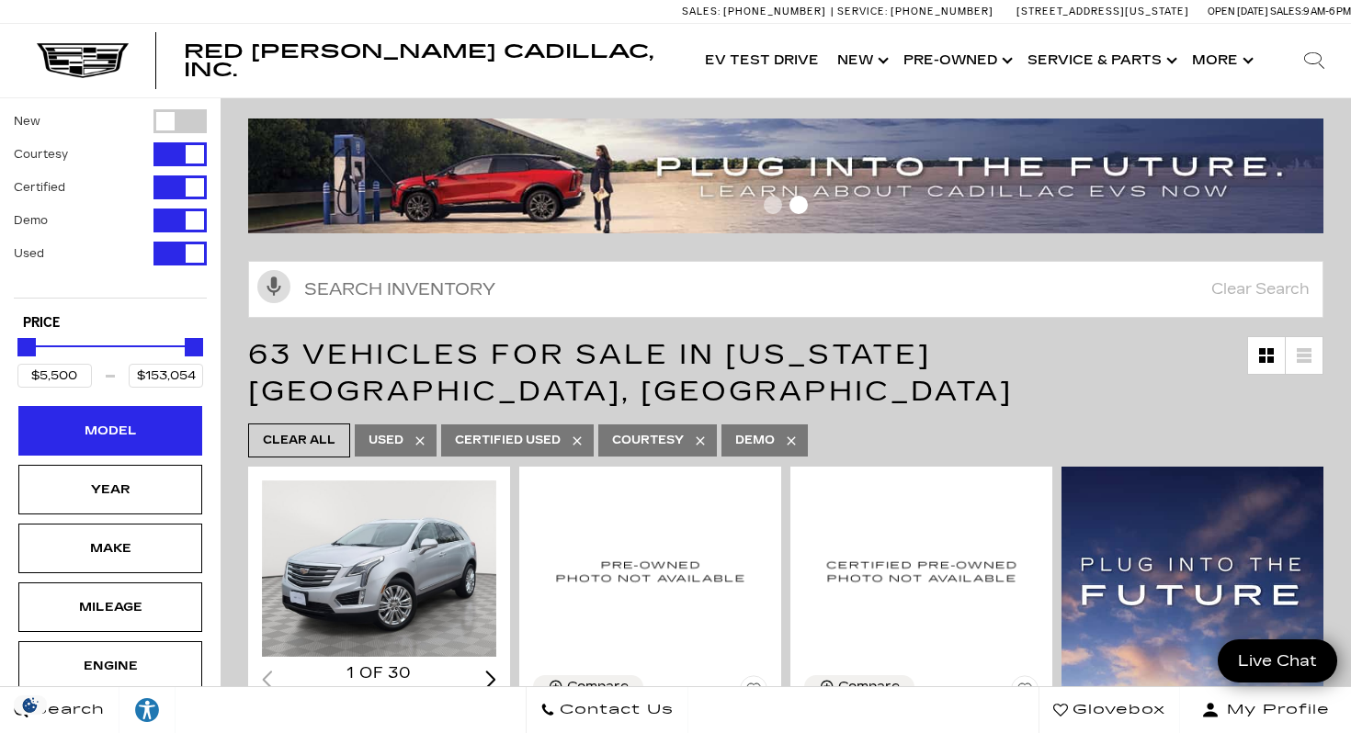
click at [102, 419] on div "Model" at bounding box center [110, 431] width 184 height 50
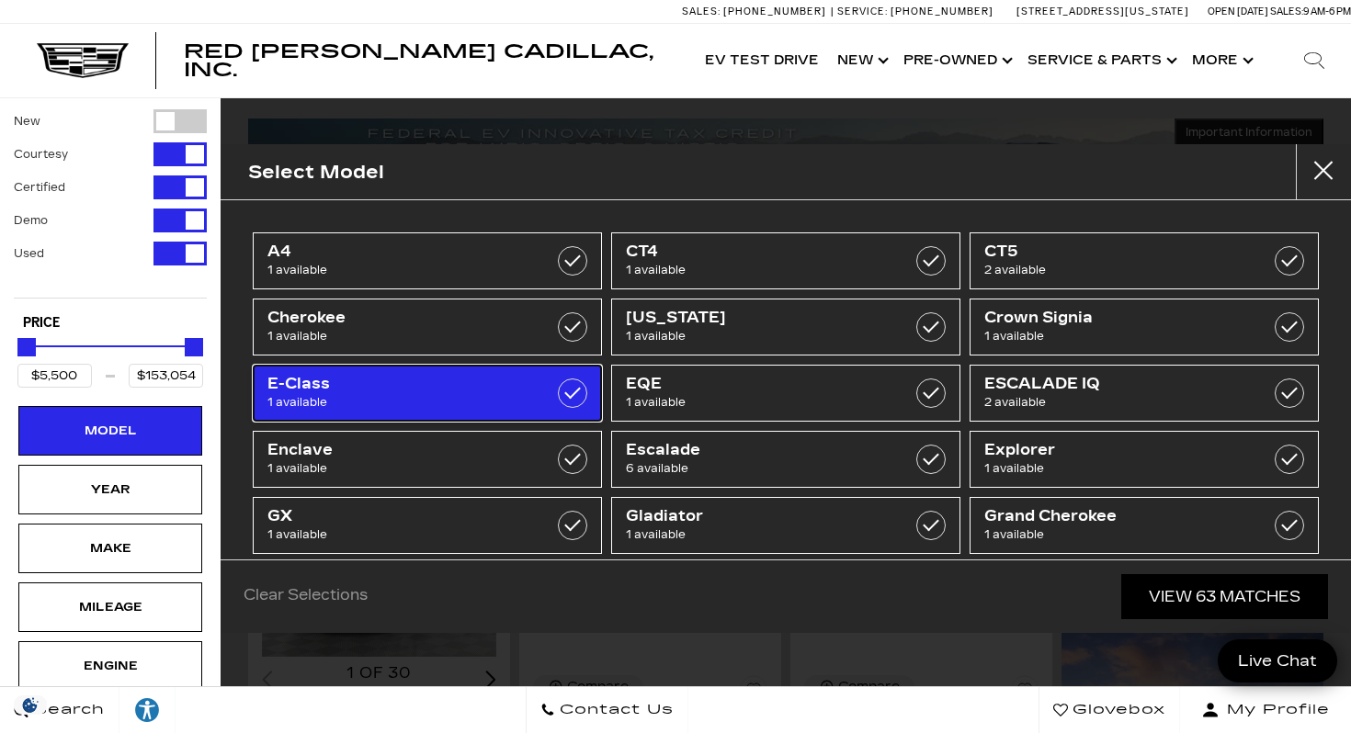
click at [578, 394] on label at bounding box center [572, 393] width 29 height 29
type input "$17,000"
checkbox input "true"
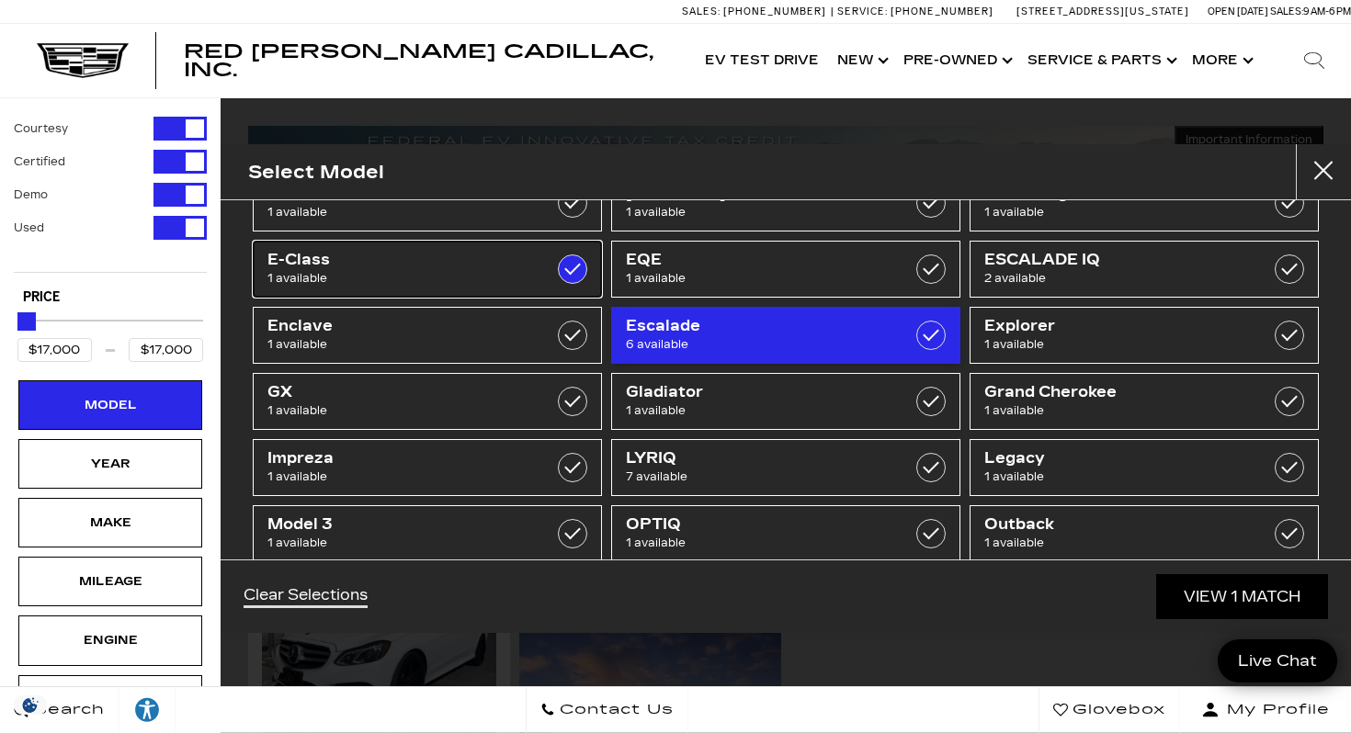
scroll to position [132, 0]
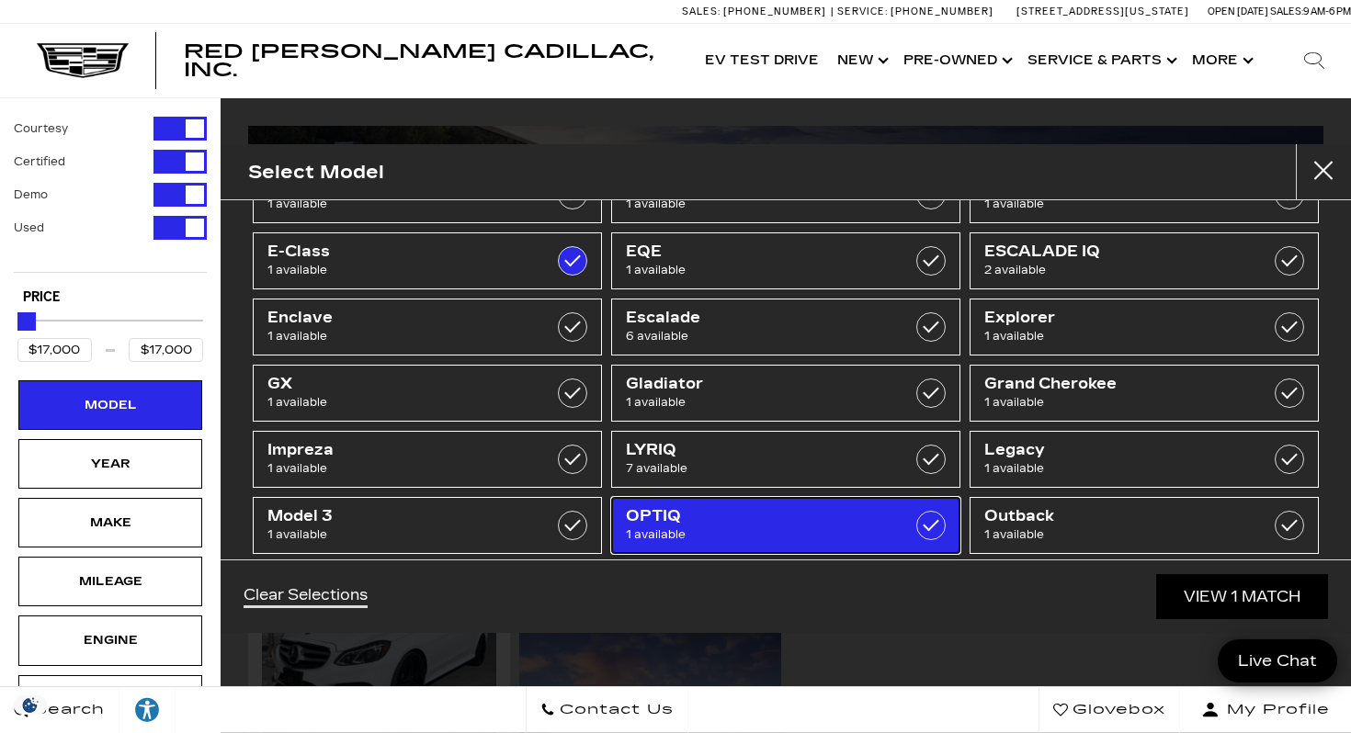
click at [678, 535] on span "1 available" at bounding box center [762, 535] width 272 height 18
type input "$57,004"
checkbox input "true"
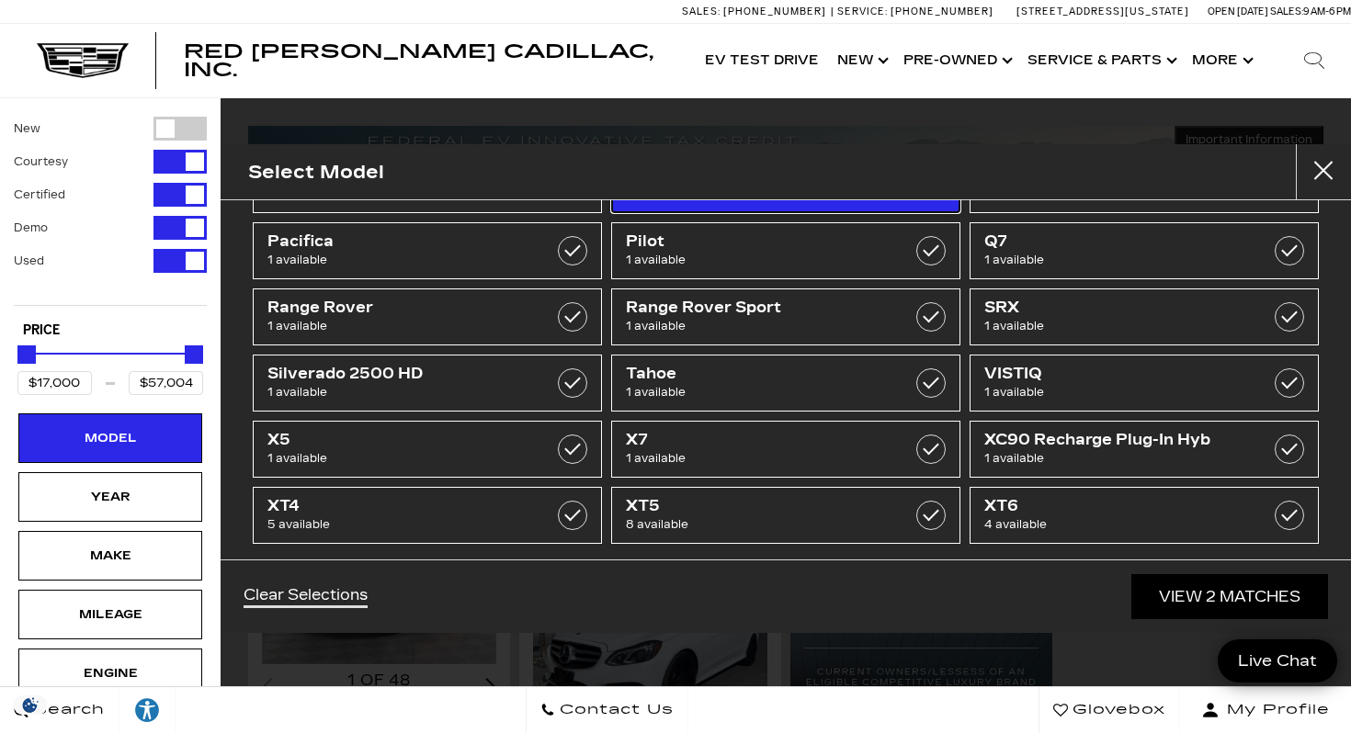
scroll to position [490, 0]
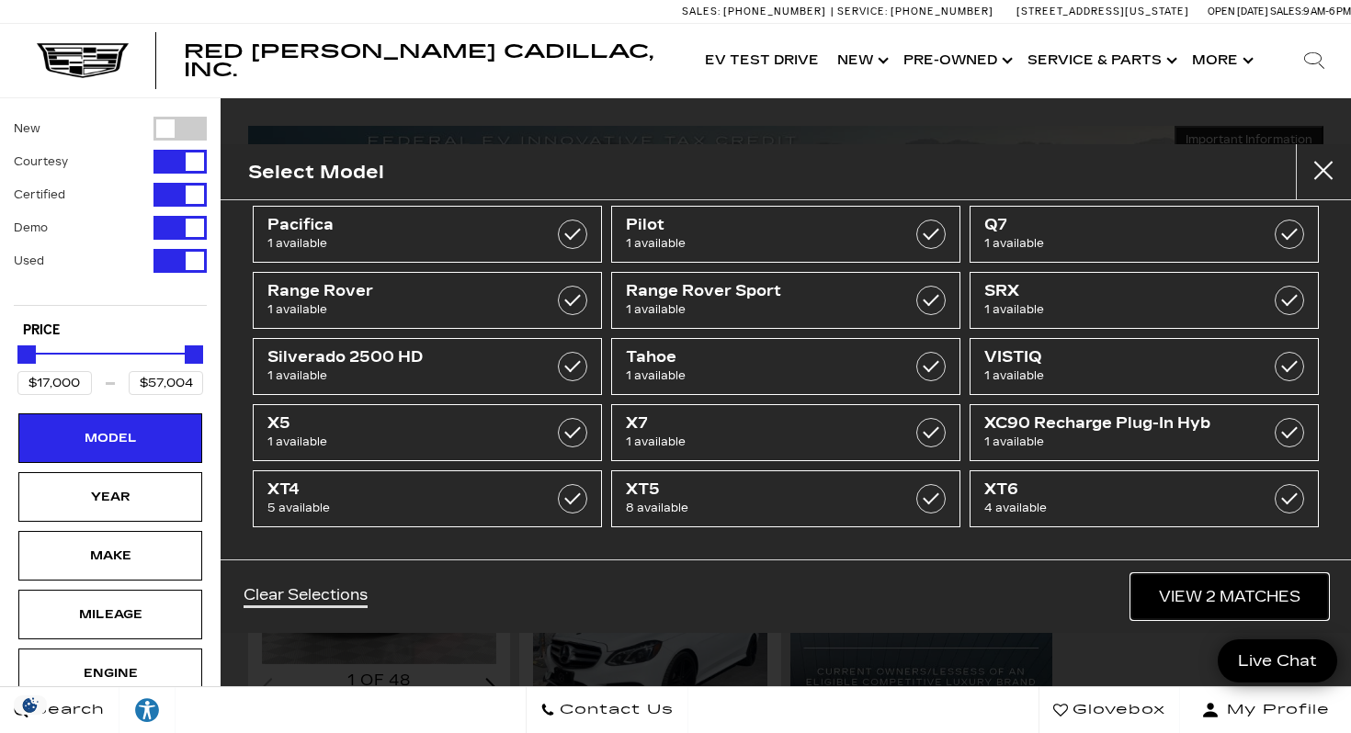
click at [1172, 584] on link "View 2 Matches" at bounding box center [1229, 596] width 197 height 45
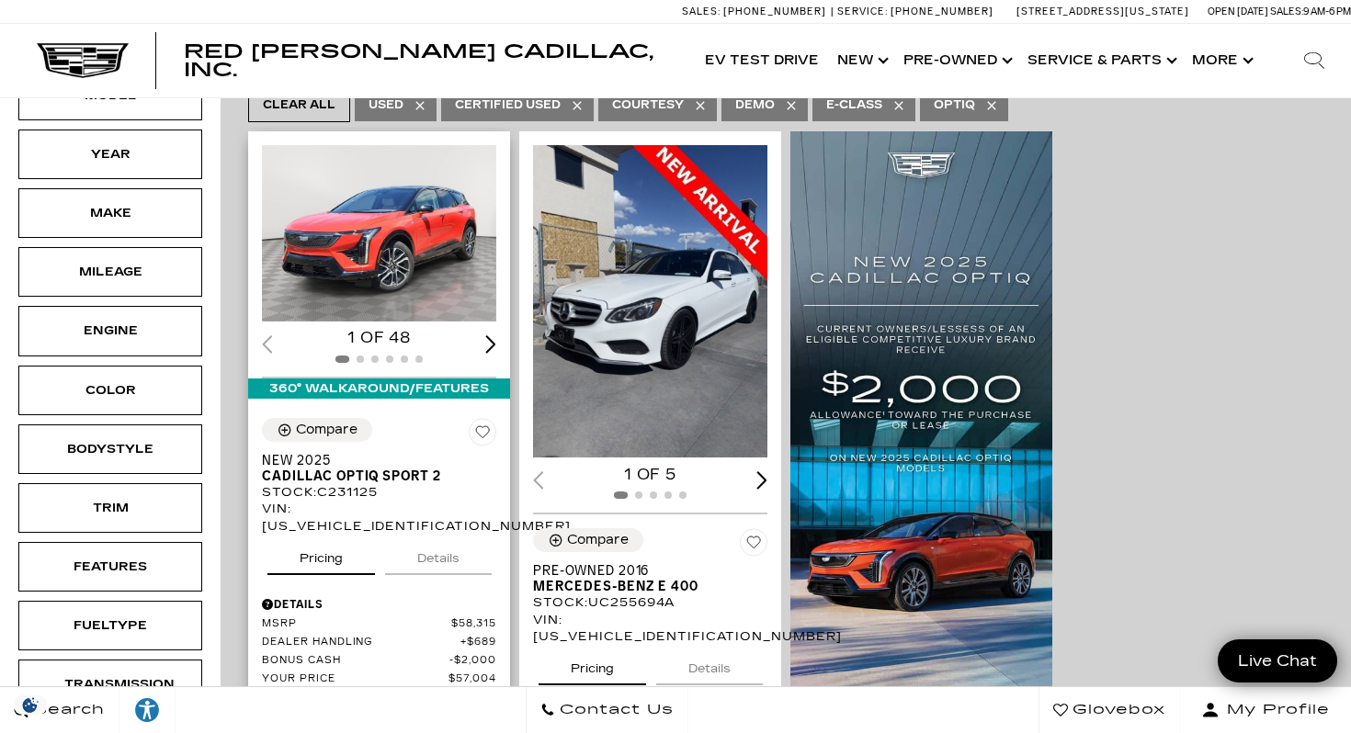
scroll to position [347, 0]
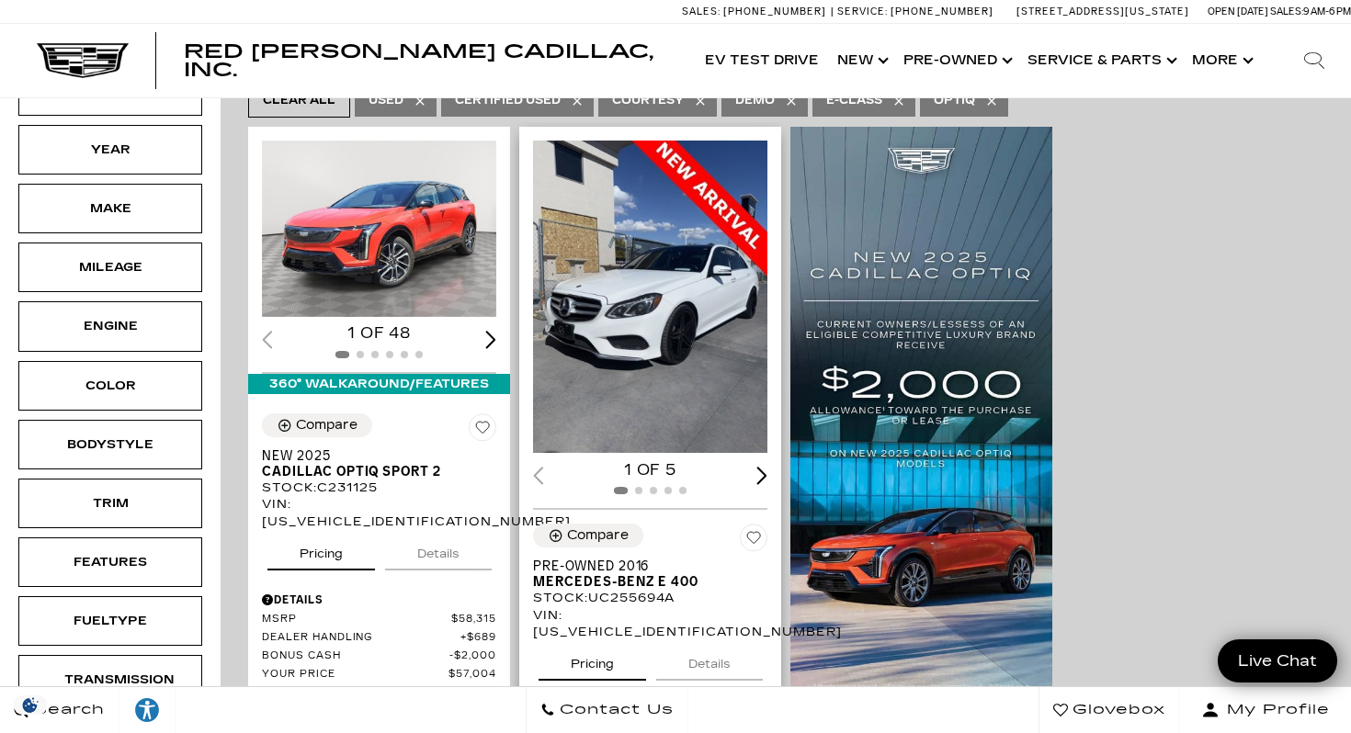
click at [624, 342] on img "1 / 2" at bounding box center [650, 297] width 234 height 312
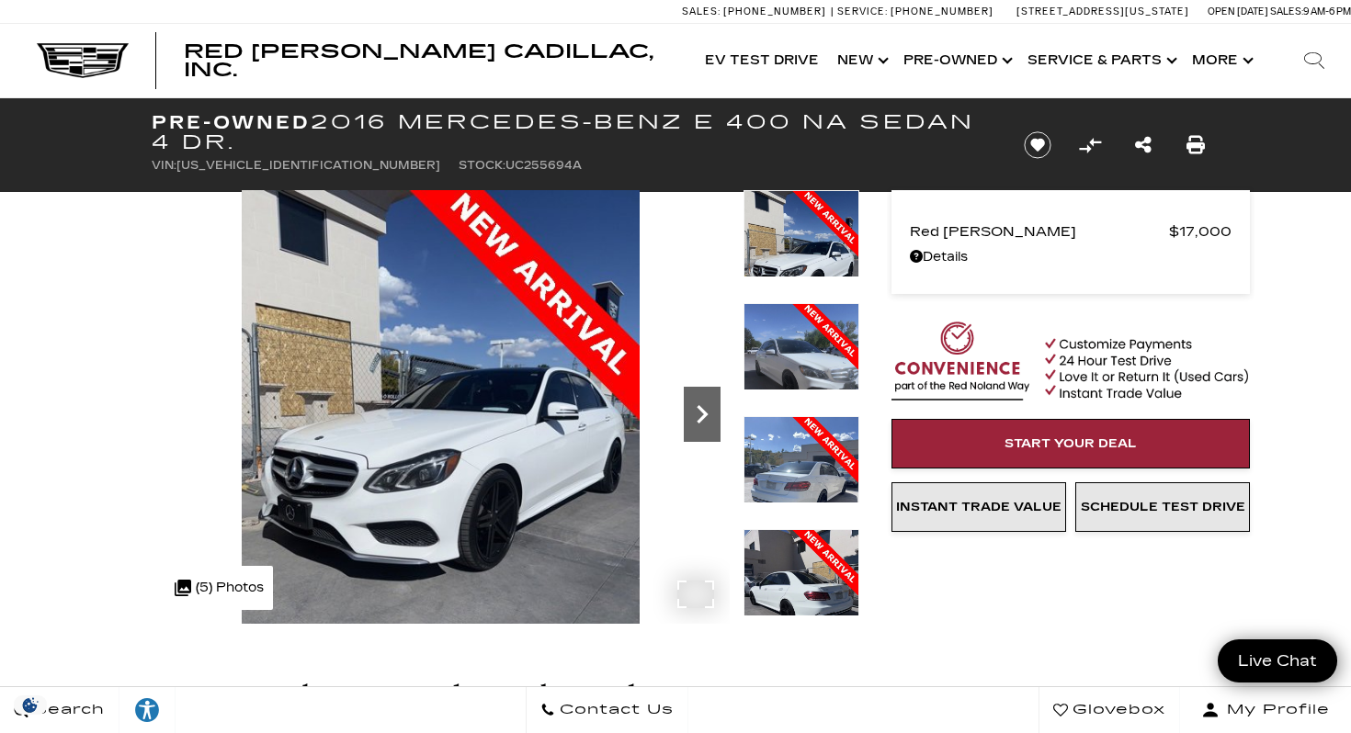
click at [697, 410] on icon "Next" at bounding box center [702, 414] width 37 height 37
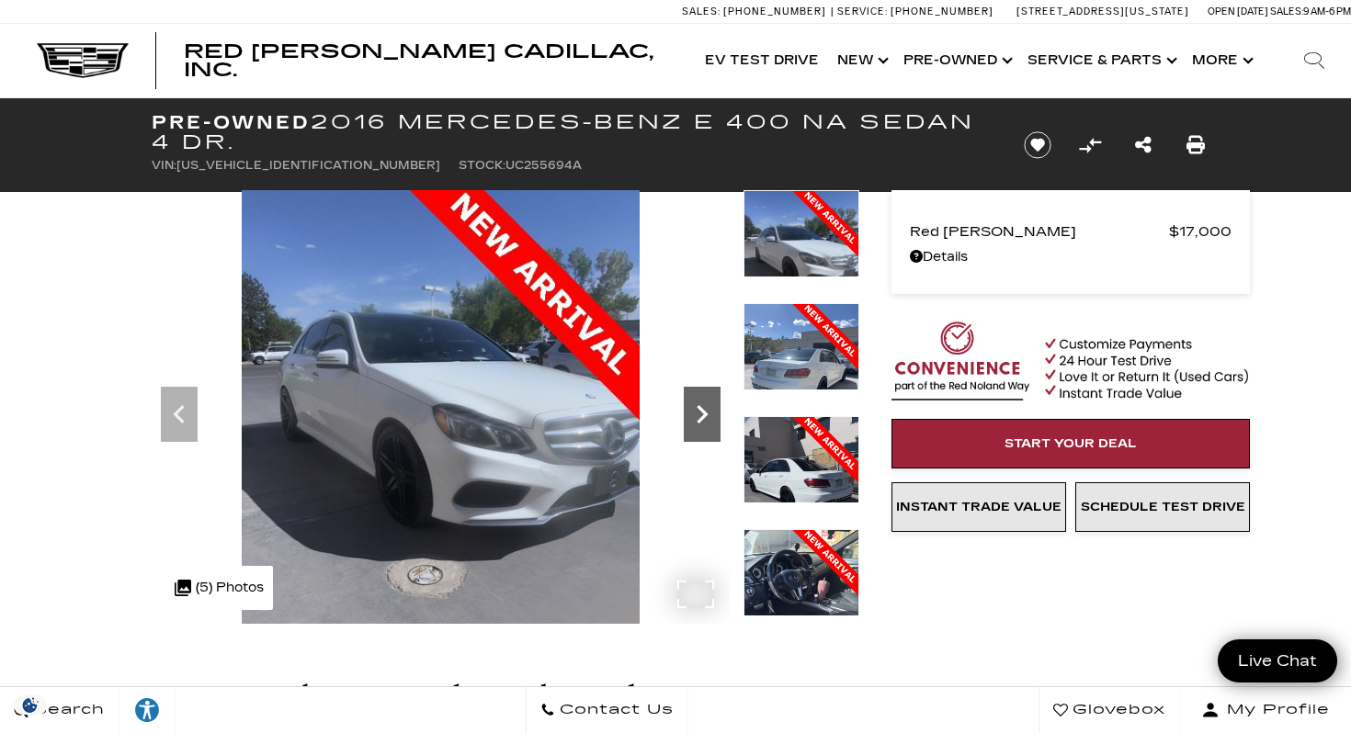
click at [697, 410] on icon "Next" at bounding box center [702, 414] width 37 height 37
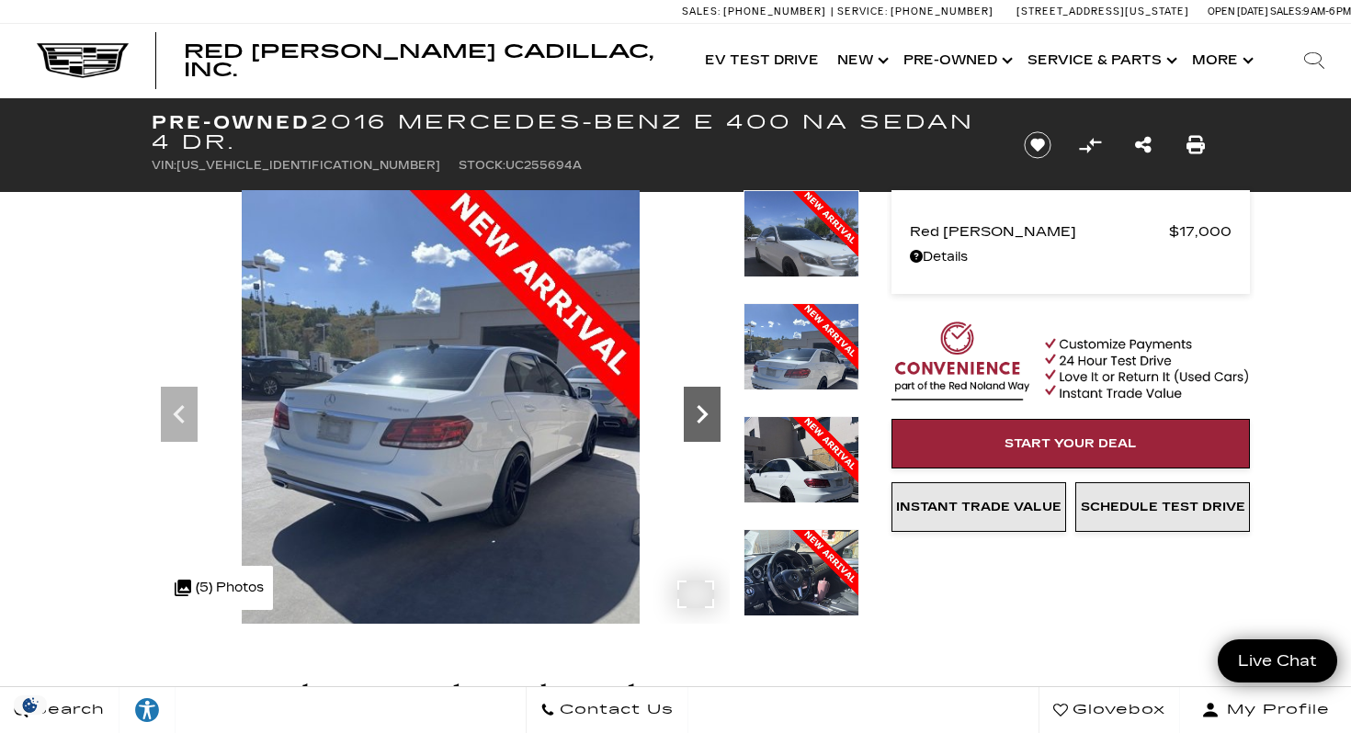
click at [697, 410] on icon "Next" at bounding box center [702, 414] width 37 height 37
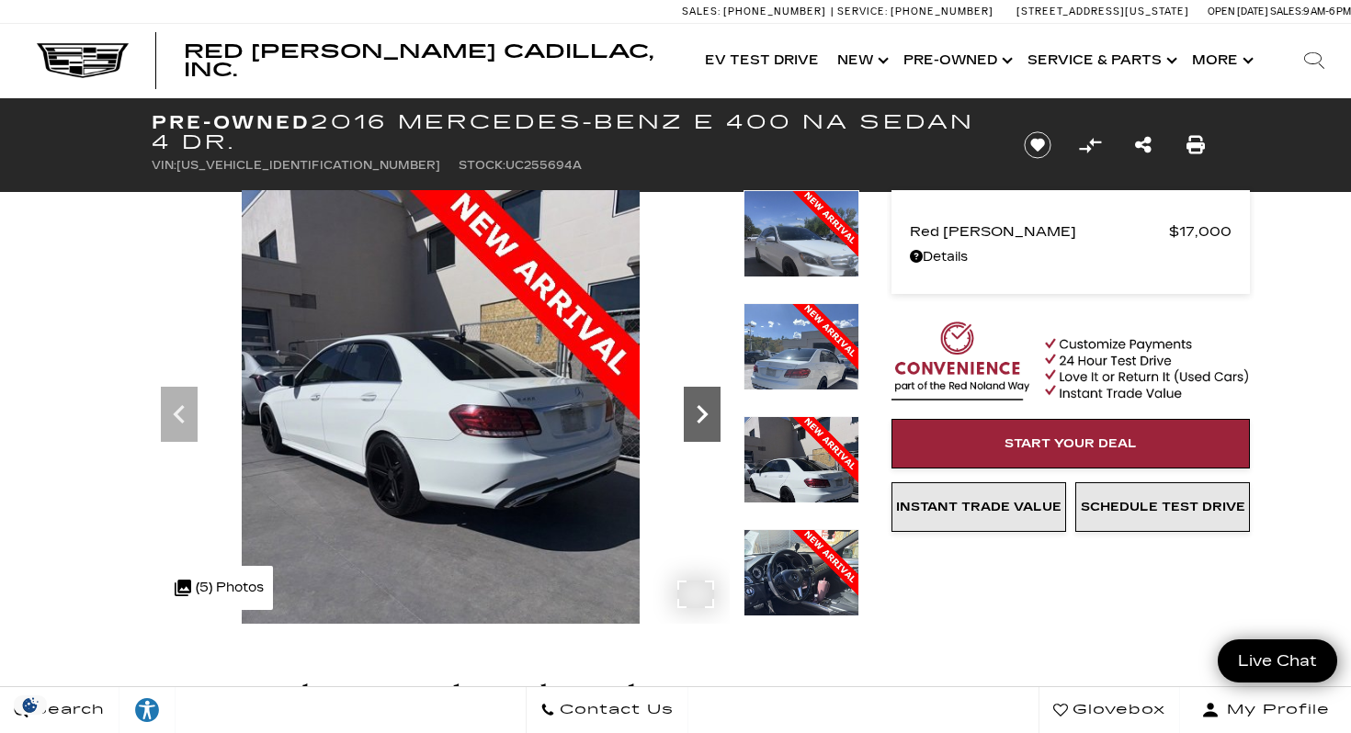
click at [697, 410] on icon "Next" at bounding box center [702, 414] width 37 height 37
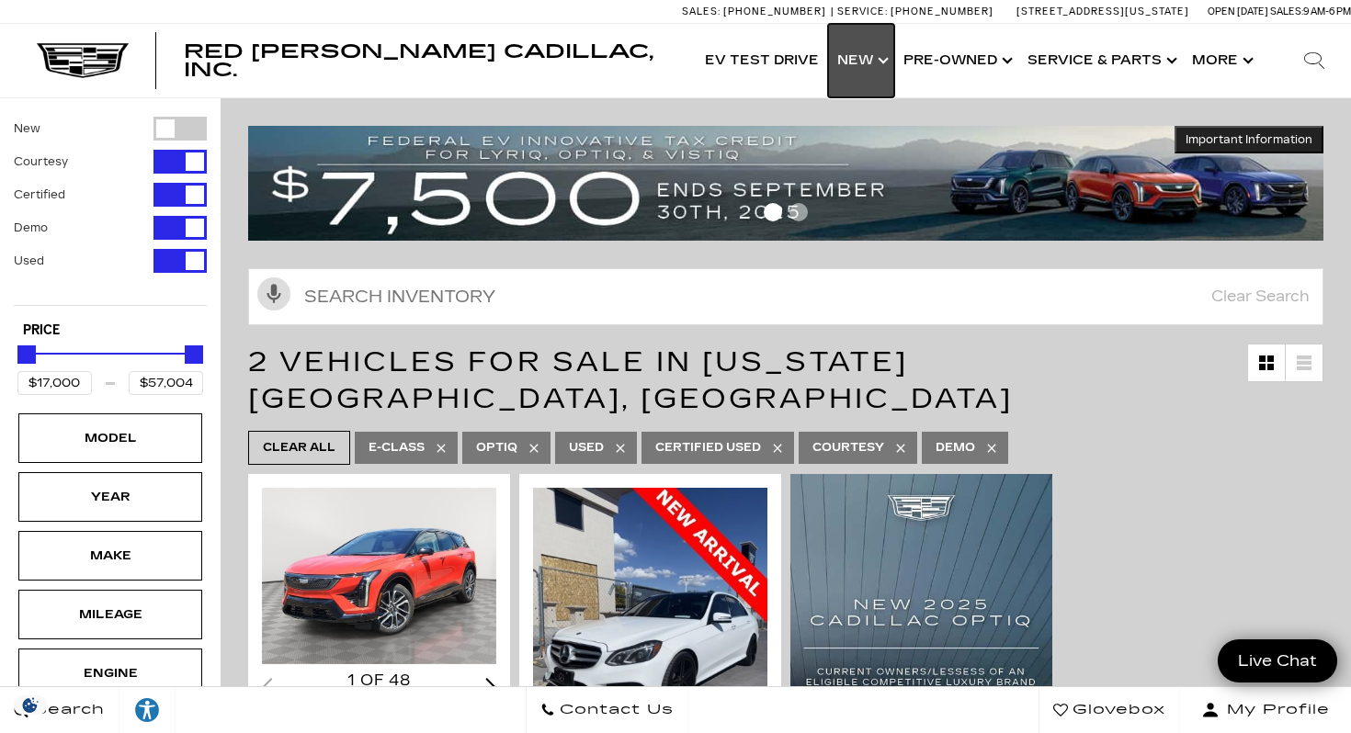
click at [872, 58] on link "Show New" at bounding box center [861, 61] width 66 height 74
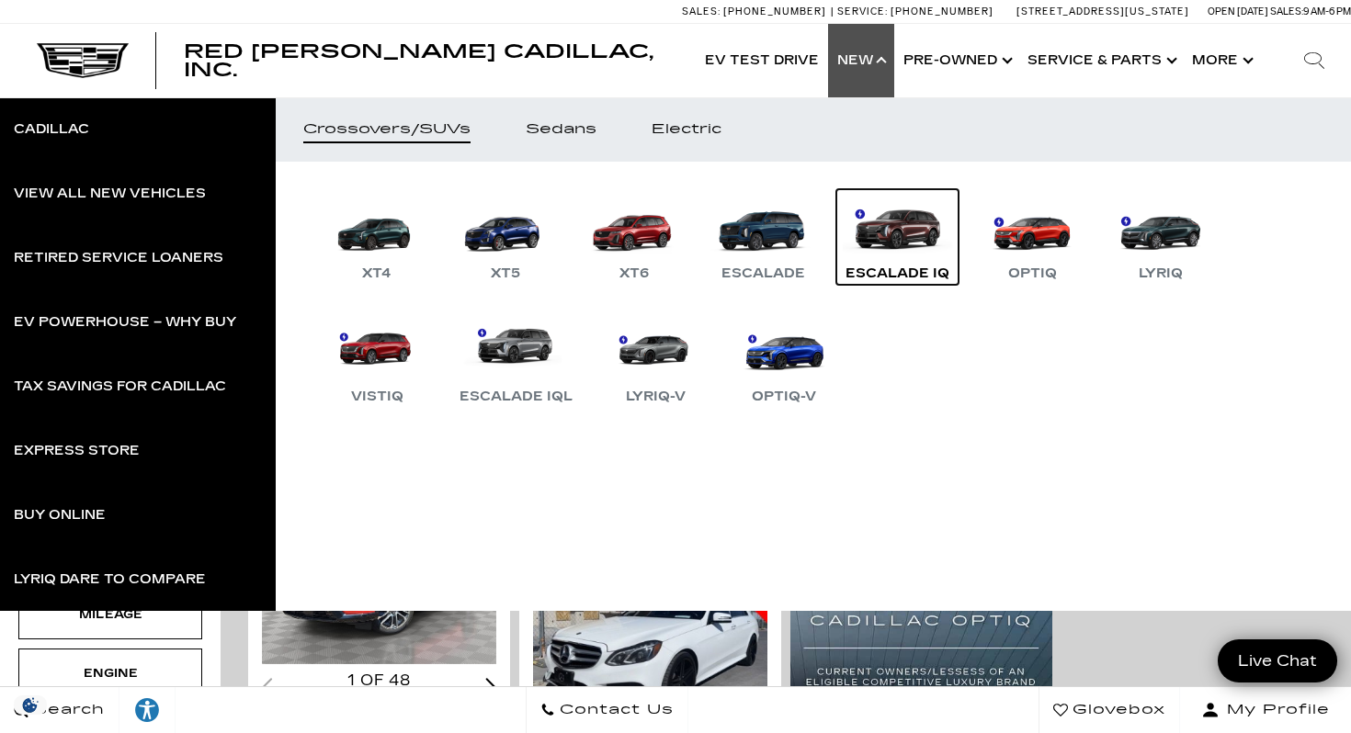
click at [882, 221] on link "Escalade IQ" at bounding box center [897, 237] width 122 height 96
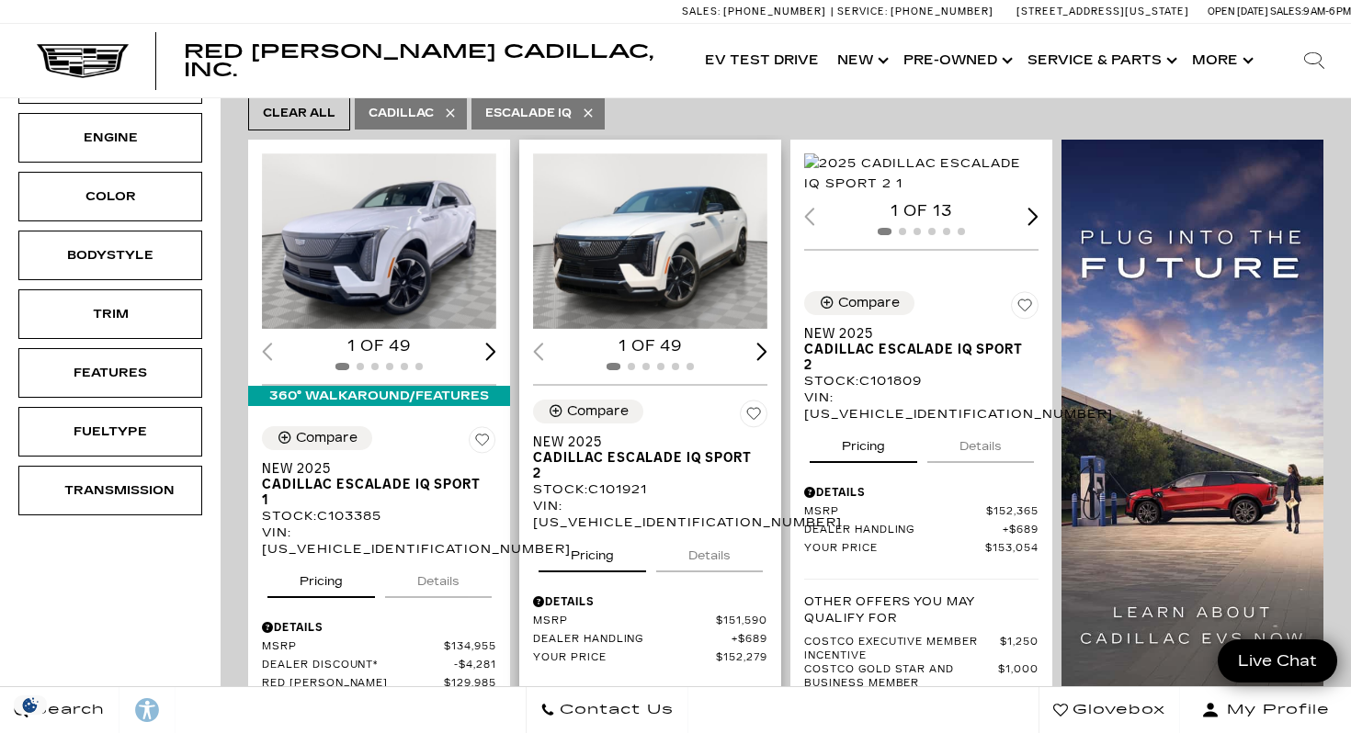
scroll to position [365, 0]
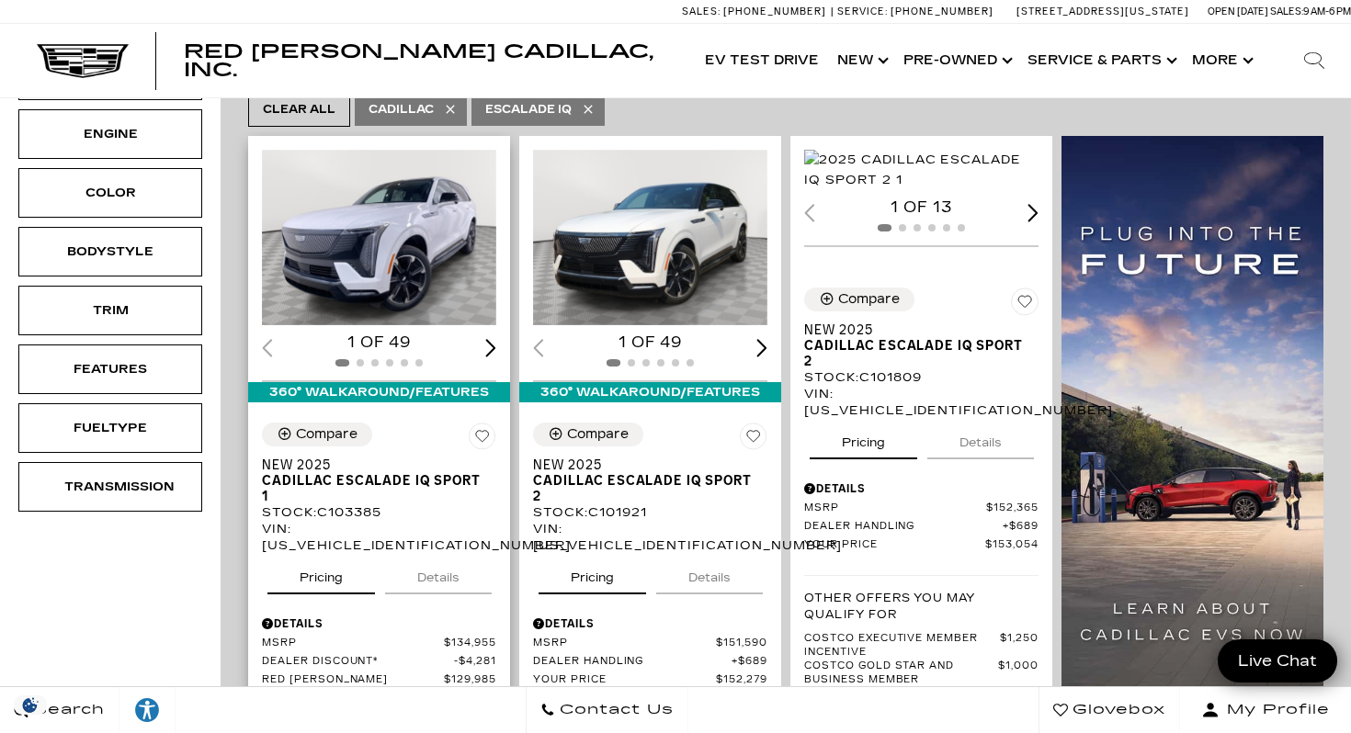
click at [366, 222] on img "1 / 2" at bounding box center [379, 238] width 234 height 176
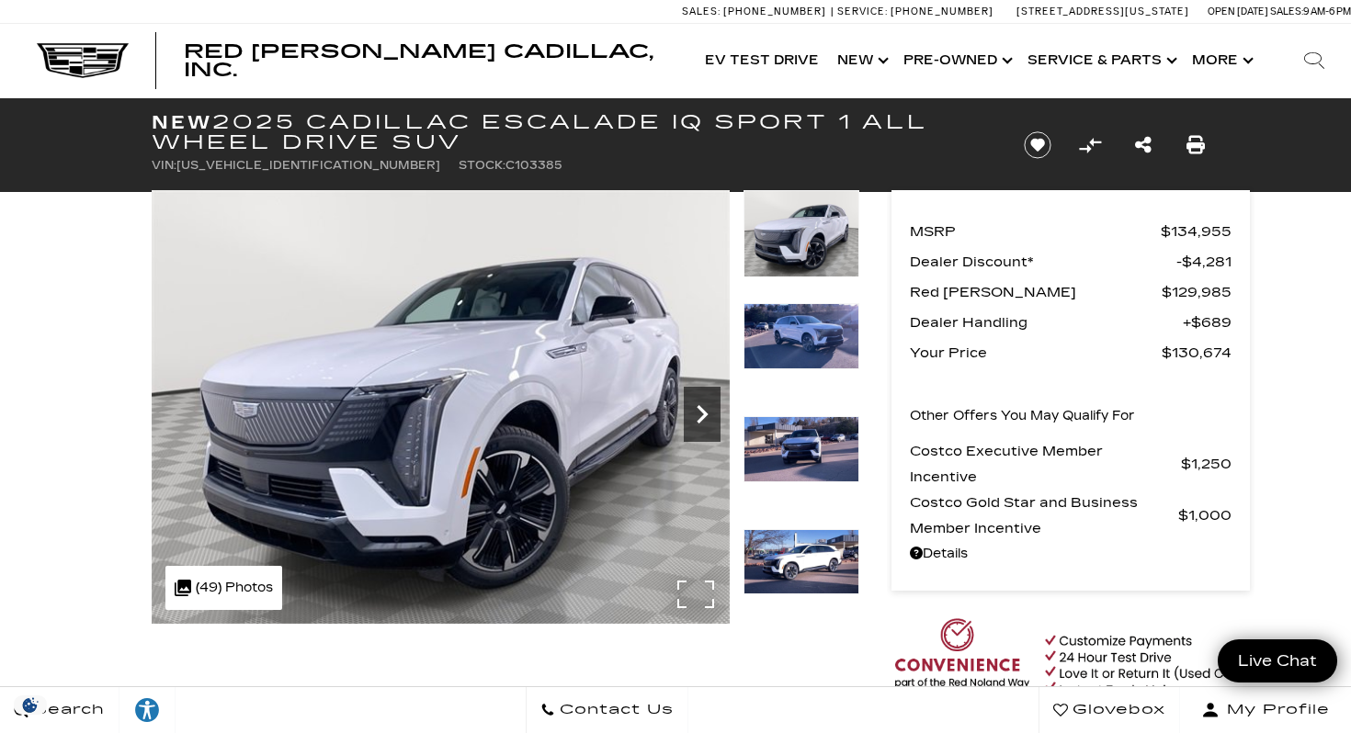
click at [713, 406] on icon "Next" at bounding box center [702, 414] width 37 height 37
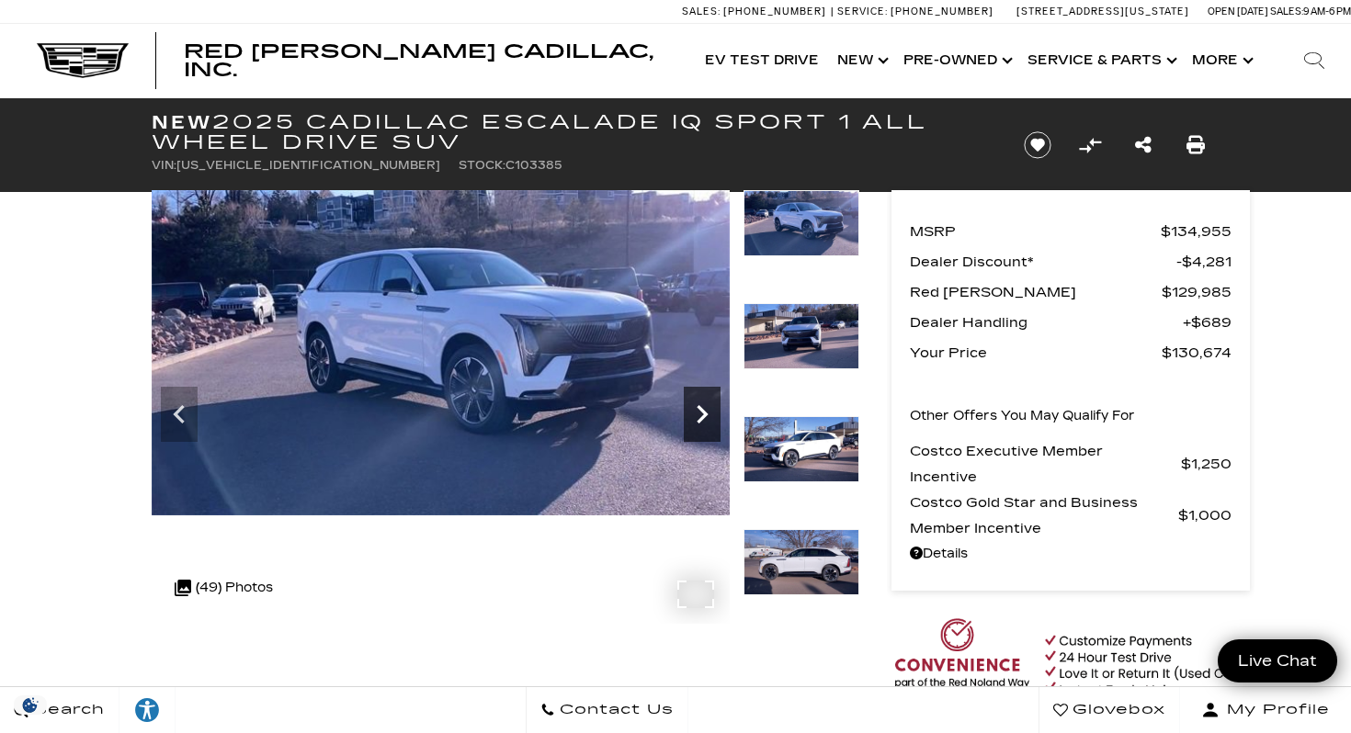
click at [704, 406] on icon "Next" at bounding box center [702, 414] width 37 height 37
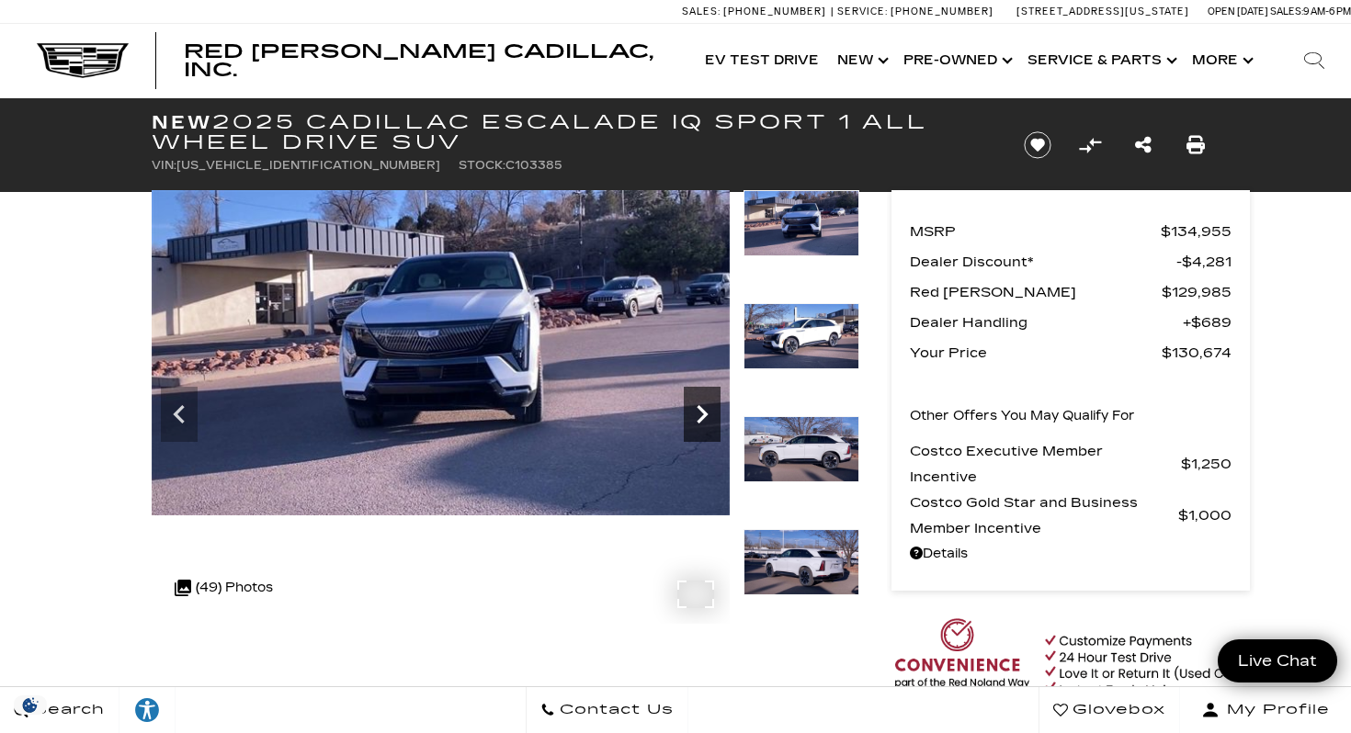
click at [704, 406] on icon "Next" at bounding box center [702, 414] width 37 height 37
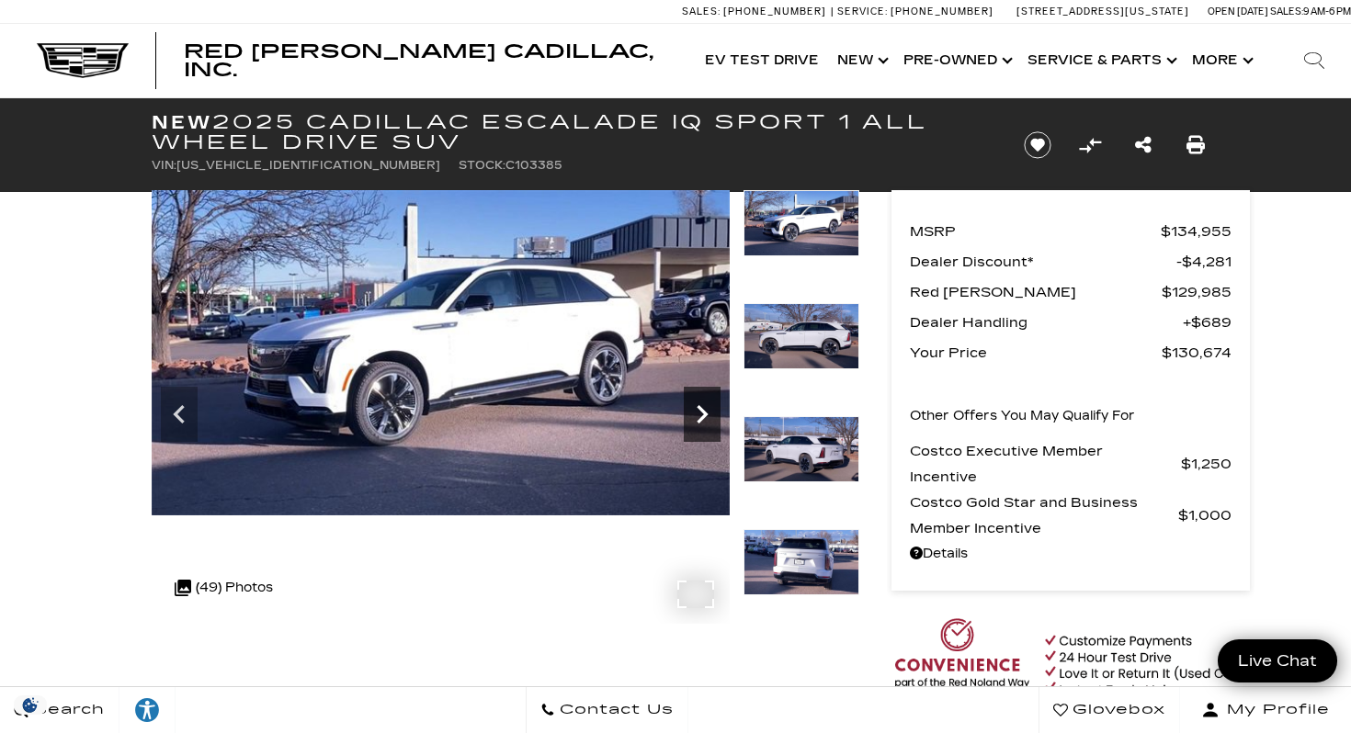
click at [704, 406] on icon "Next" at bounding box center [702, 414] width 37 height 37
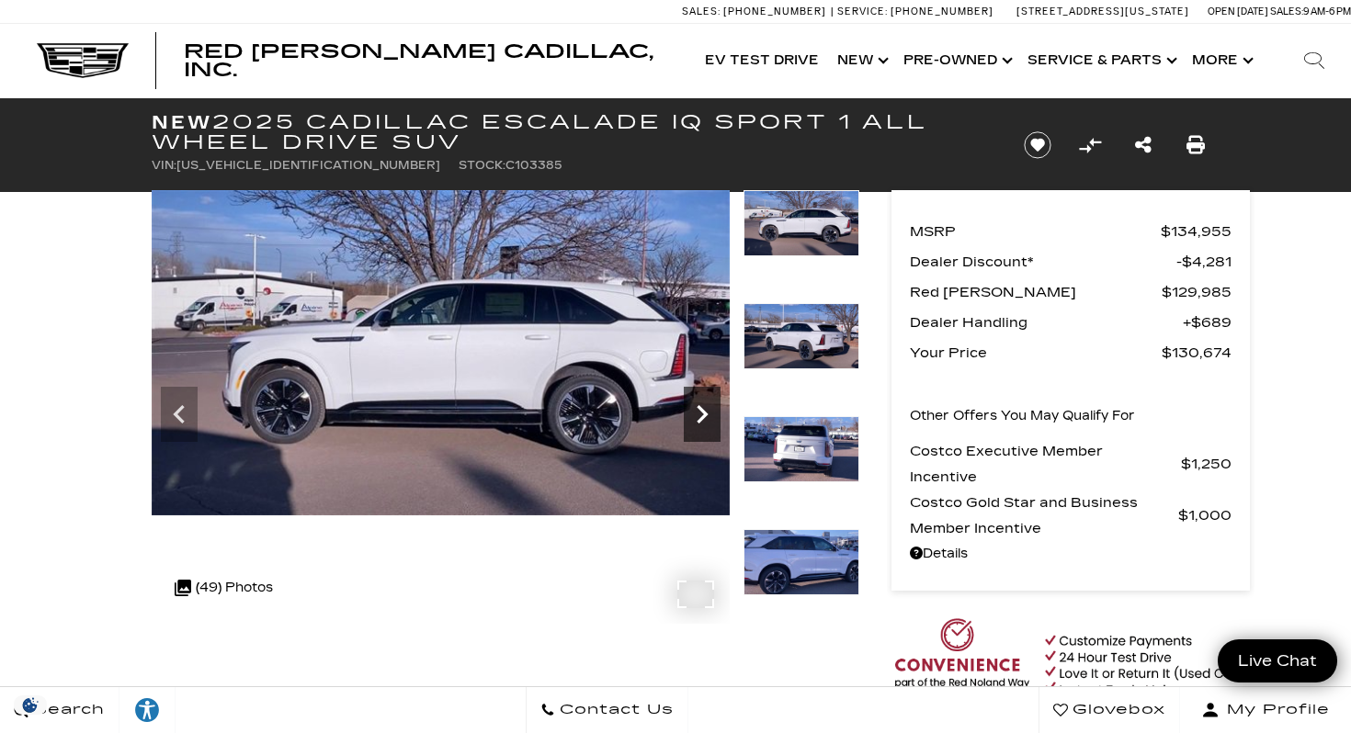
click at [705, 406] on icon "Next" at bounding box center [702, 414] width 37 height 37
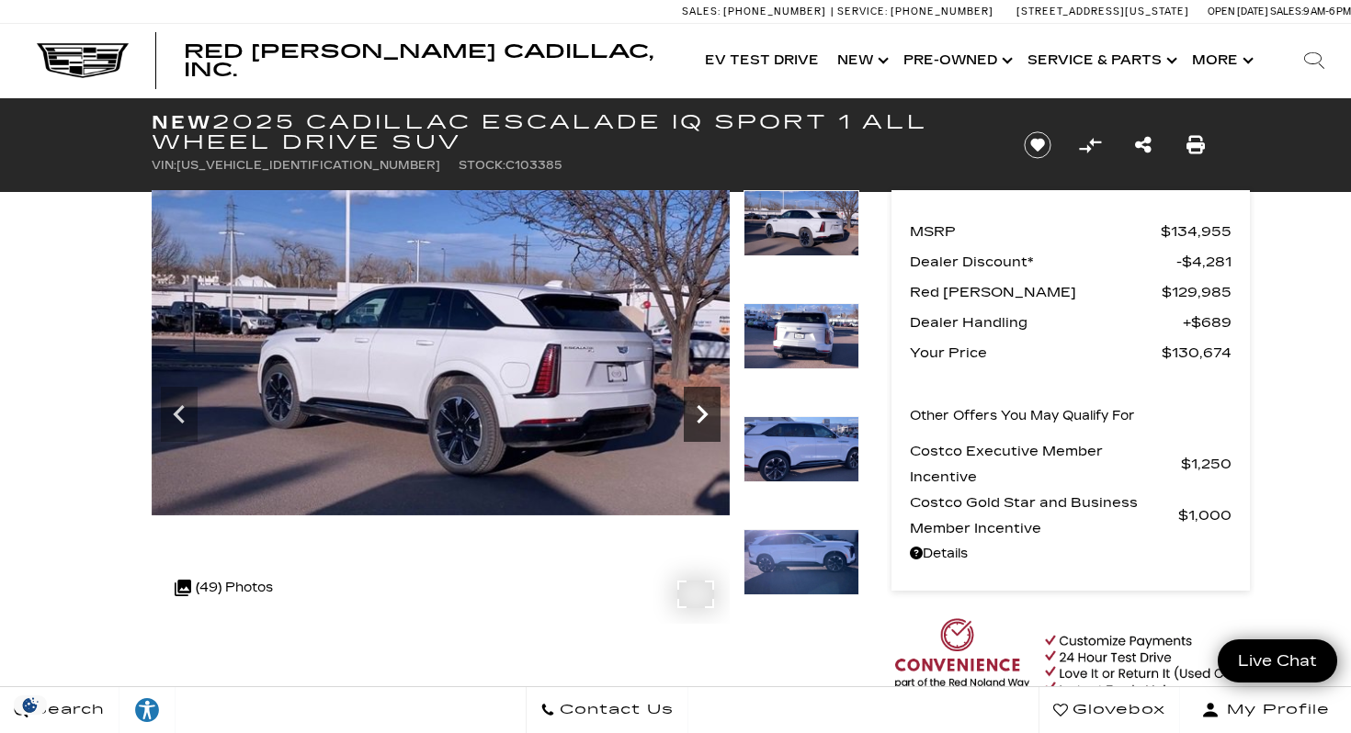
click at [705, 406] on icon "Next" at bounding box center [702, 414] width 37 height 37
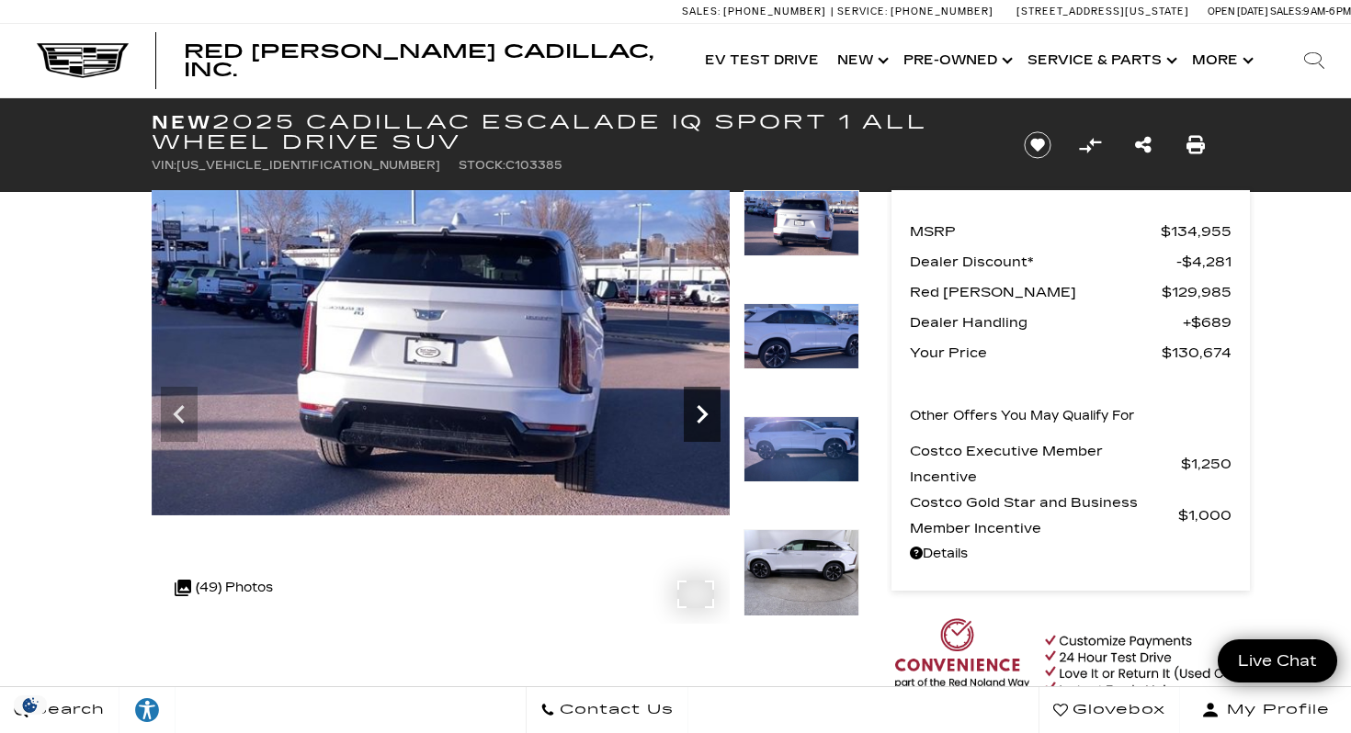
click at [705, 406] on icon "Next" at bounding box center [702, 414] width 37 height 37
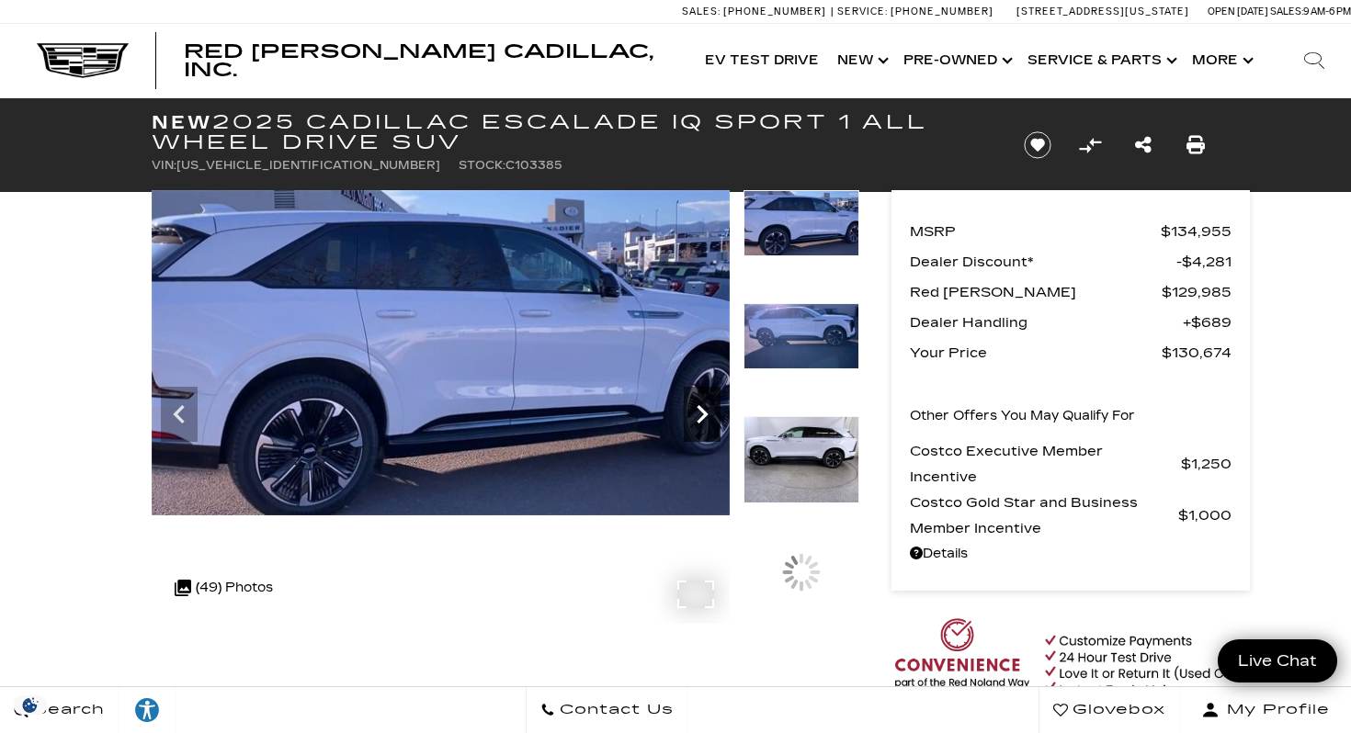
click at [705, 406] on icon "Next" at bounding box center [702, 414] width 37 height 37
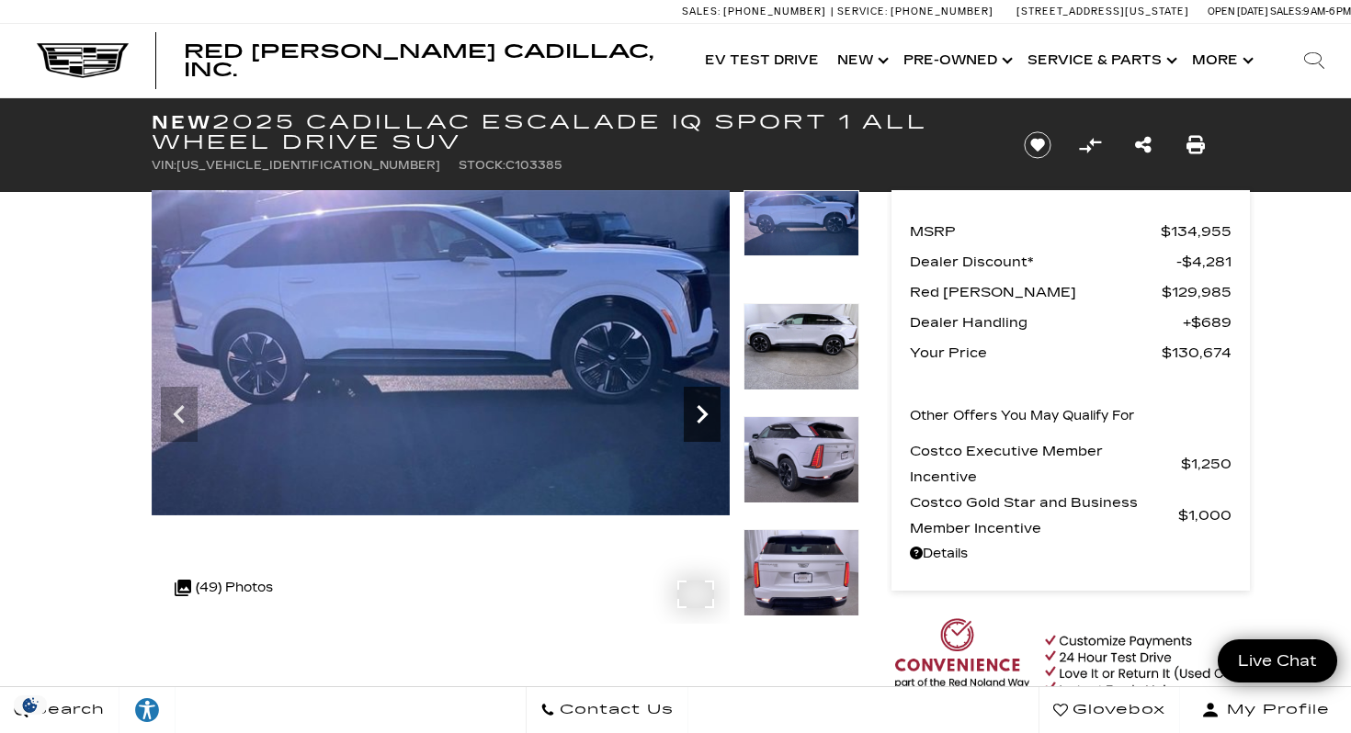
click at [705, 406] on icon "Next" at bounding box center [702, 414] width 37 height 37
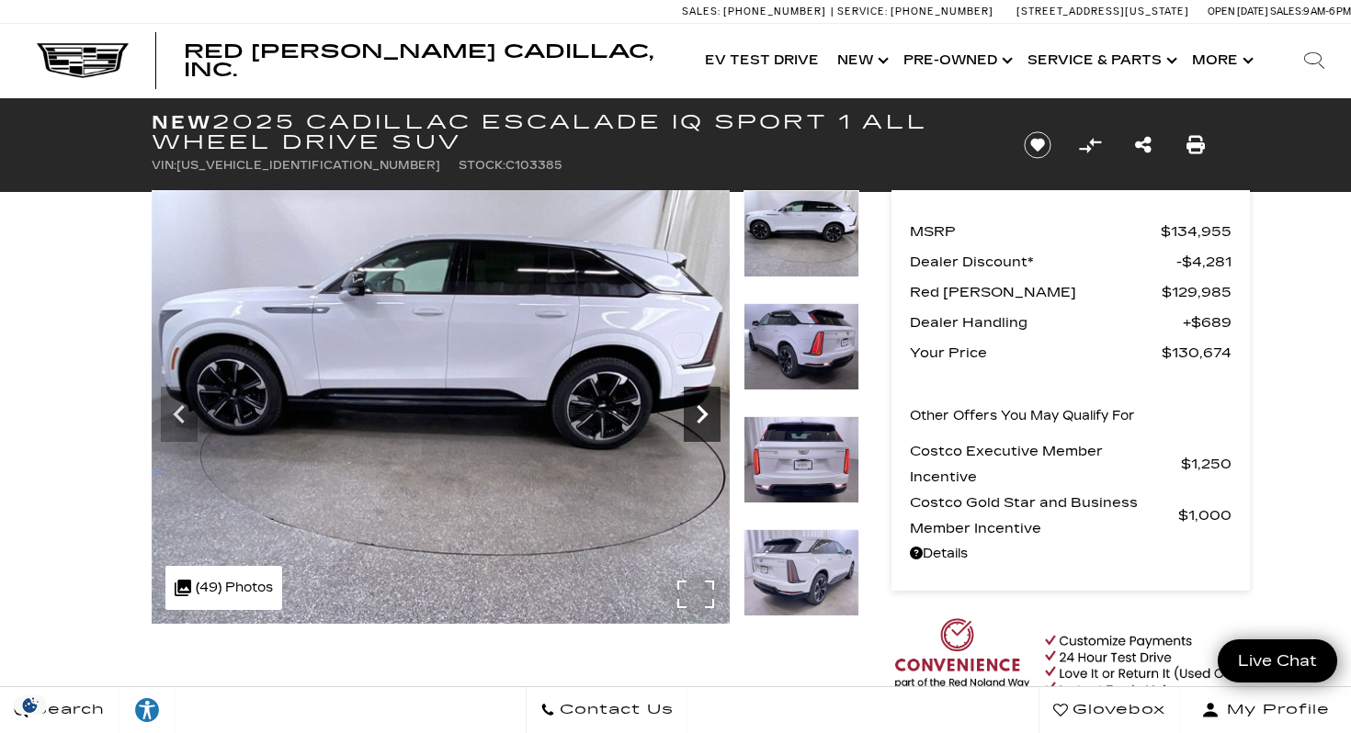
click at [705, 406] on icon "Next" at bounding box center [702, 414] width 37 height 37
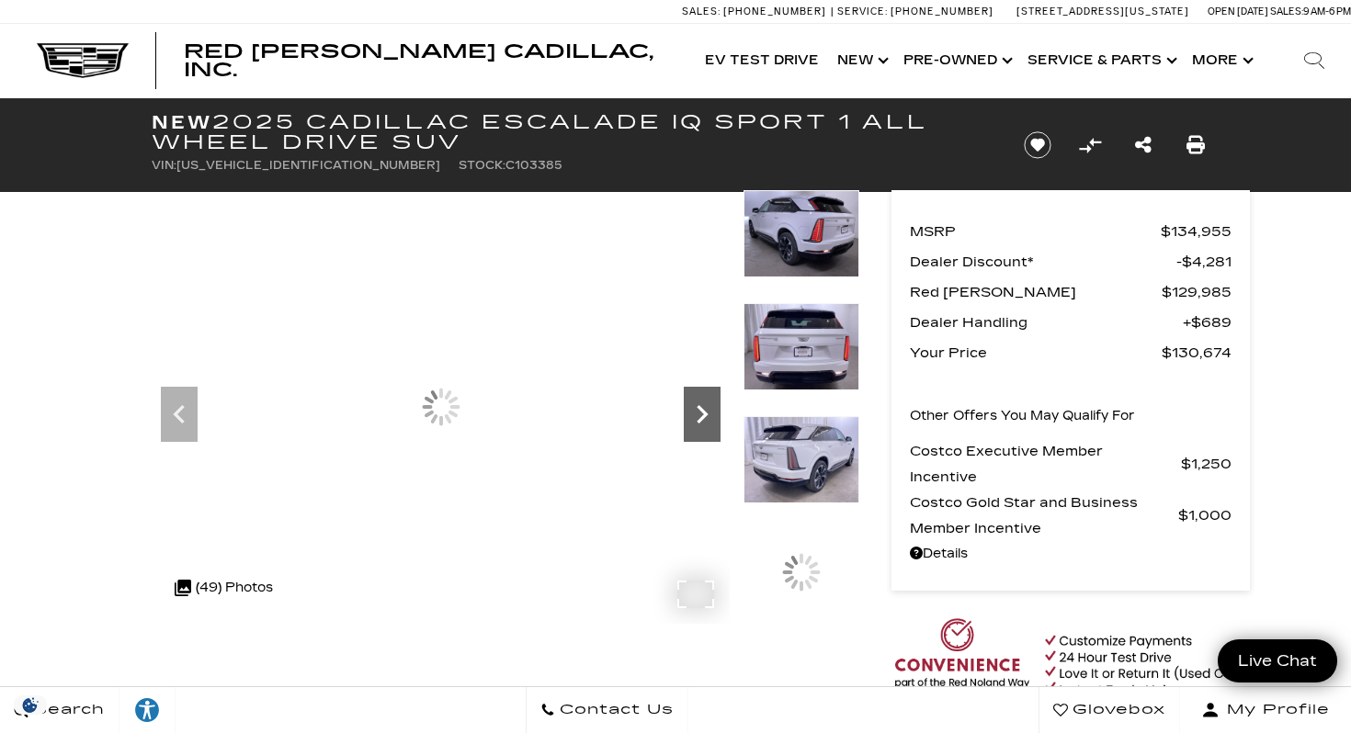
click at [705, 406] on icon "Next" at bounding box center [702, 414] width 37 height 37
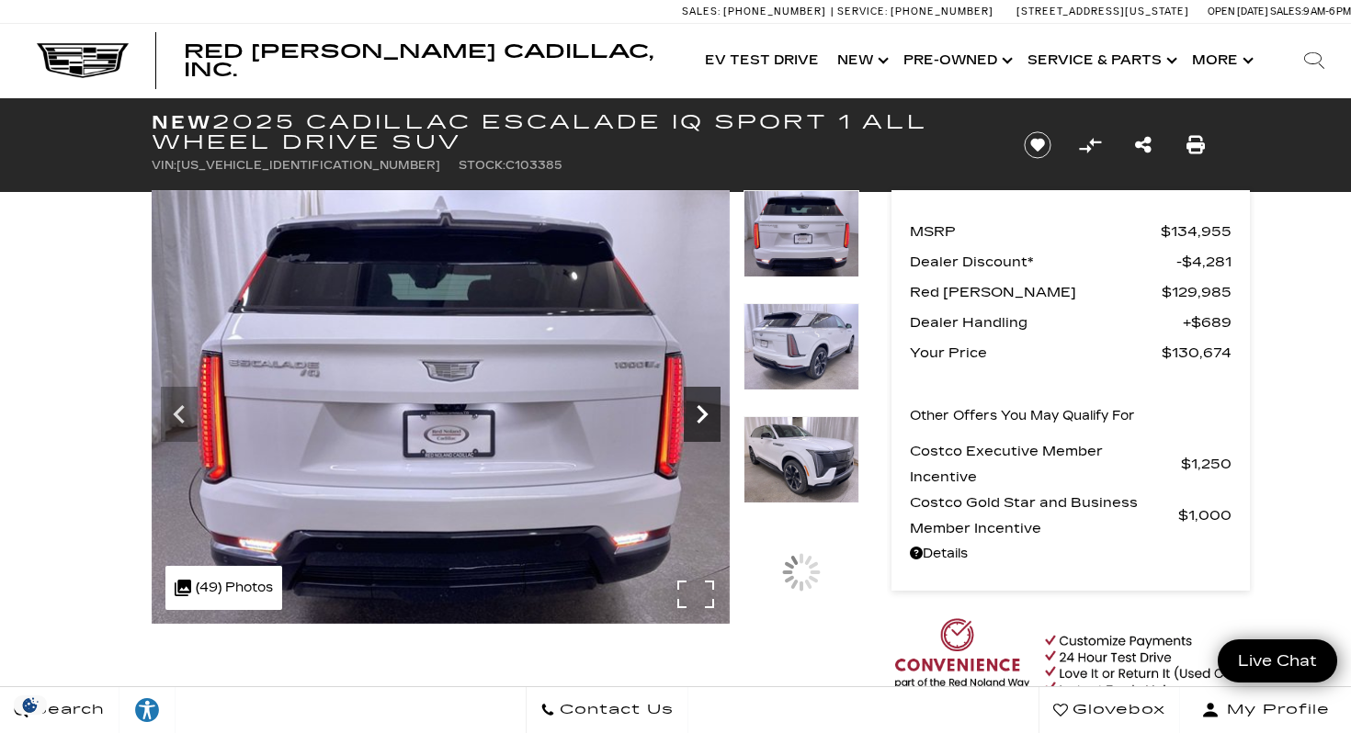
click at [705, 406] on icon "Next" at bounding box center [702, 414] width 37 height 37
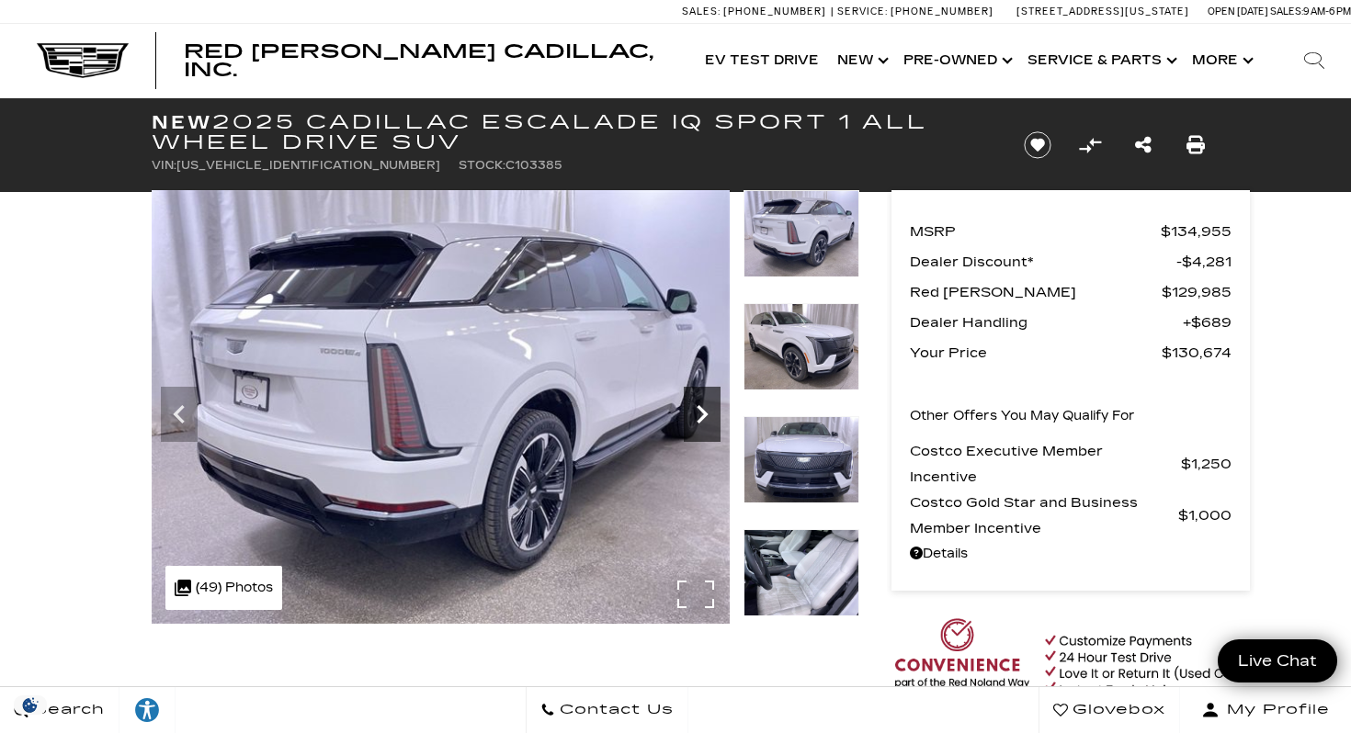
click at [705, 406] on icon "Next" at bounding box center [702, 414] width 37 height 37
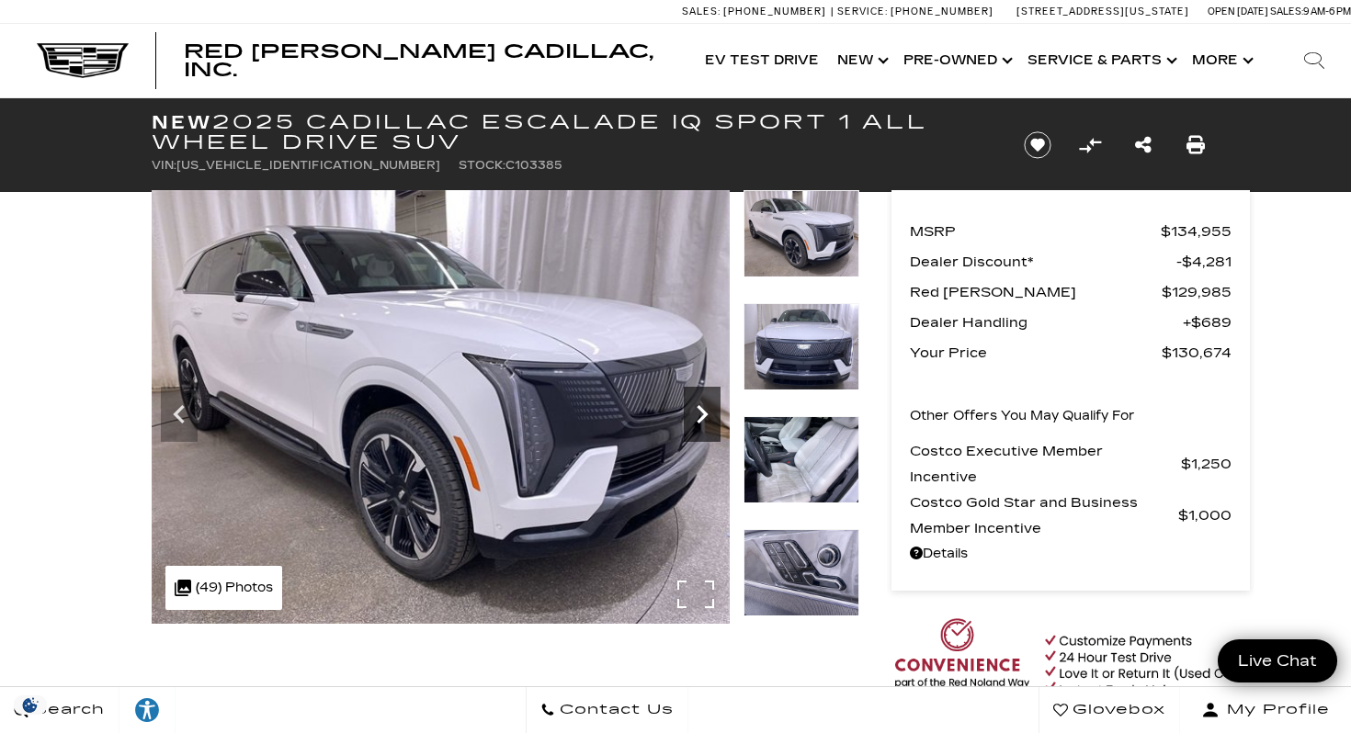
click at [705, 406] on icon "Next" at bounding box center [702, 414] width 37 height 37
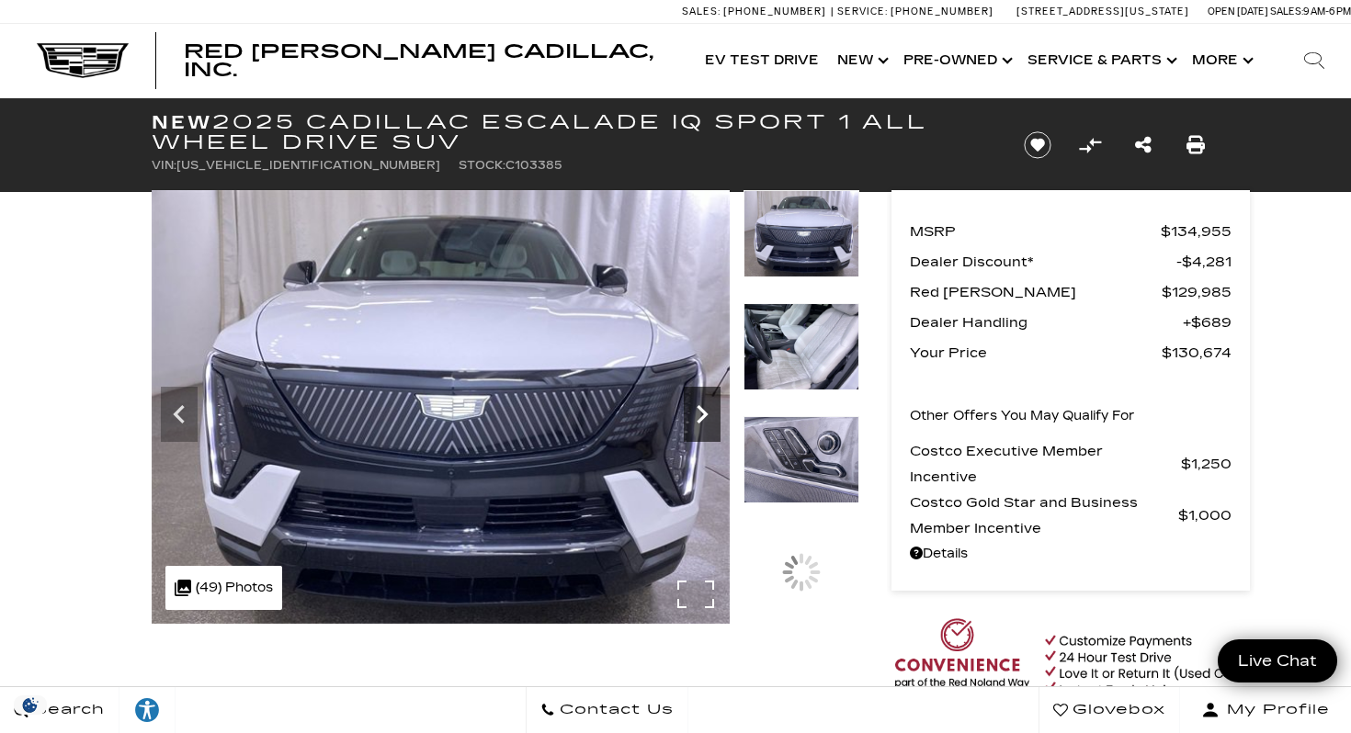
click at [705, 406] on icon "Next" at bounding box center [702, 414] width 37 height 37
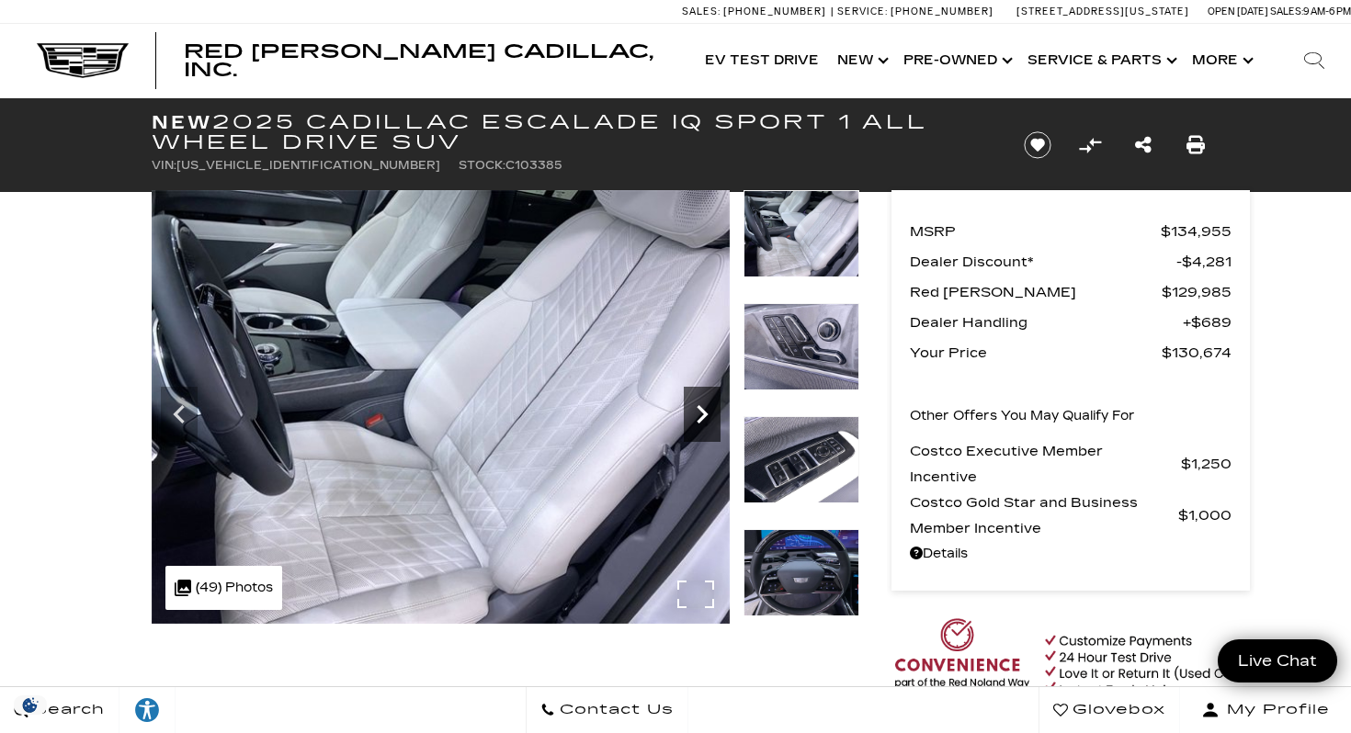
click at [705, 406] on icon "Next" at bounding box center [702, 414] width 37 height 37
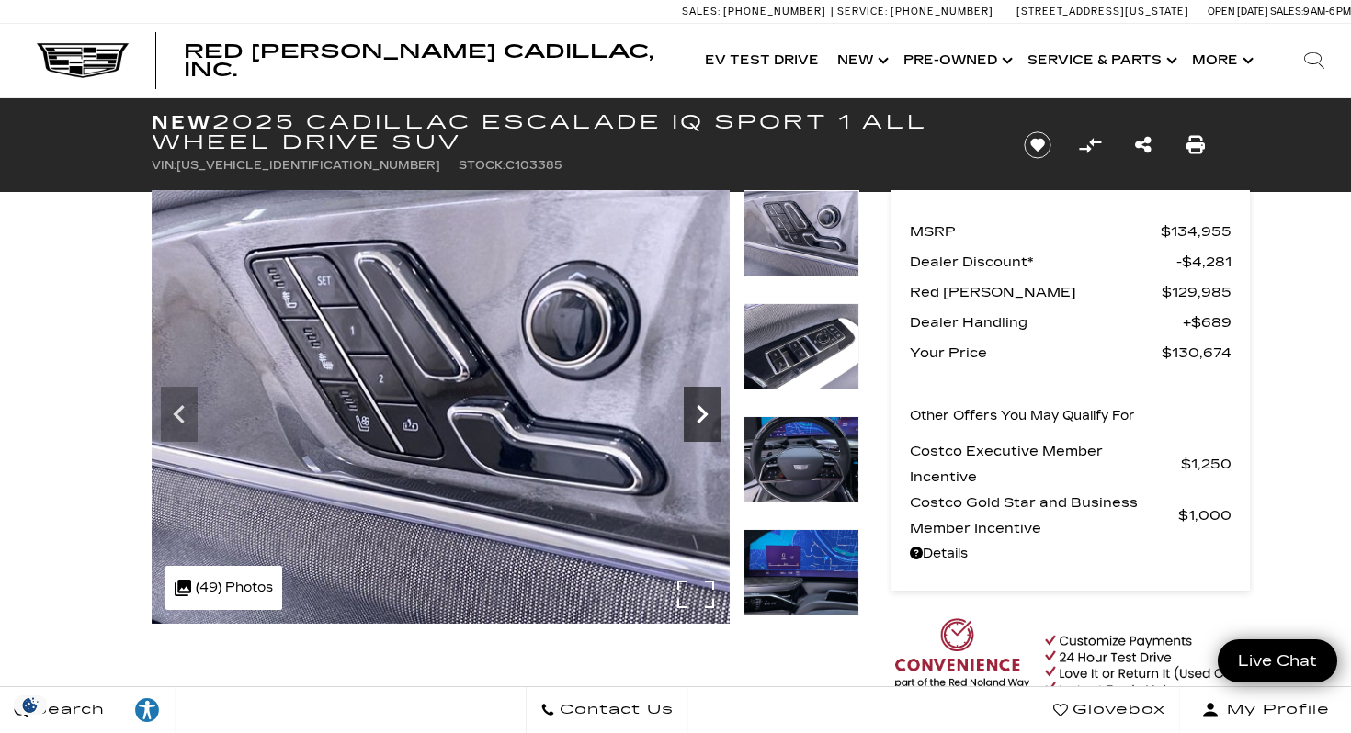
click at [705, 406] on icon "Next" at bounding box center [702, 414] width 37 height 37
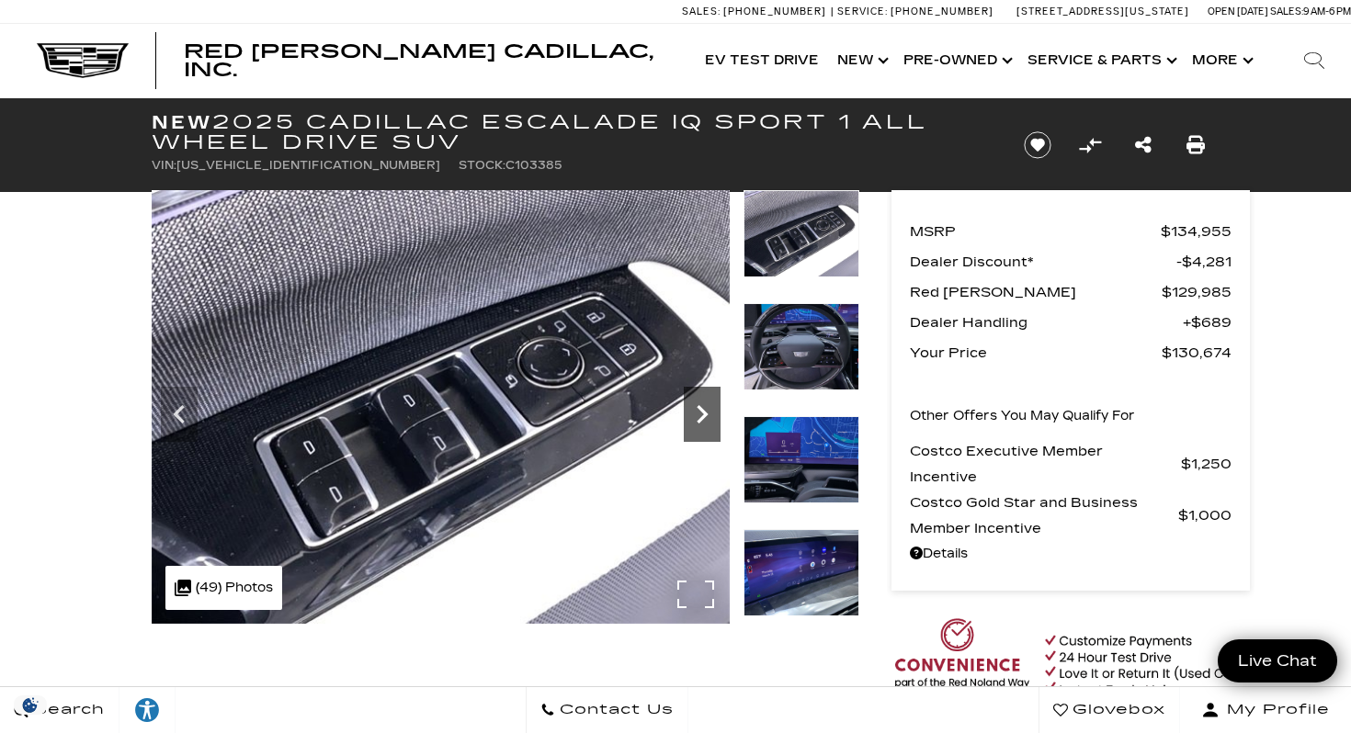
click at [705, 406] on icon "Next" at bounding box center [702, 414] width 37 height 37
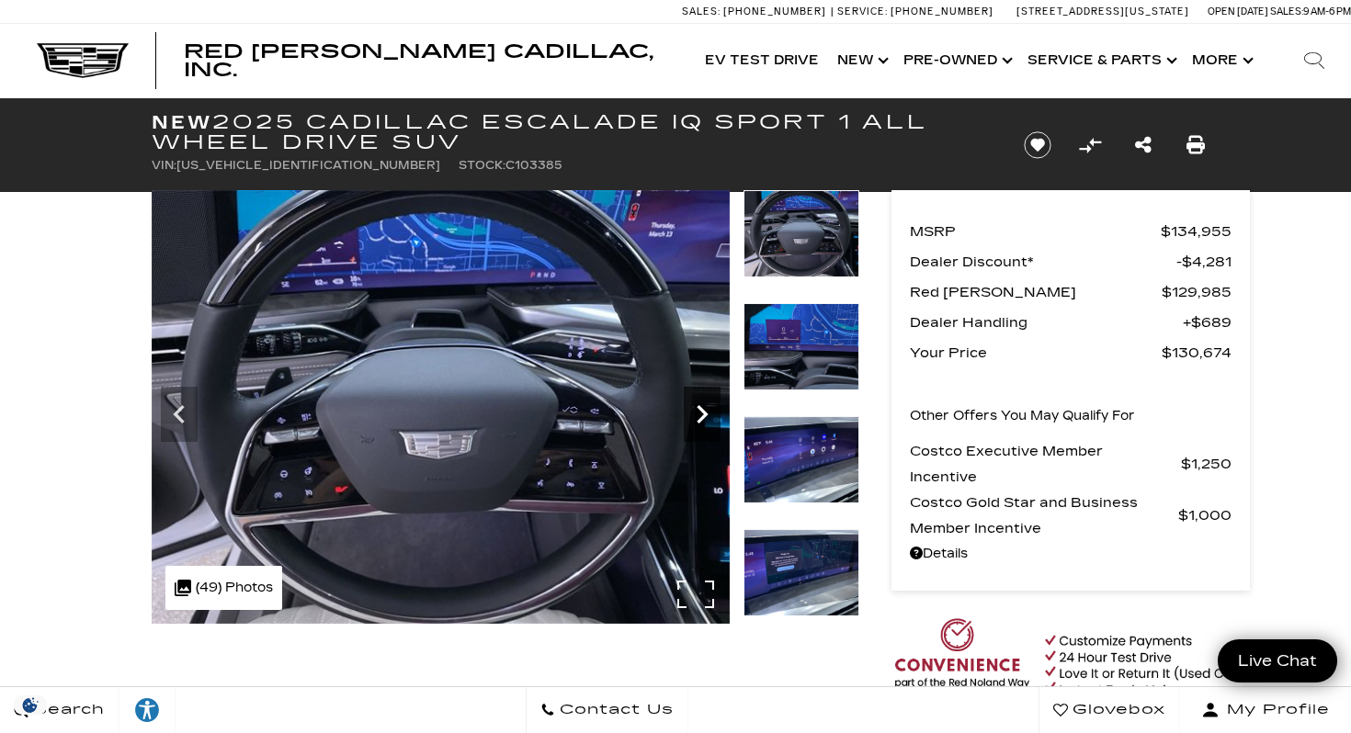
click at [705, 406] on icon "Next" at bounding box center [702, 414] width 37 height 37
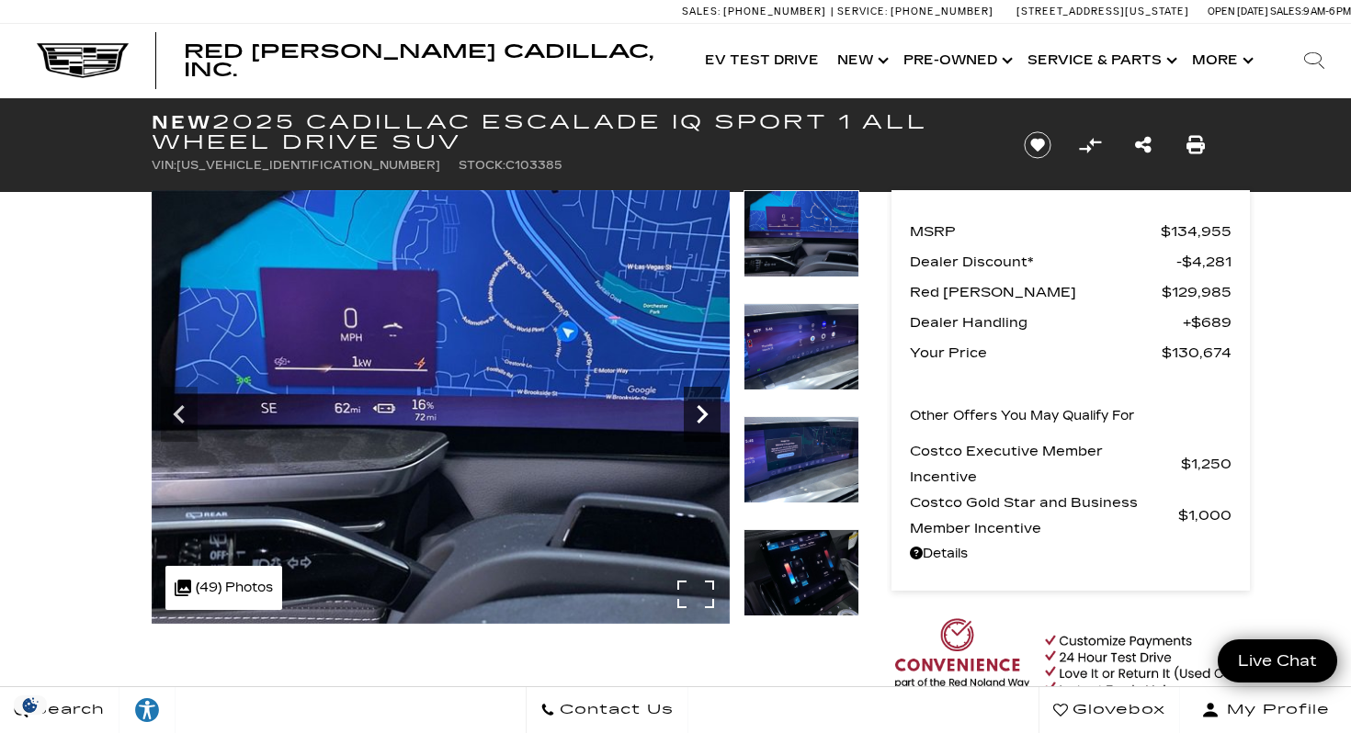
click at [705, 406] on icon "Next" at bounding box center [702, 414] width 37 height 37
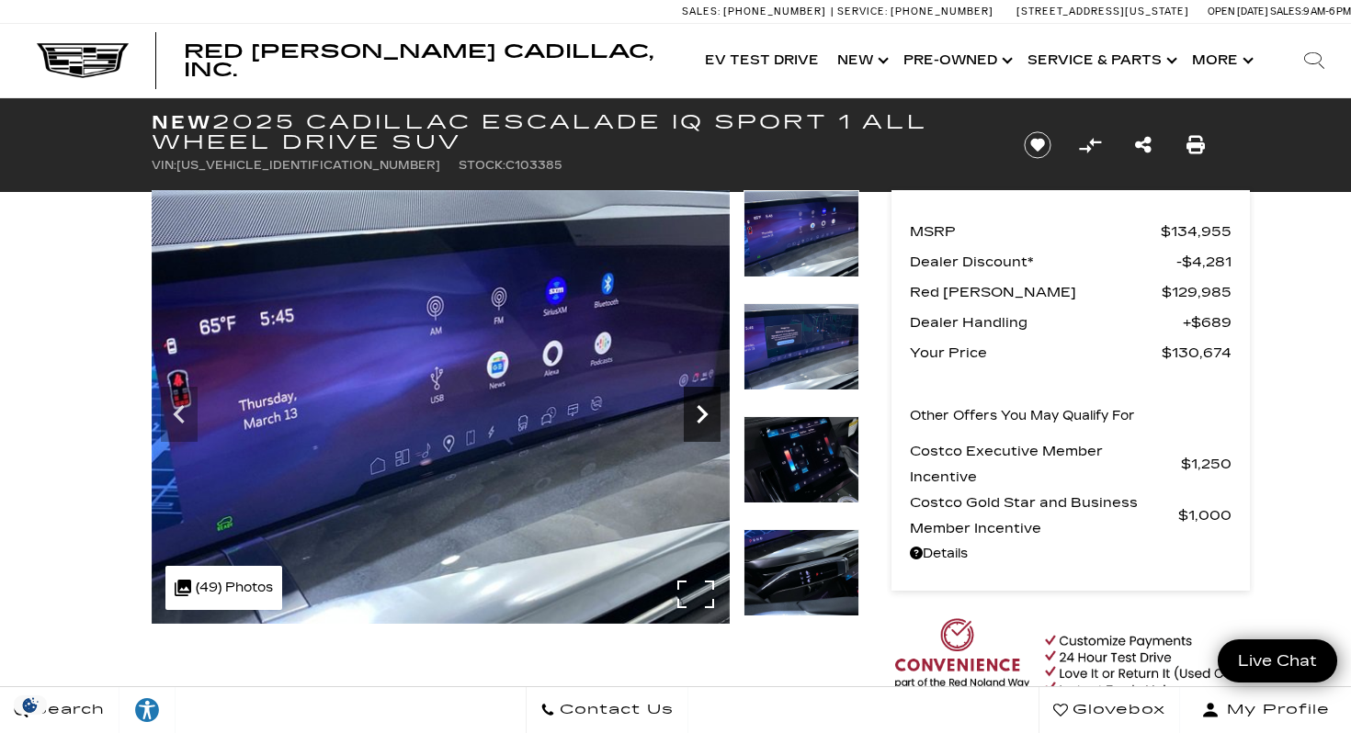
click at [705, 406] on icon "Next" at bounding box center [702, 414] width 37 height 37
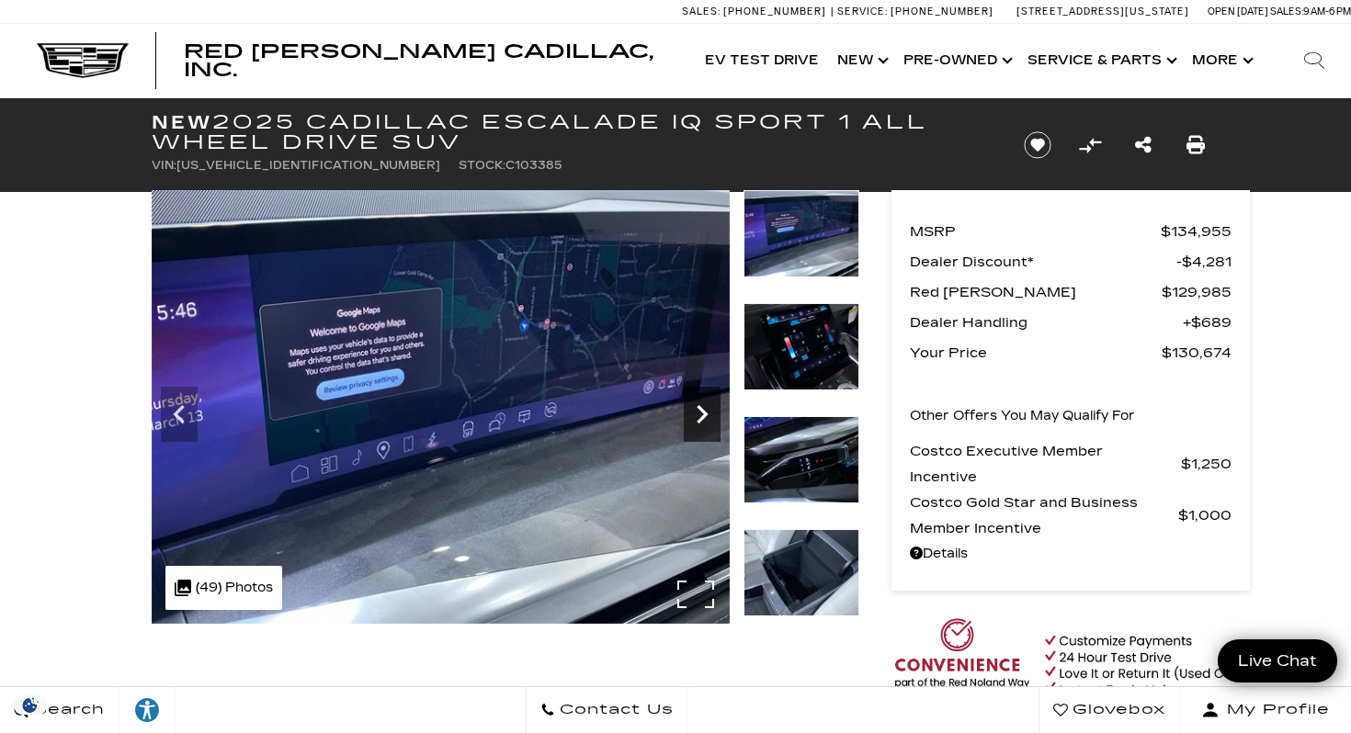
click at [706, 407] on icon "Next" at bounding box center [702, 414] width 37 height 37
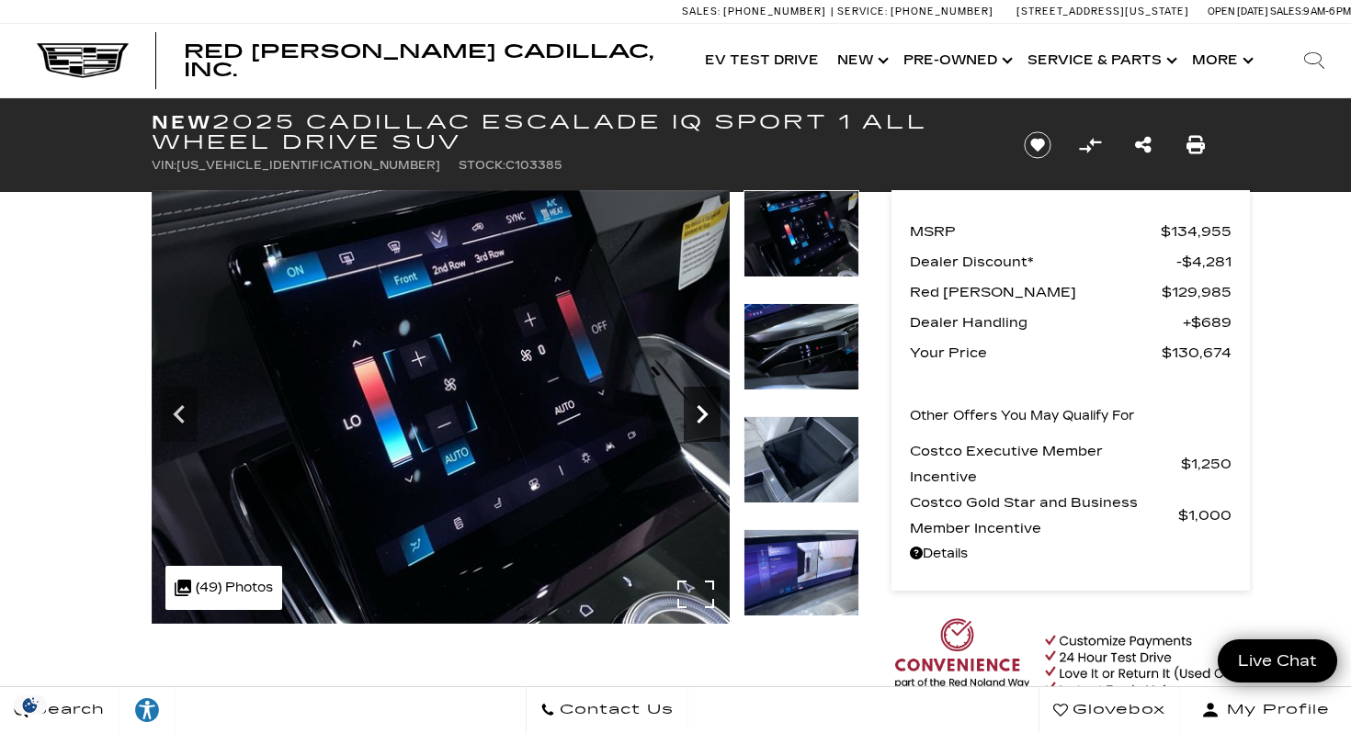
click at [706, 407] on icon "Next" at bounding box center [702, 414] width 37 height 37
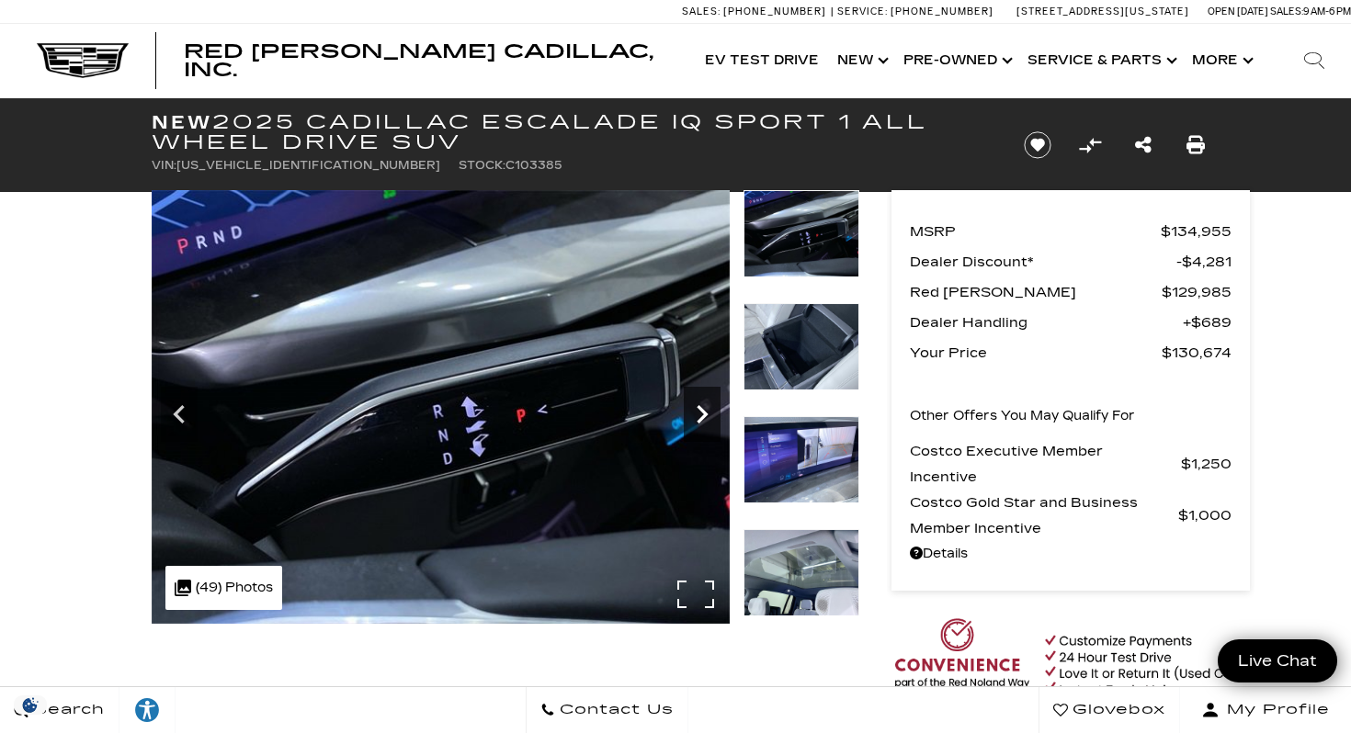
click at [706, 407] on icon "Next" at bounding box center [702, 414] width 37 height 37
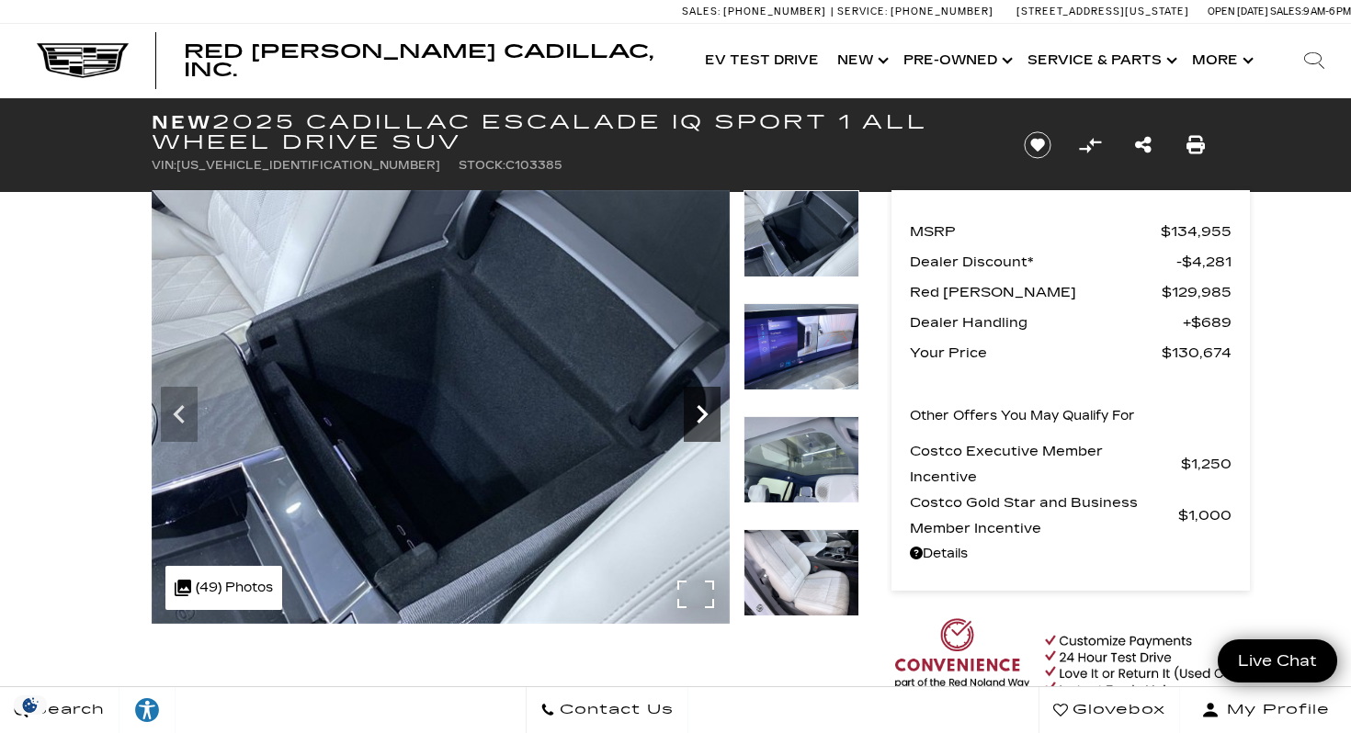
click at [706, 407] on icon "Next" at bounding box center [702, 414] width 37 height 37
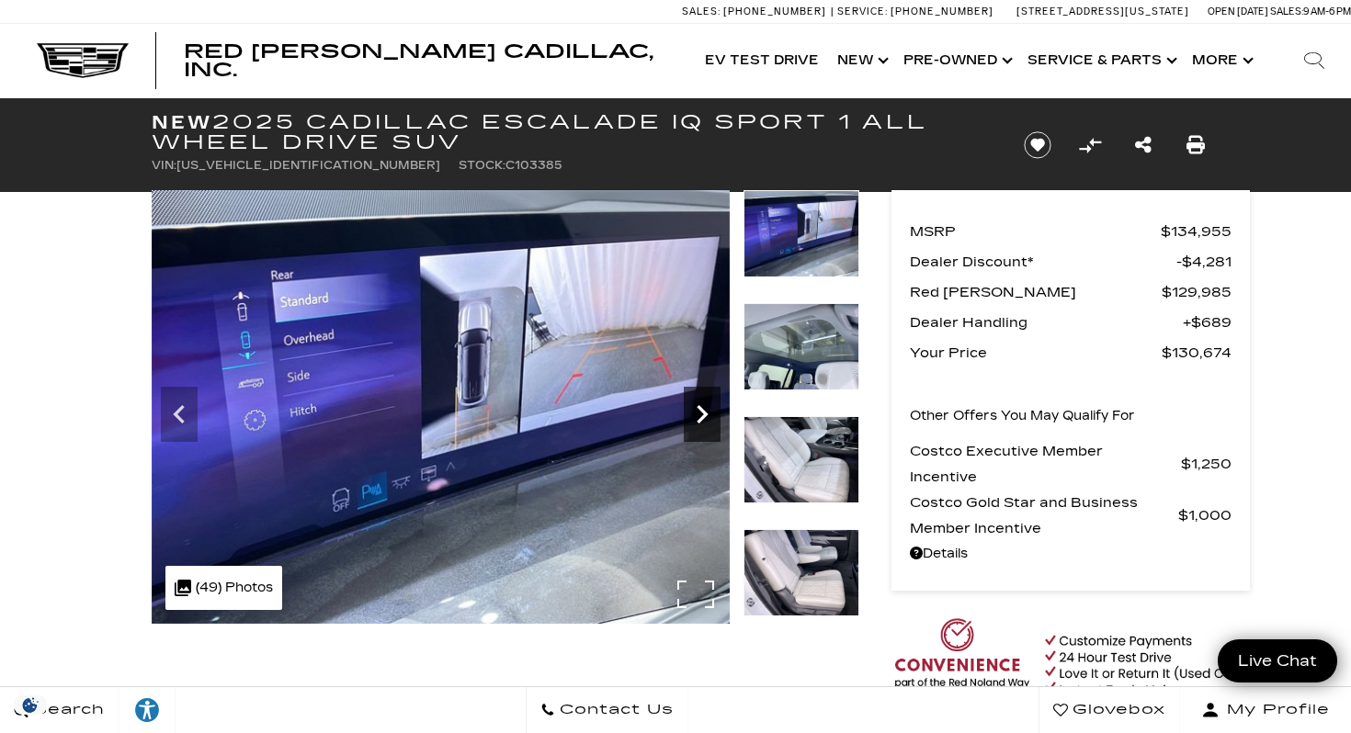
click at [706, 407] on icon "Next" at bounding box center [702, 414] width 37 height 37
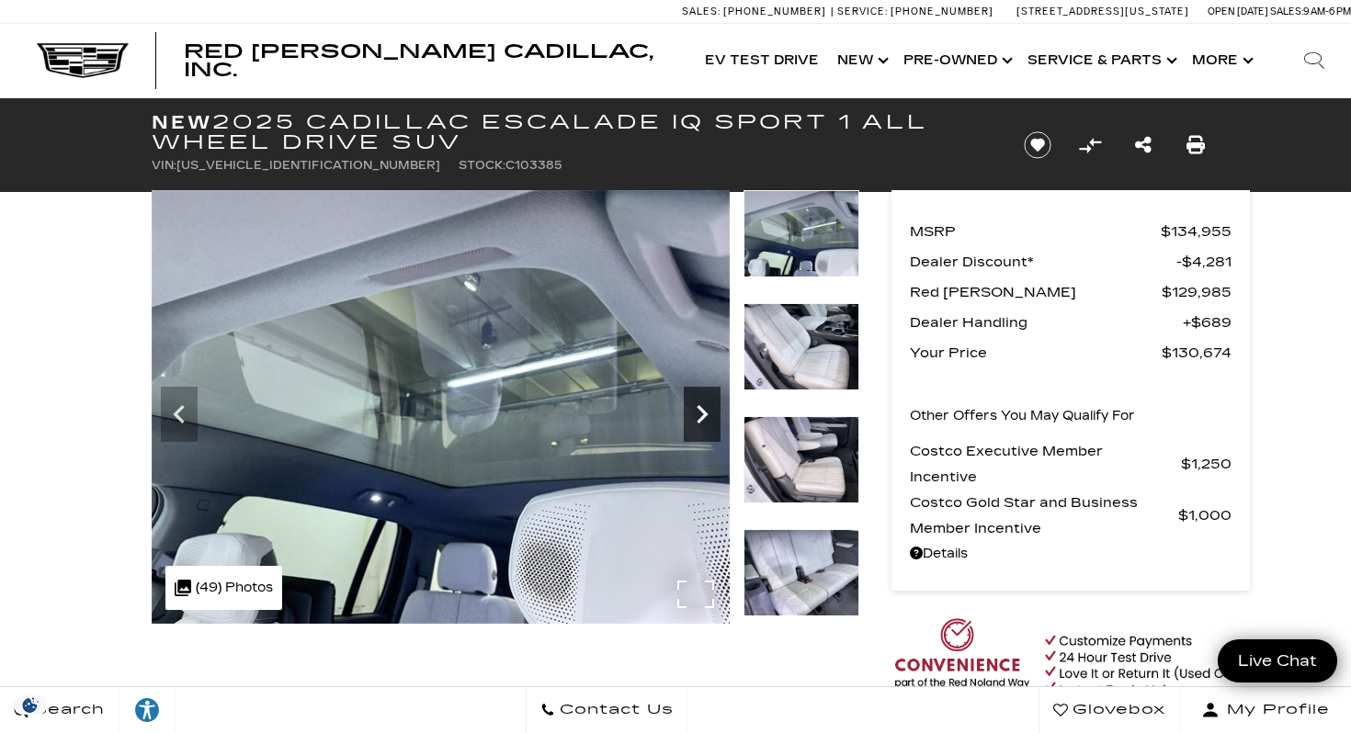
click at [706, 407] on icon "Next" at bounding box center [702, 414] width 37 height 37
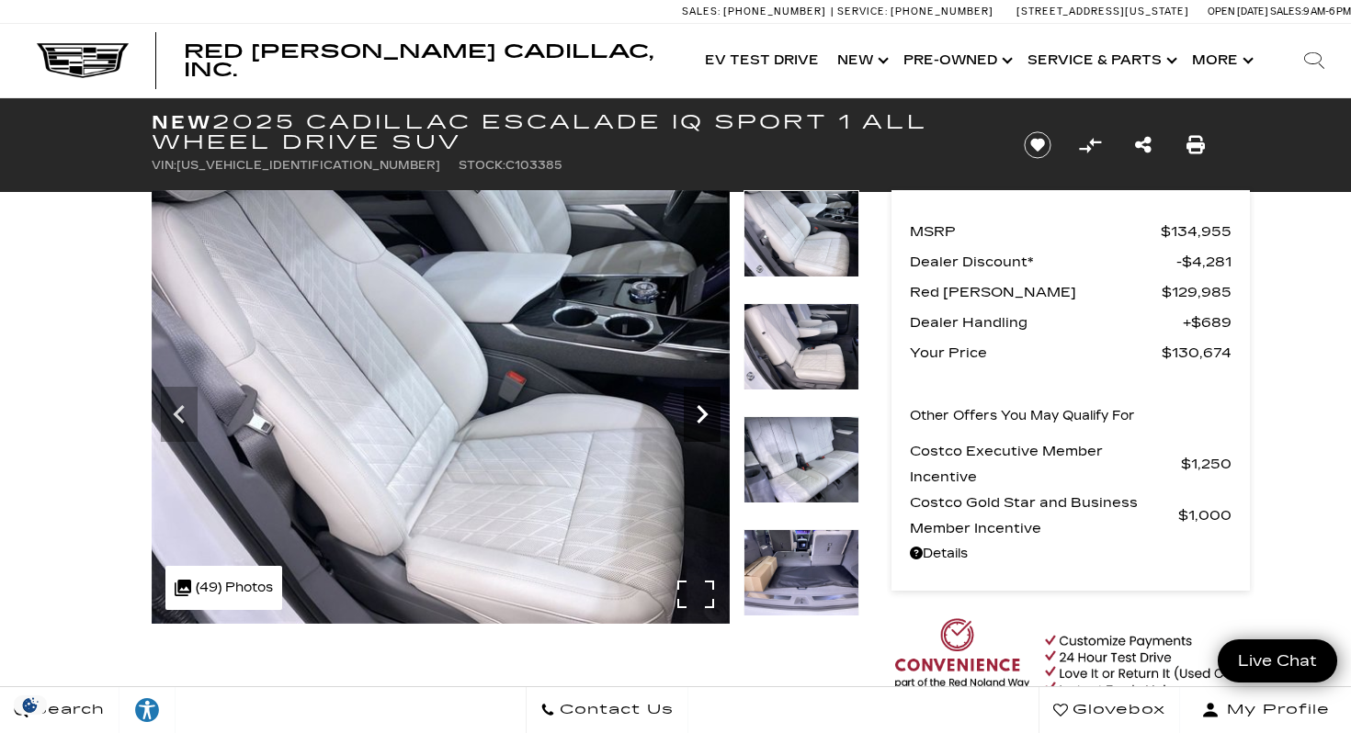
click at [706, 407] on icon "Next" at bounding box center [702, 414] width 37 height 37
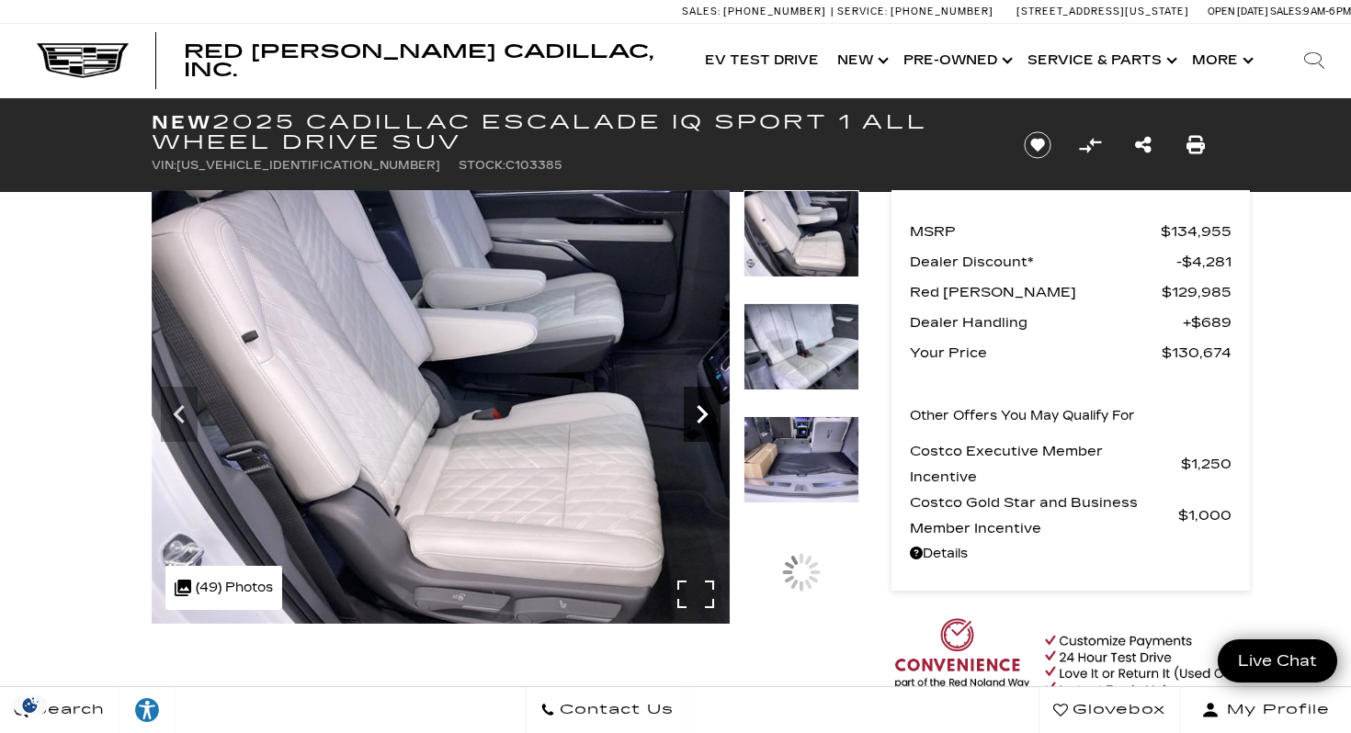
click at [706, 407] on icon "Next" at bounding box center [702, 414] width 37 height 37
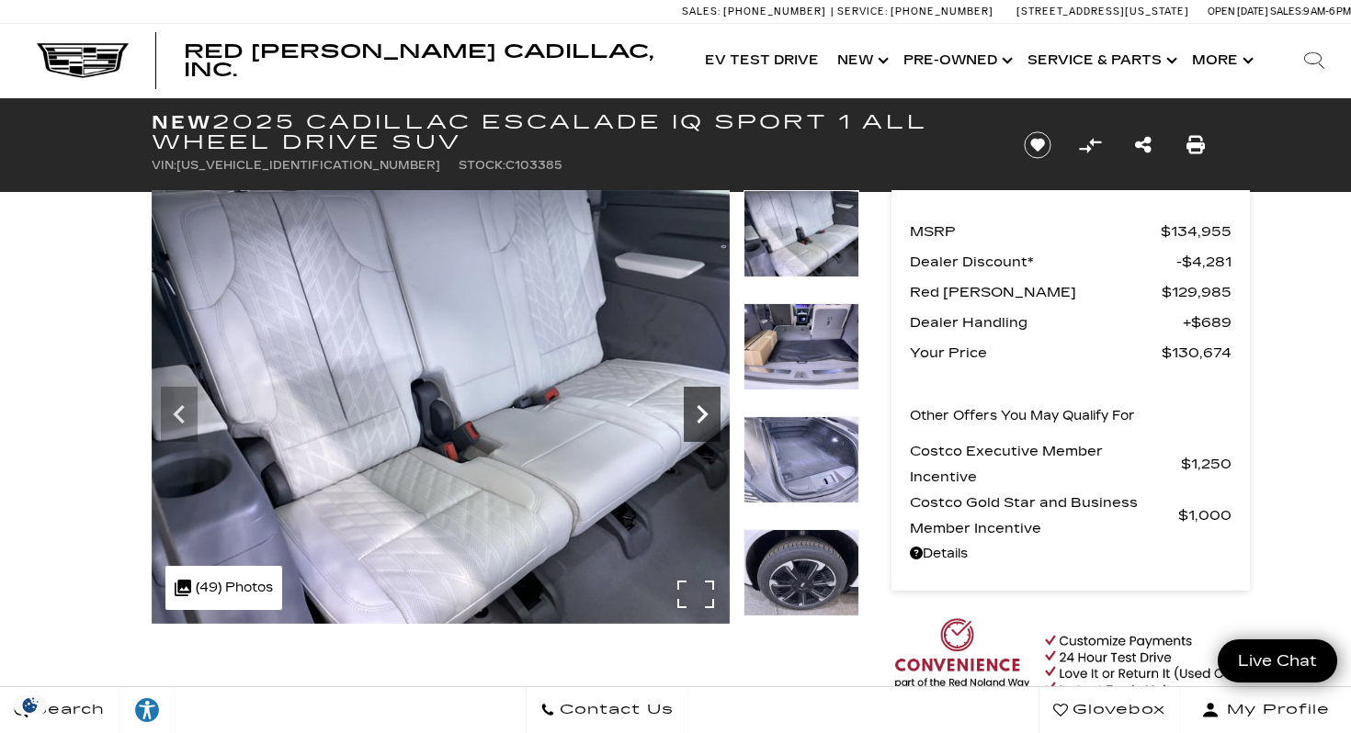
click at [706, 407] on icon "Next" at bounding box center [702, 414] width 37 height 37
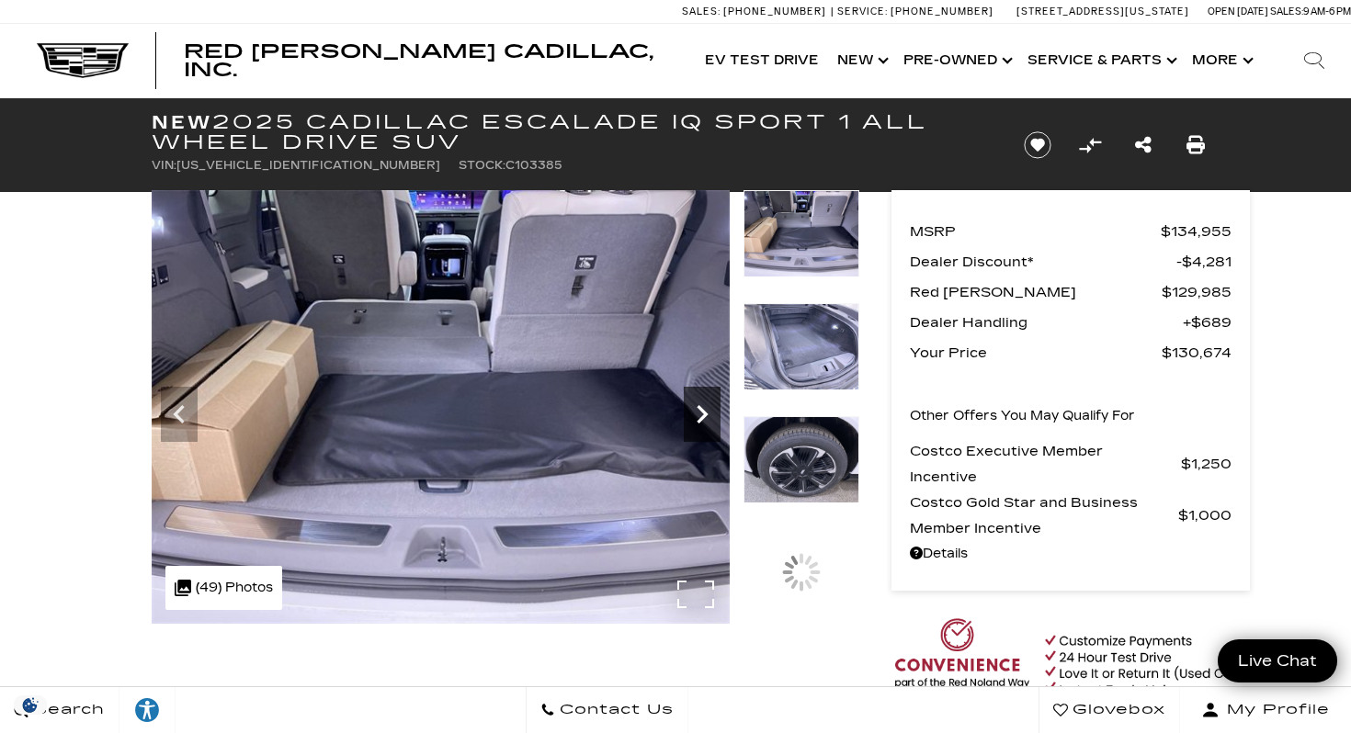
click at [706, 407] on icon "Next" at bounding box center [702, 414] width 37 height 37
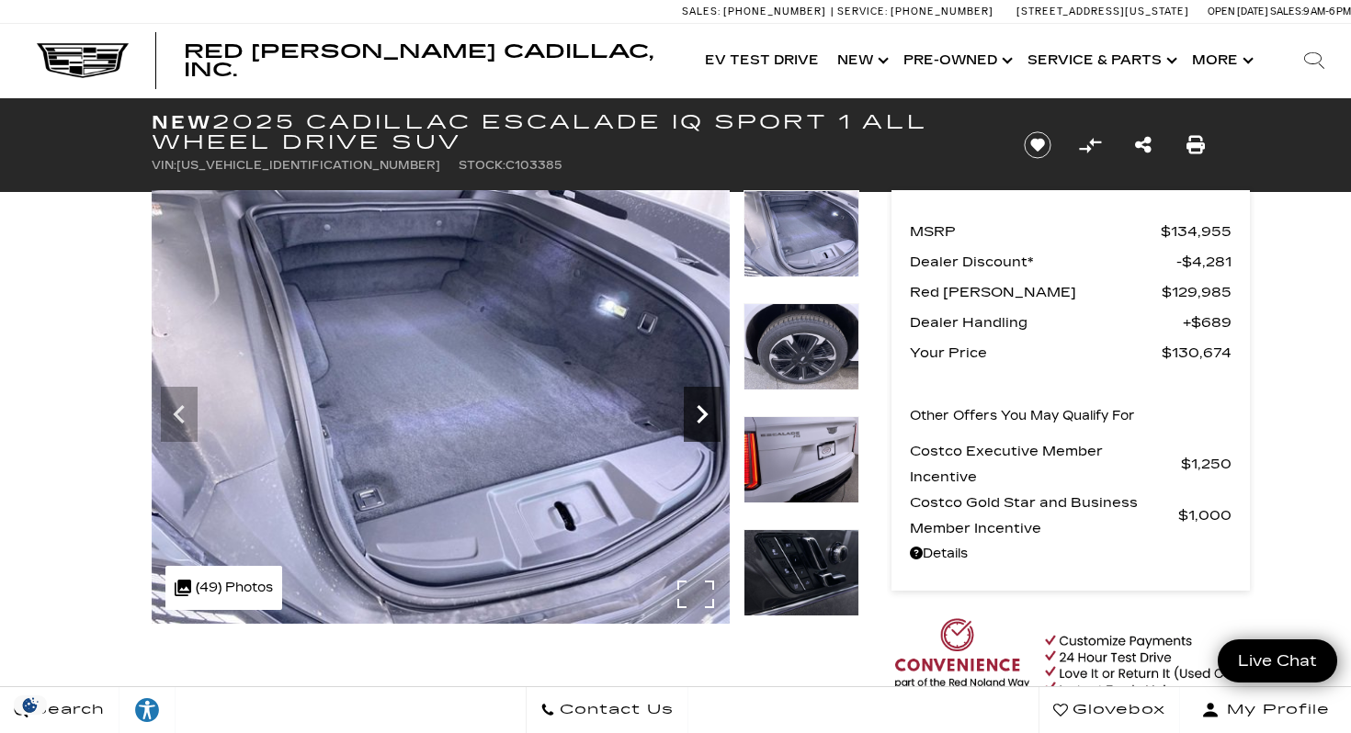
click at [706, 407] on icon "Next" at bounding box center [702, 414] width 37 height 37
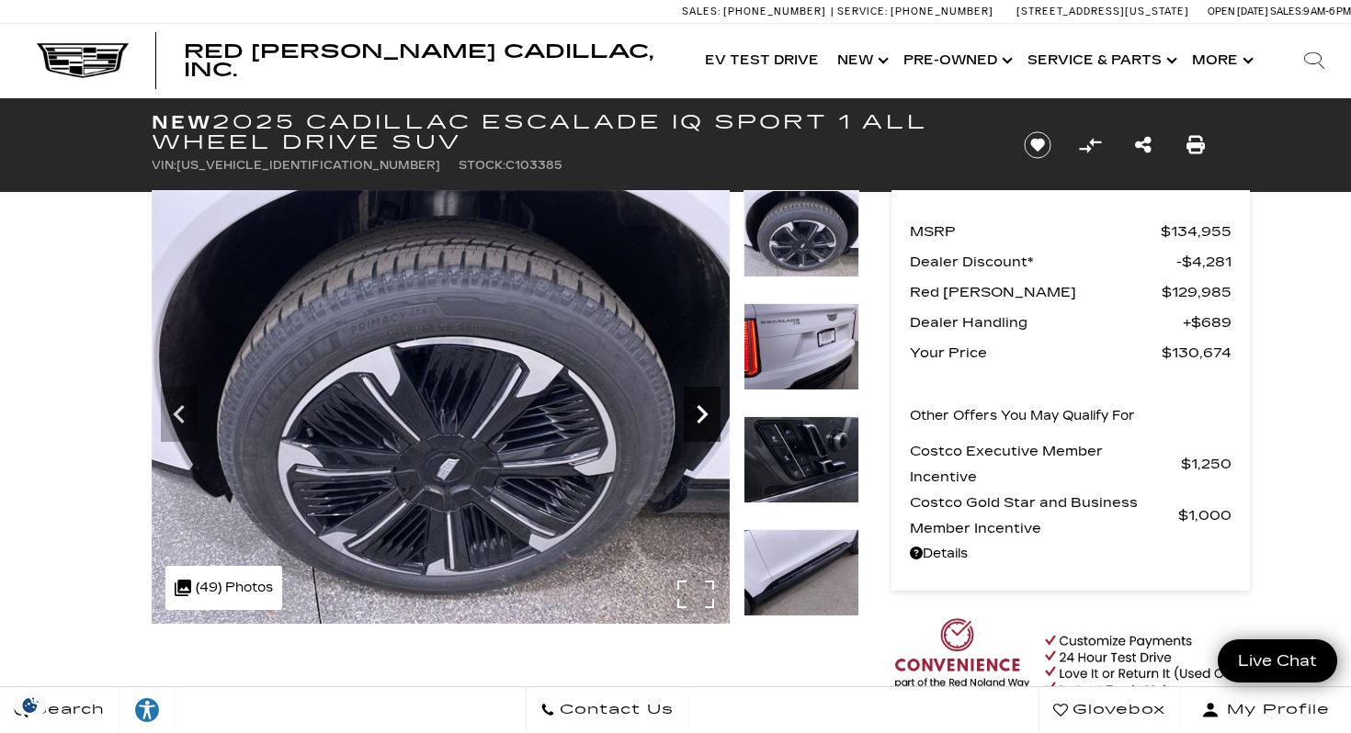
click at [706, 407] on icon "Next" at bounding box center [702, 414] width 37 height 37
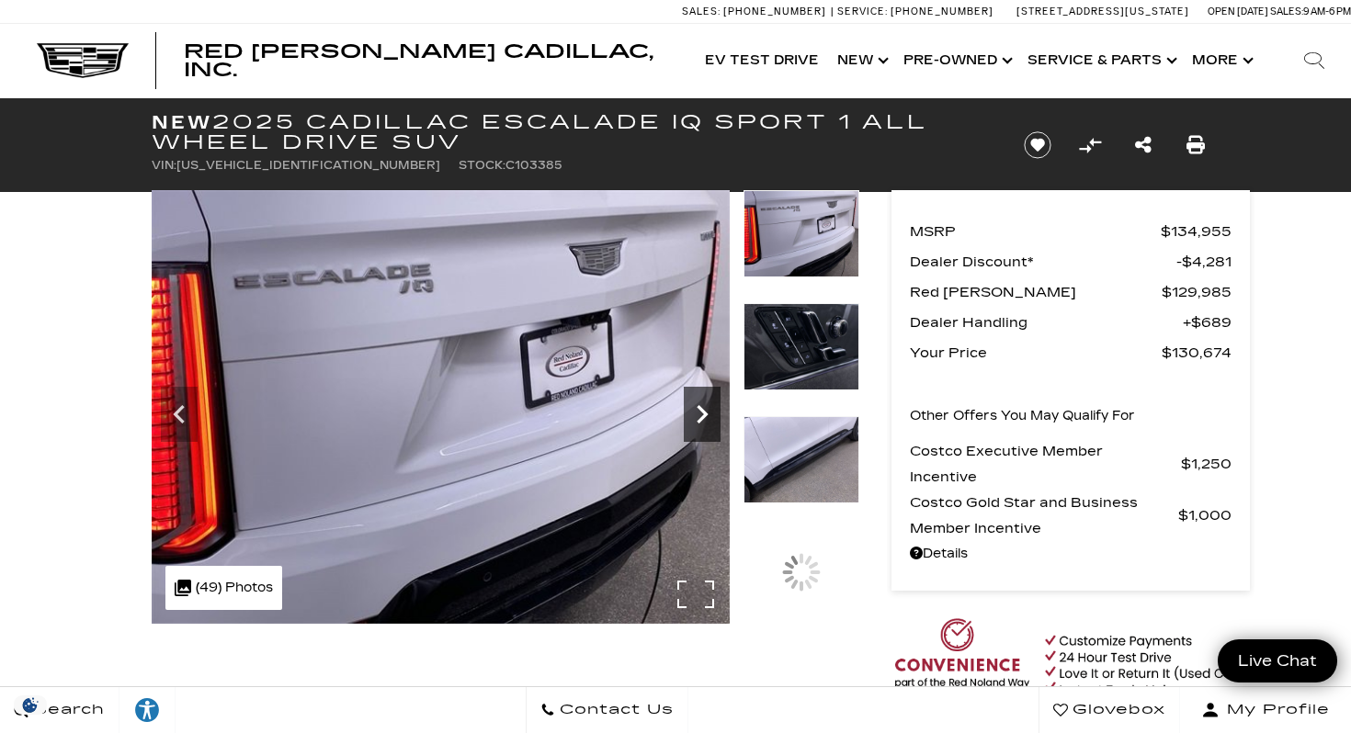
click at [706, 407] on icon "Next" at bounding box center [702, 414] width 37 height 37
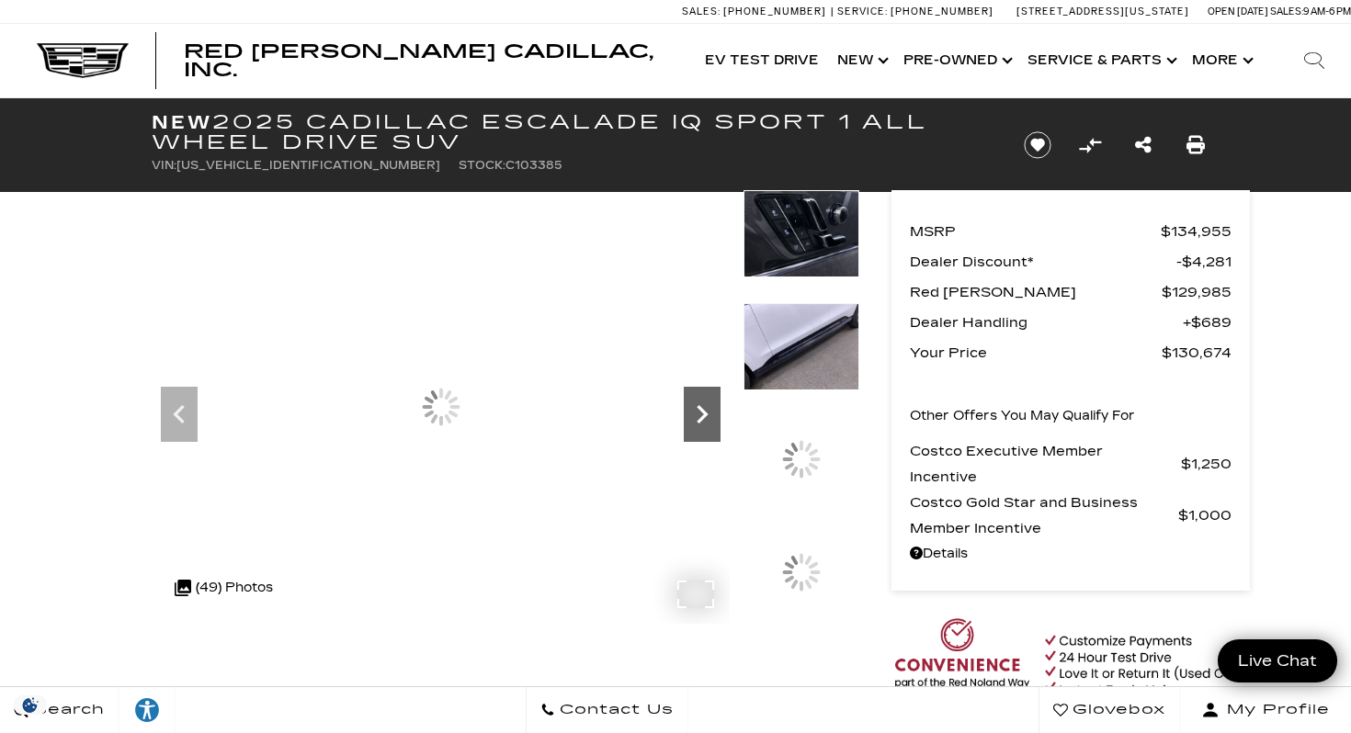
click at [706, 407] on icon "Next" at bounding box center [702, 414] width 37 height 37
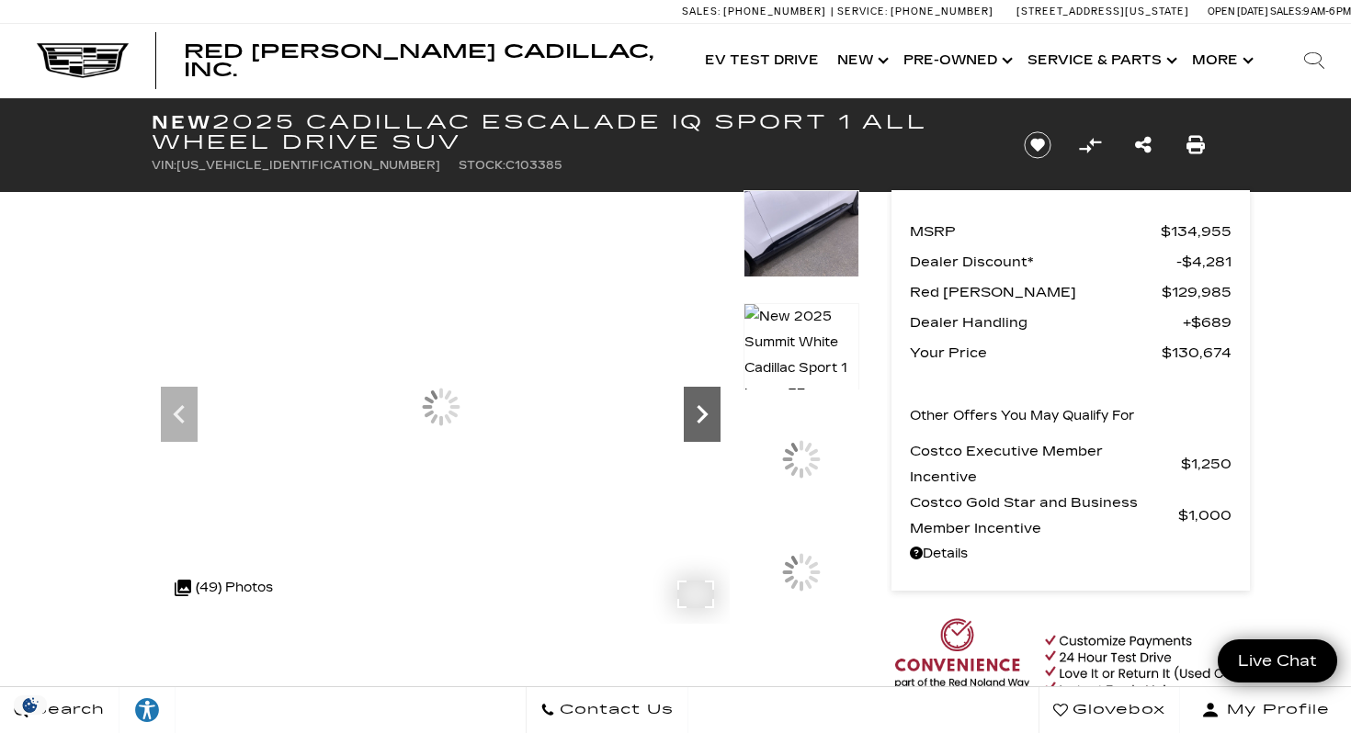
click at [706, 407] on icon "Next" at bounding box center [702, 414] width 37 height 37
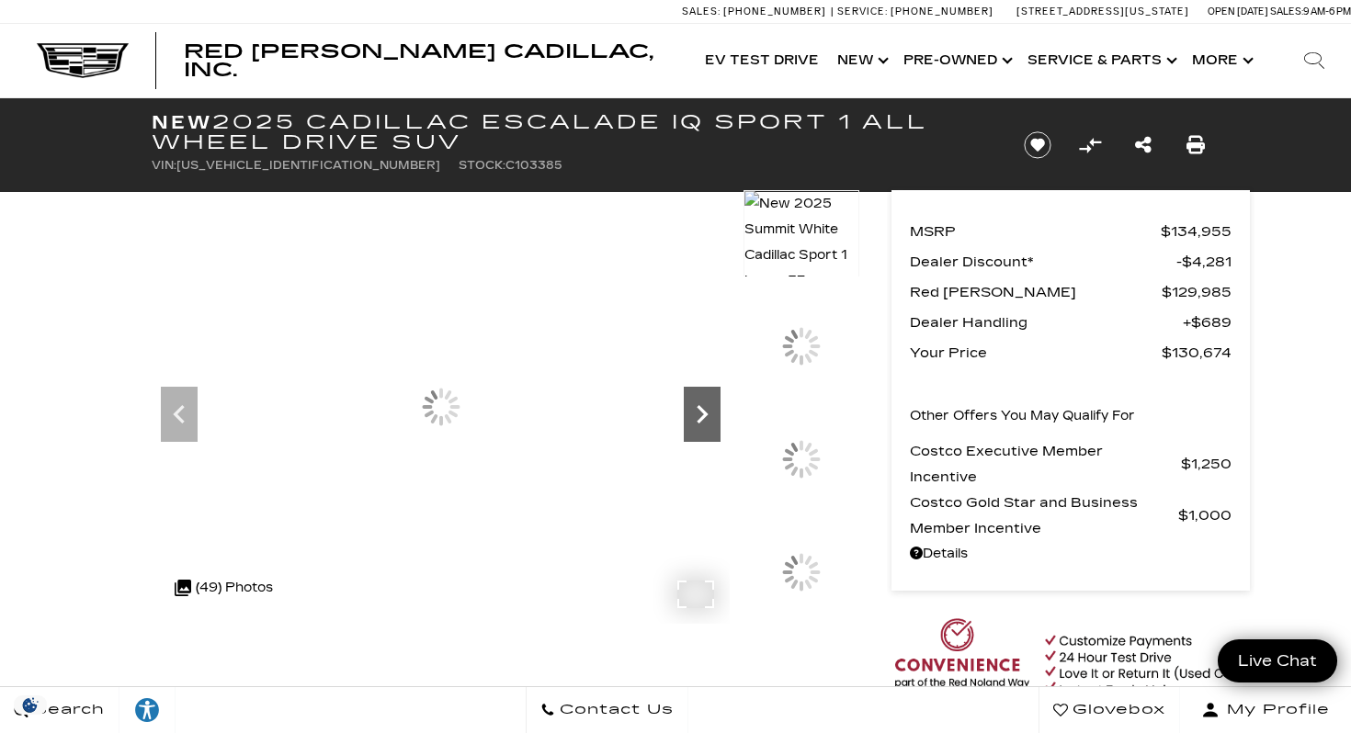
click at [706, 407] on icon "Next" at bounding box center [702, 414] width 37 height 37
